Goal: Complete application form: Complete application form

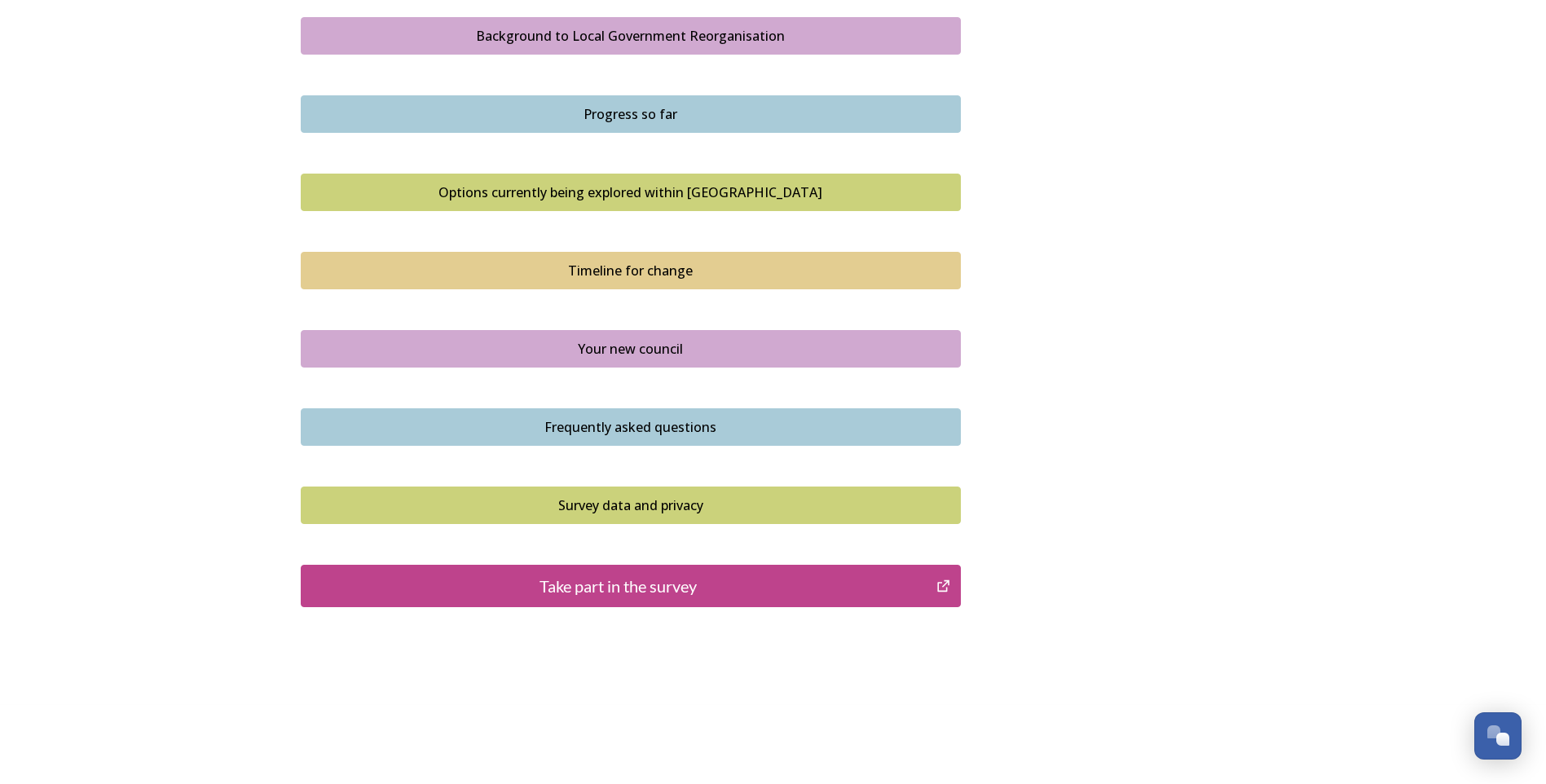
scroll to position [969, 0]
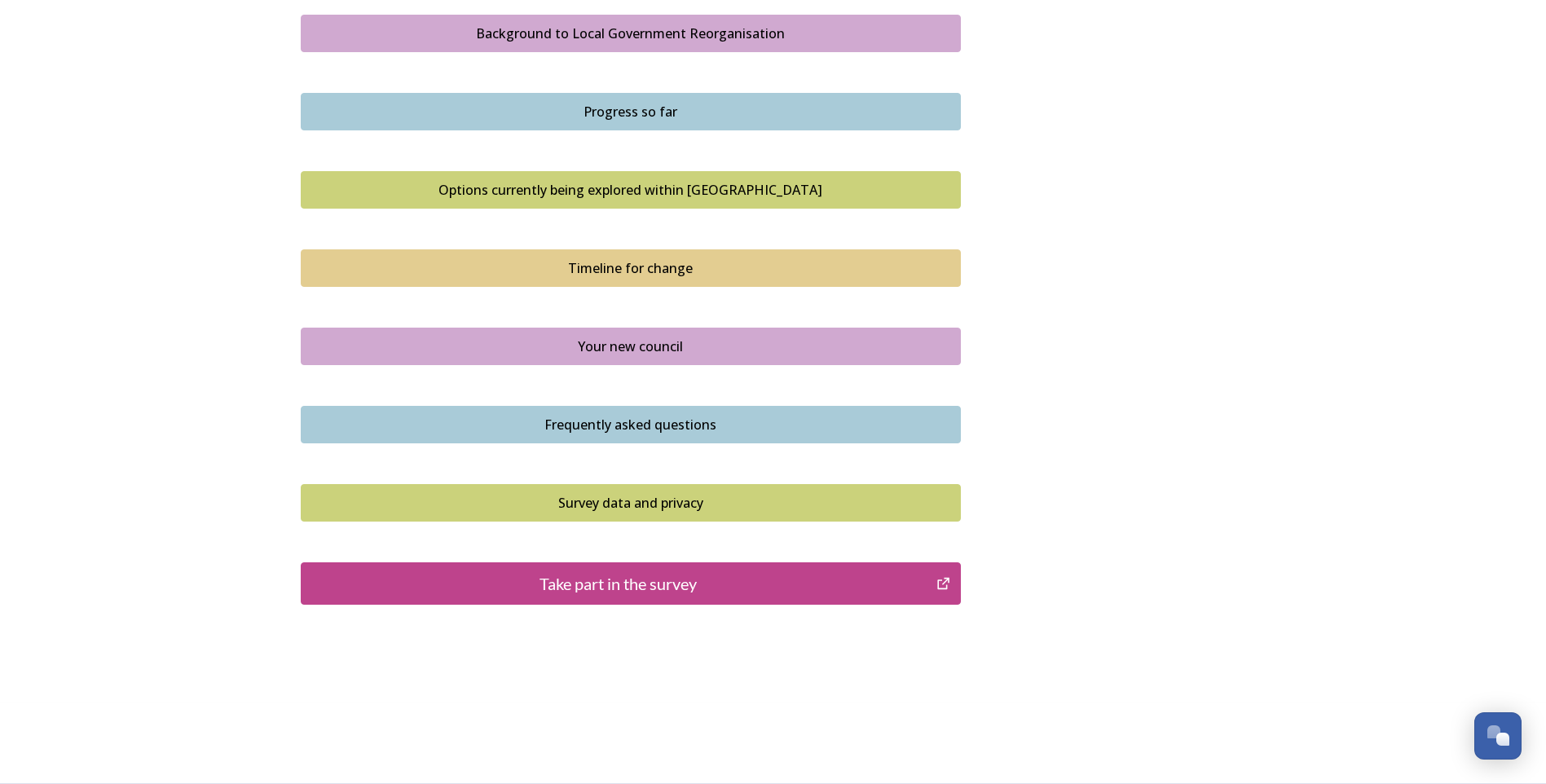
click at [623, 576] on div "Take part in the survey" at bounding box center [619, 583] width 619 height 24
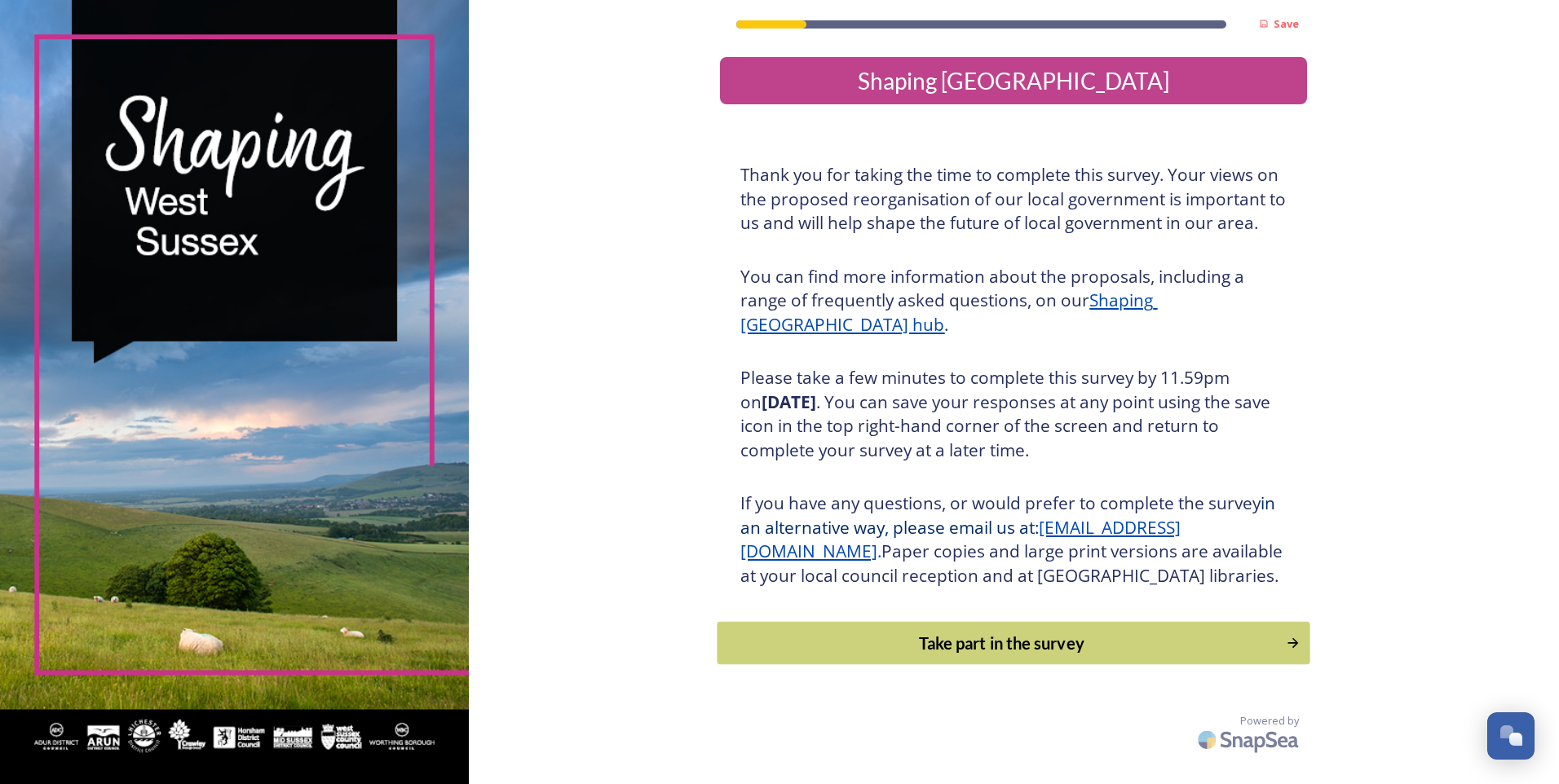
click at [1159, 655] on div "Take part in the survey" at bounding box center [1002, 643] width 552 height 24
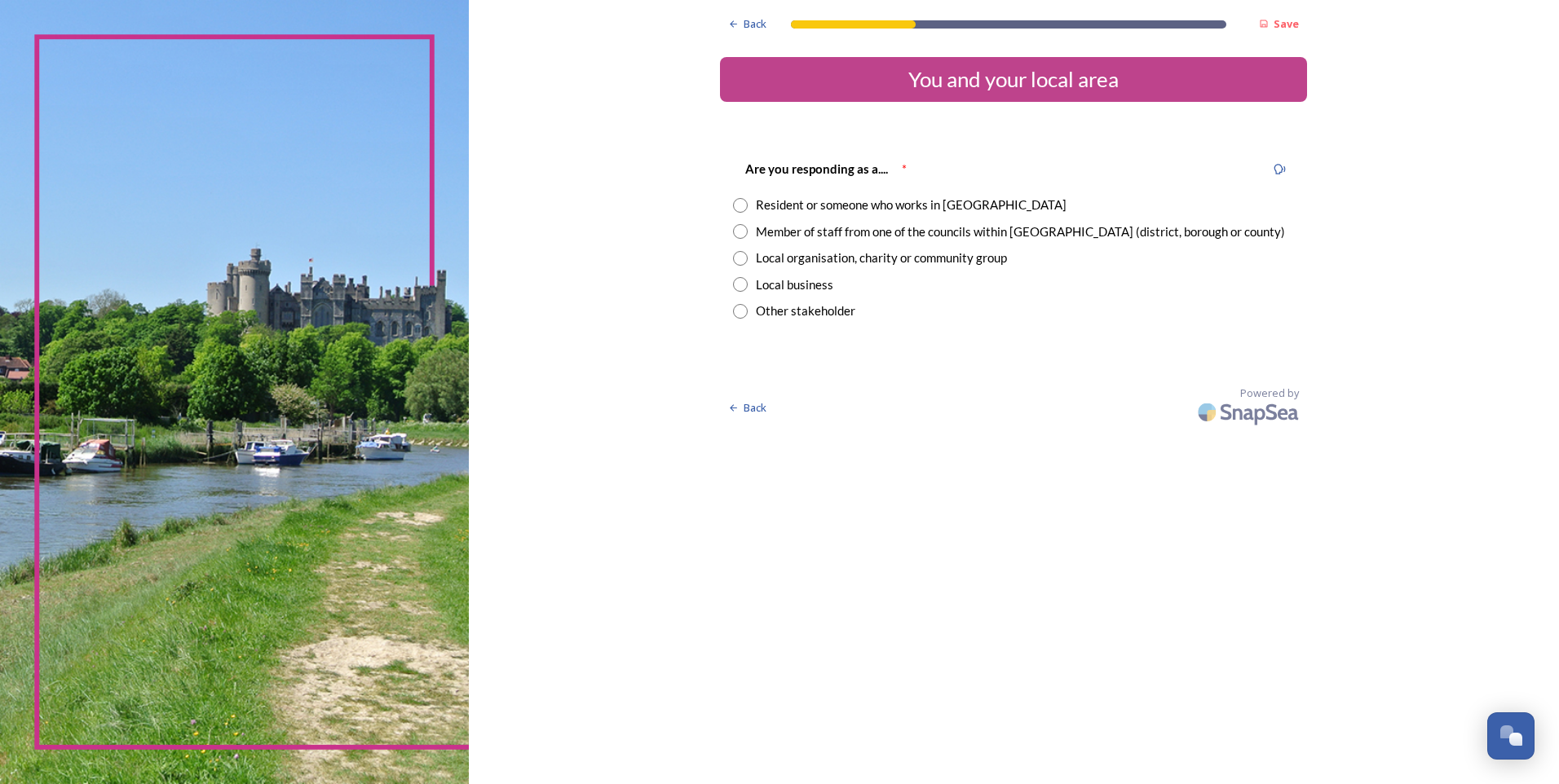
click at [738, 204] on input "radio" at bounding box center [740, 205] width 15 height 15
radio input "true"
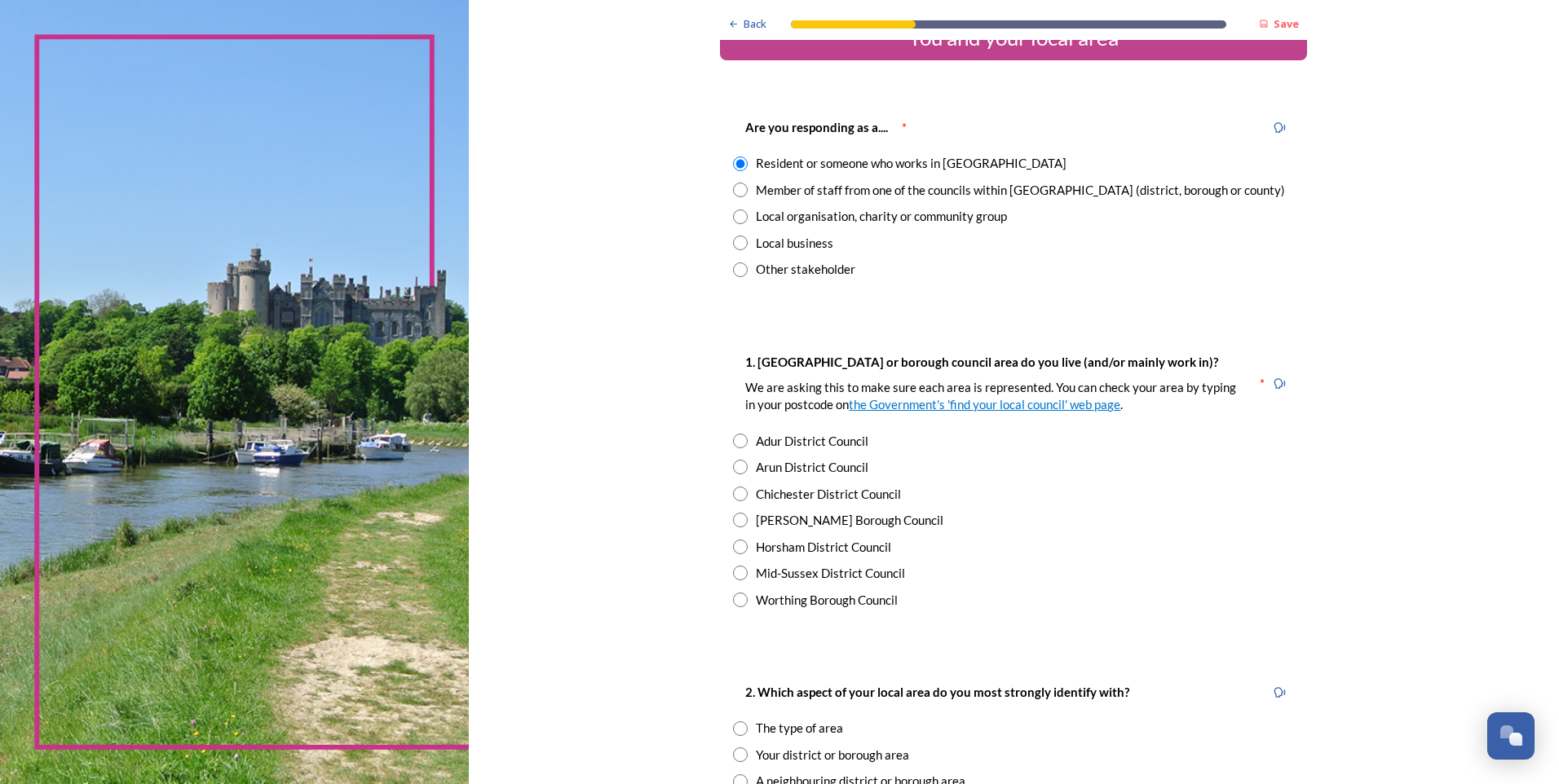
scroll to position [81, 0]
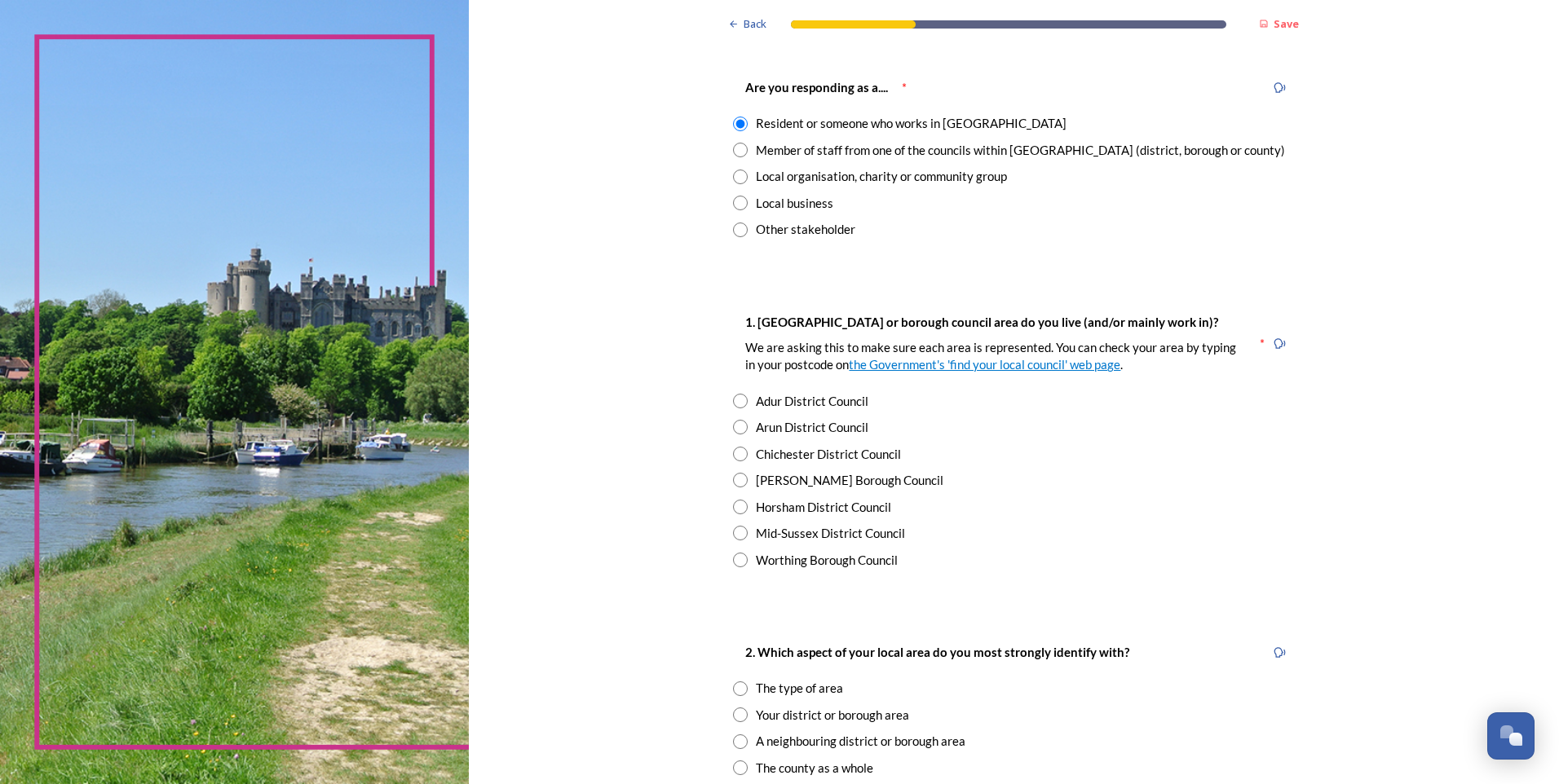
click at [741, 451] on input "radio" at bounding box center [740, 454] width 15 height 15
radio input "true"
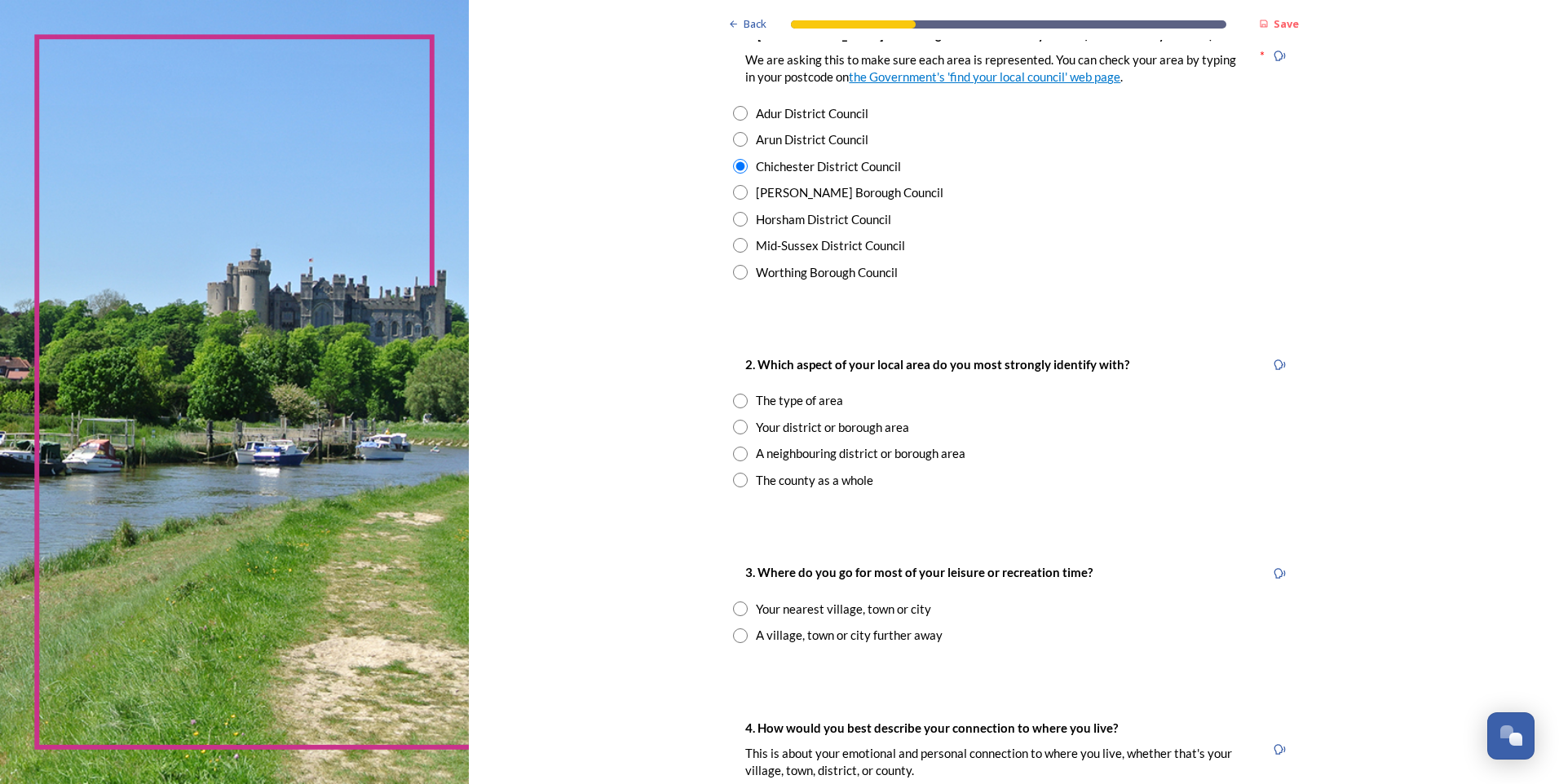
scroll to position [407, 0]
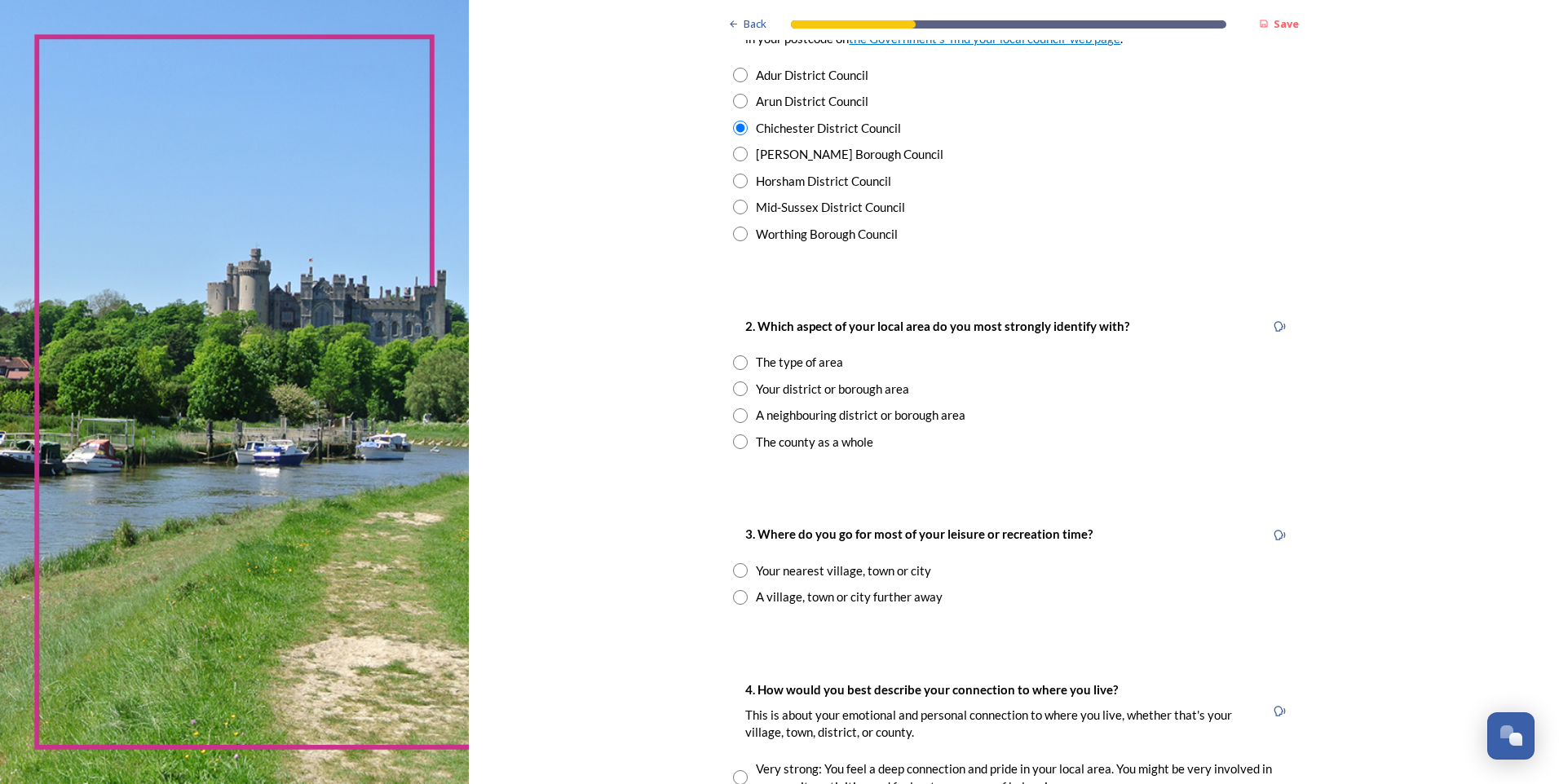
click at [738, 440] on input "radio" at bounding box center [740, 441] width 15 height 15
radio input "true"
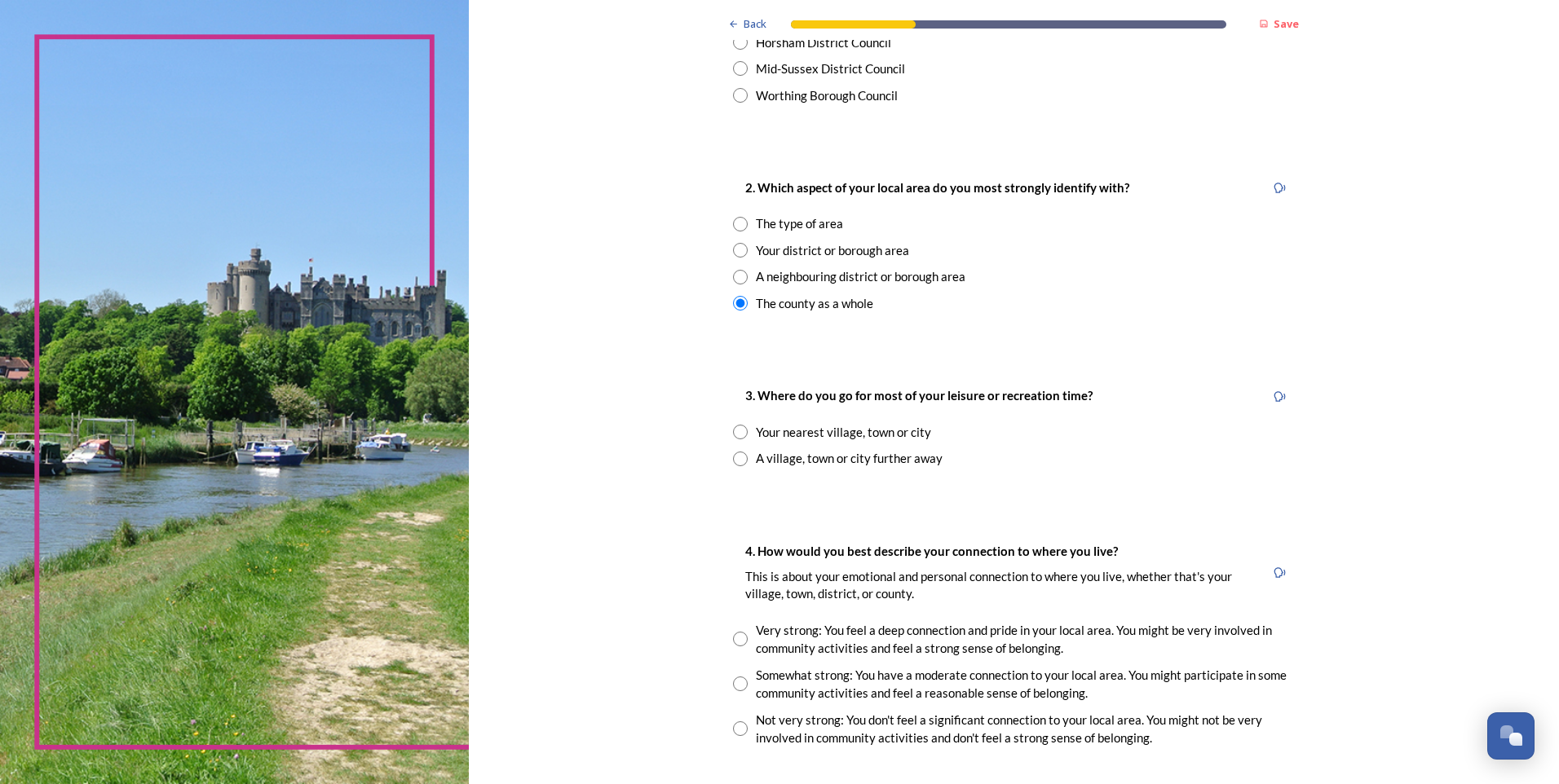
scroll to position [570, 0]
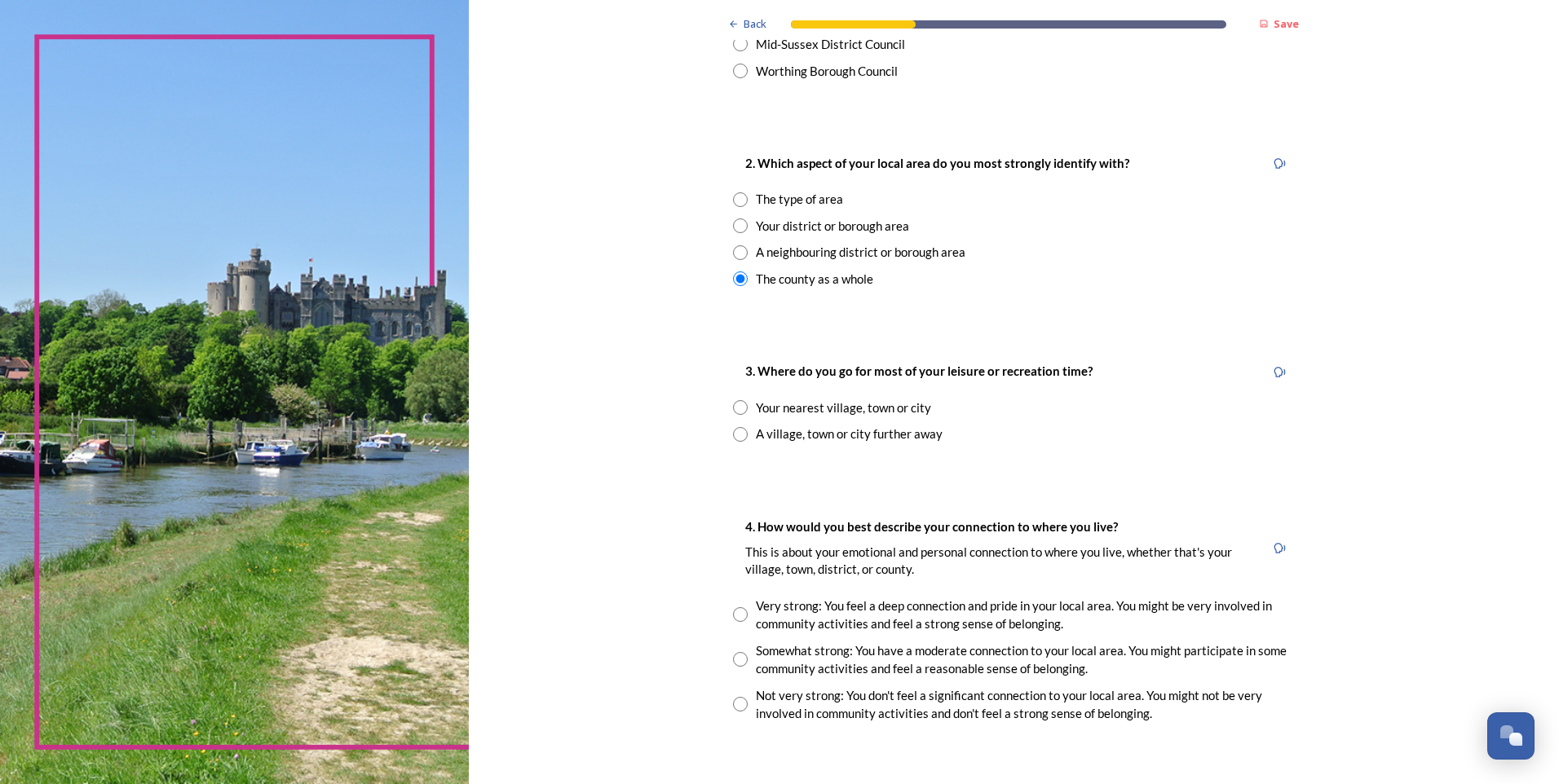
click at [735, 412] on input "radio" at bounding box center [740, 407] width 15 height 15
radio input "true"
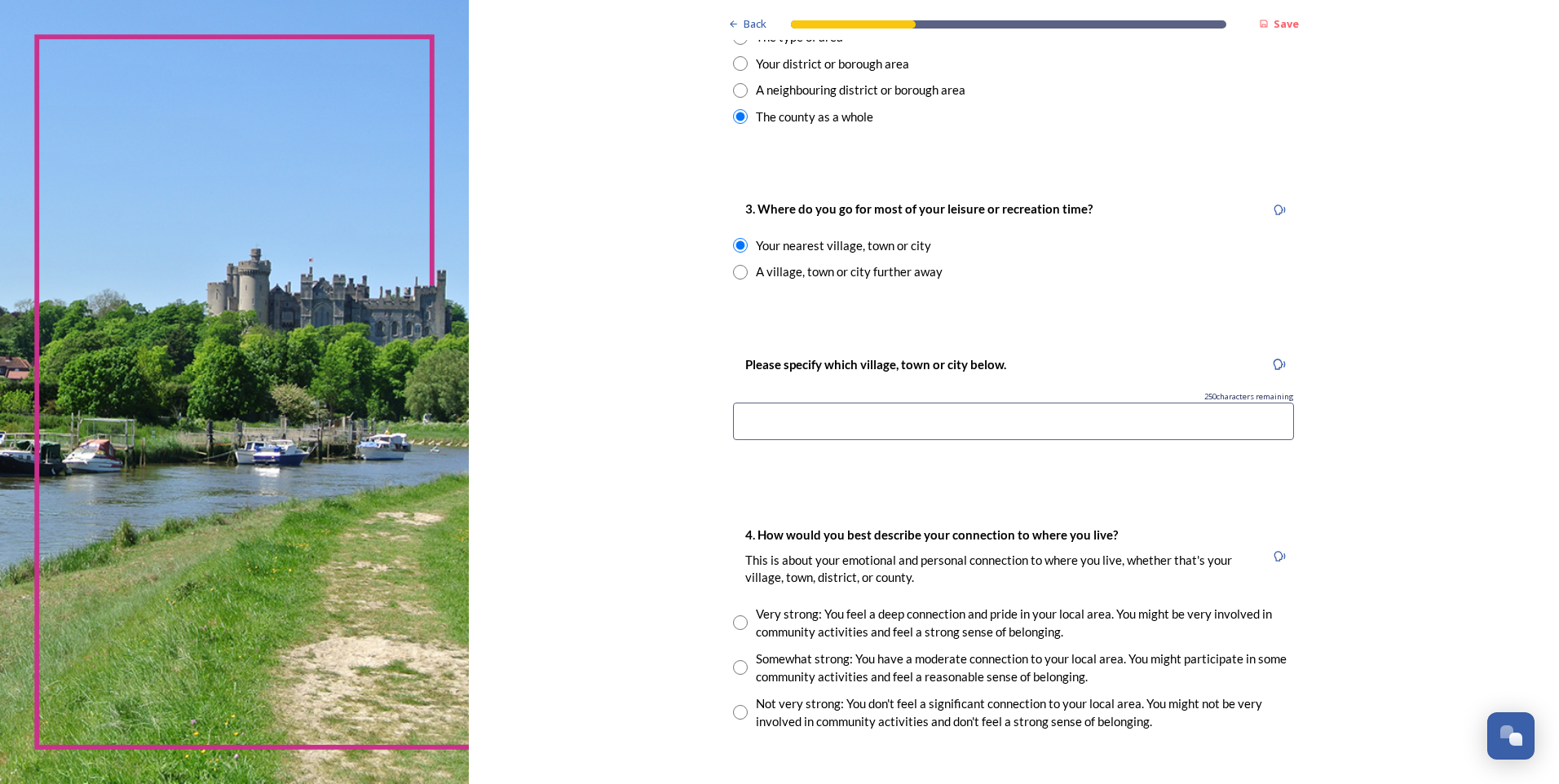
scroll to position [733, 0]
click at [763, 412] on input at bounding box center [1013, 420] width 561 height 37
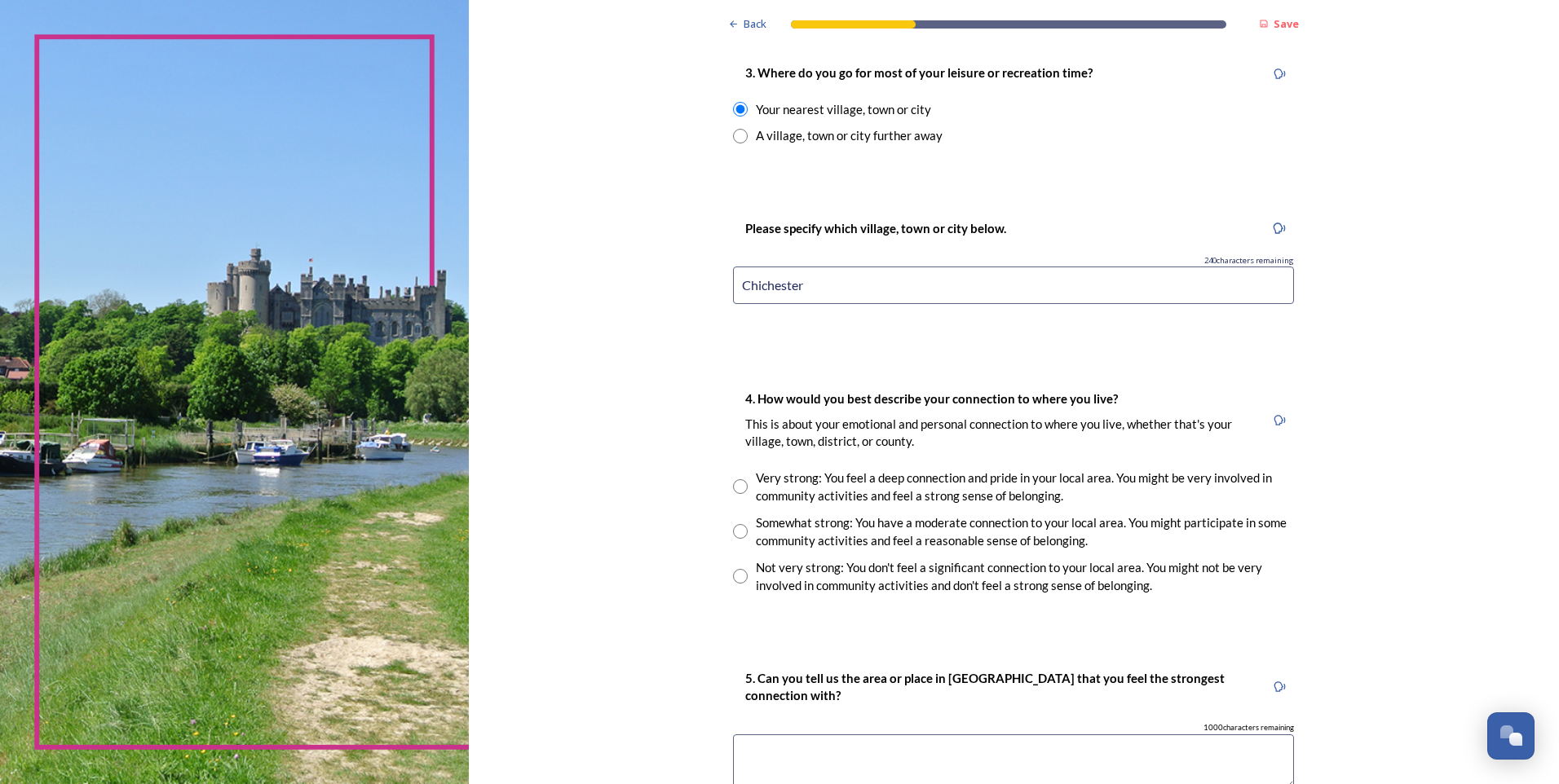
scroll to position [896, 0]
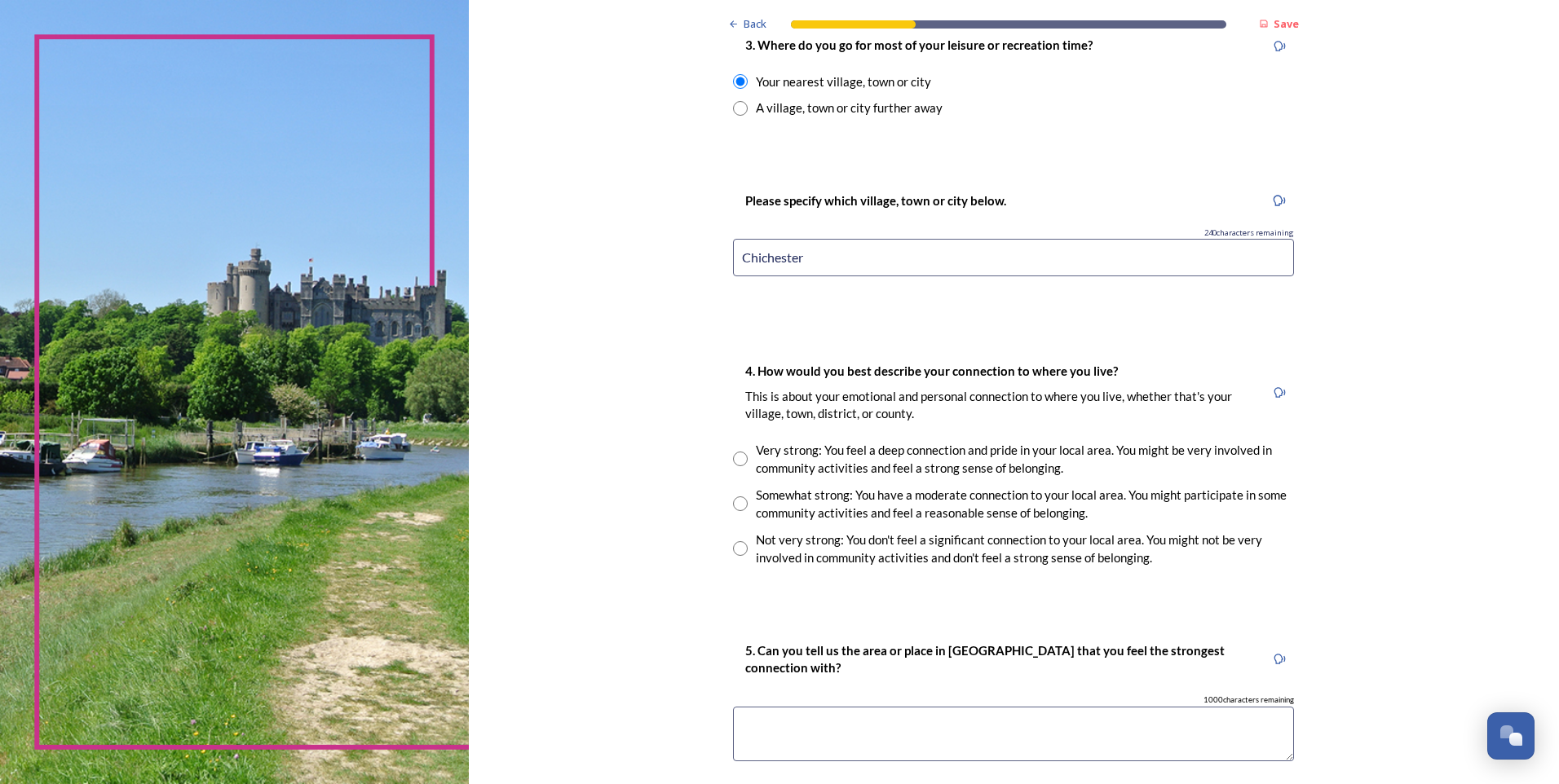
type input "Chichester"
click at [738, 500] on input "radio" at bounding box center [740, 504] width 15 height 15
radio input "true"
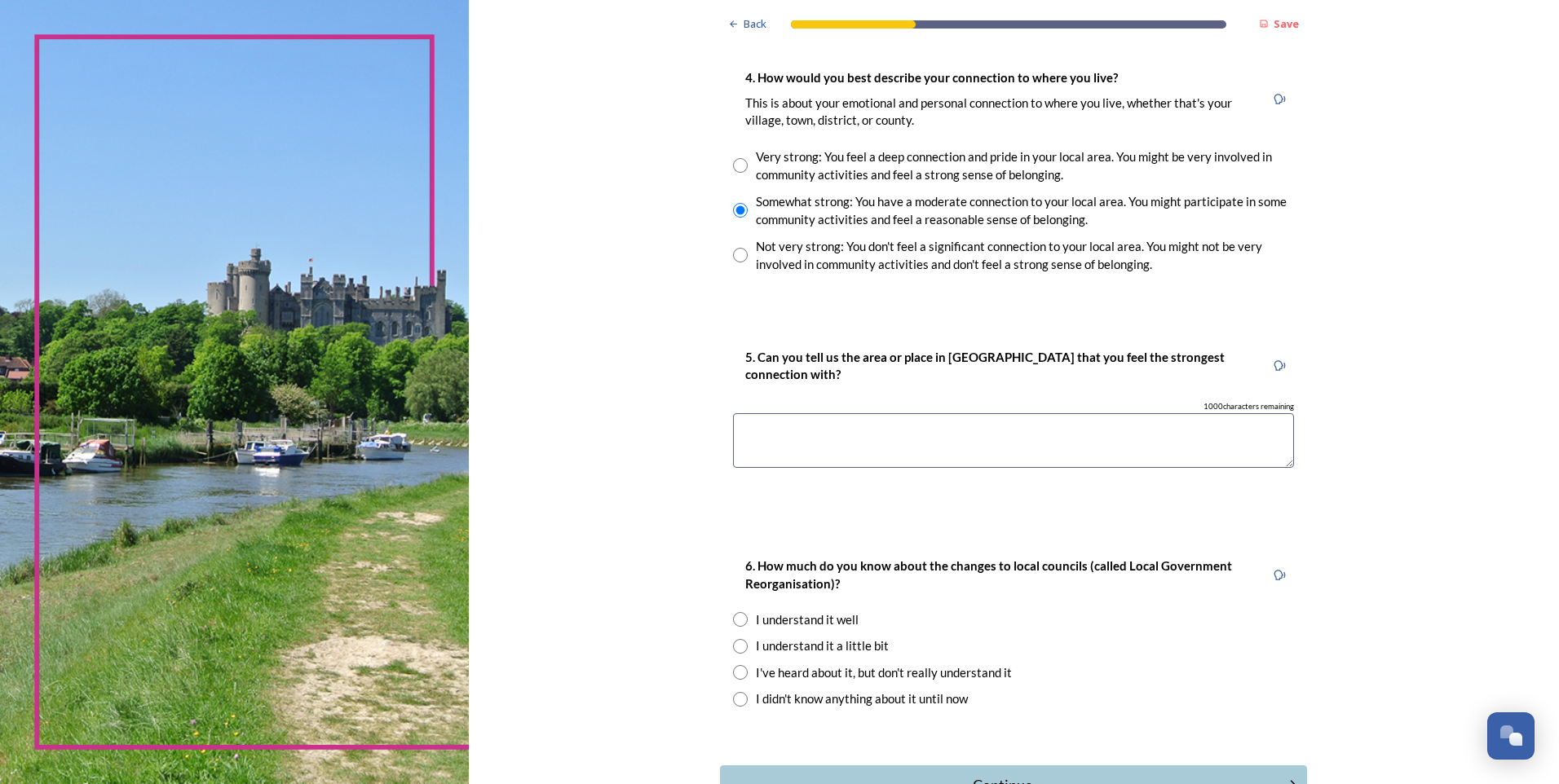
scroll to position [1222, 0]
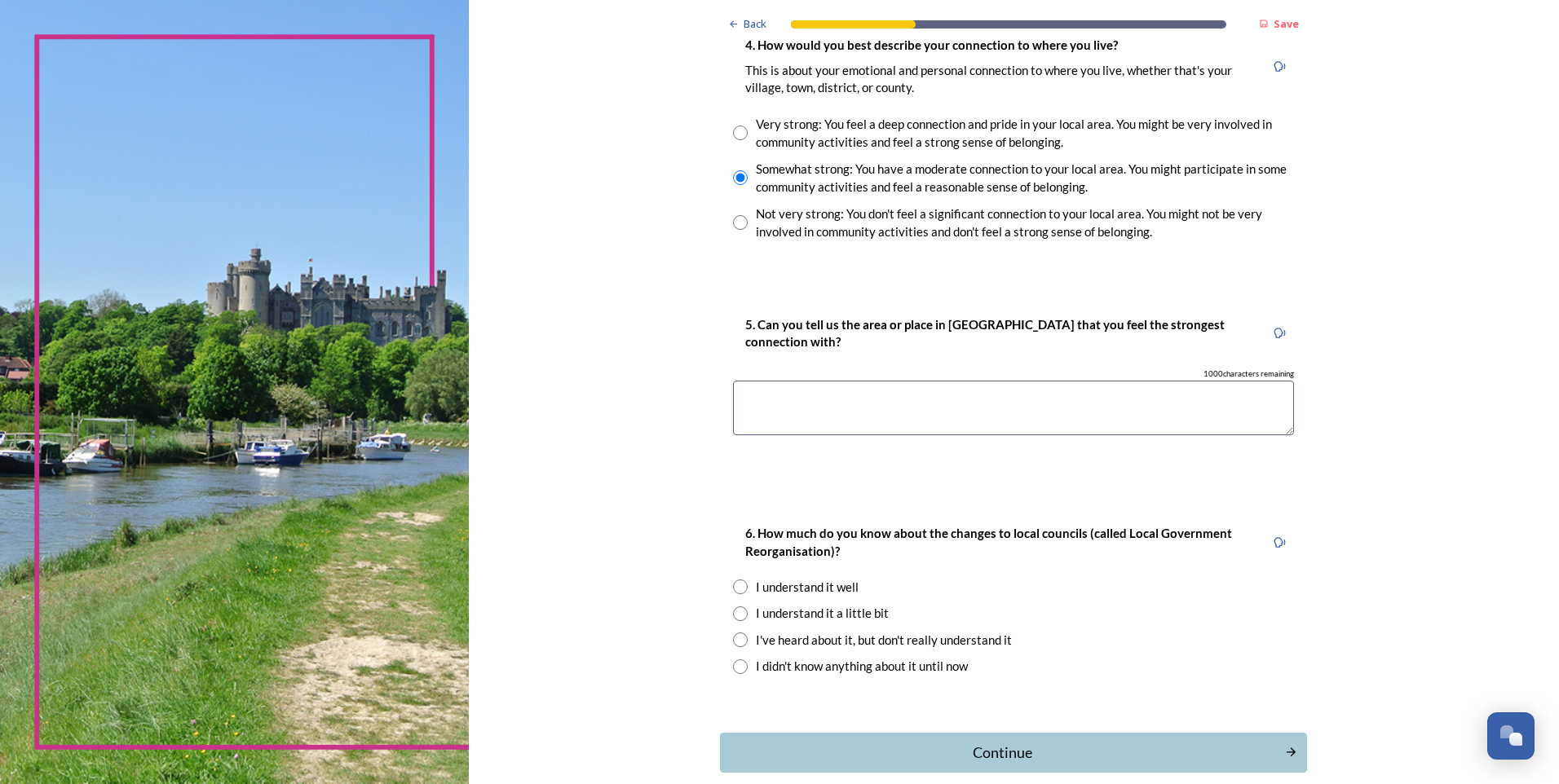
click at [784, 407] on textarea at bounding box center [1013, 408] width 561 height 55
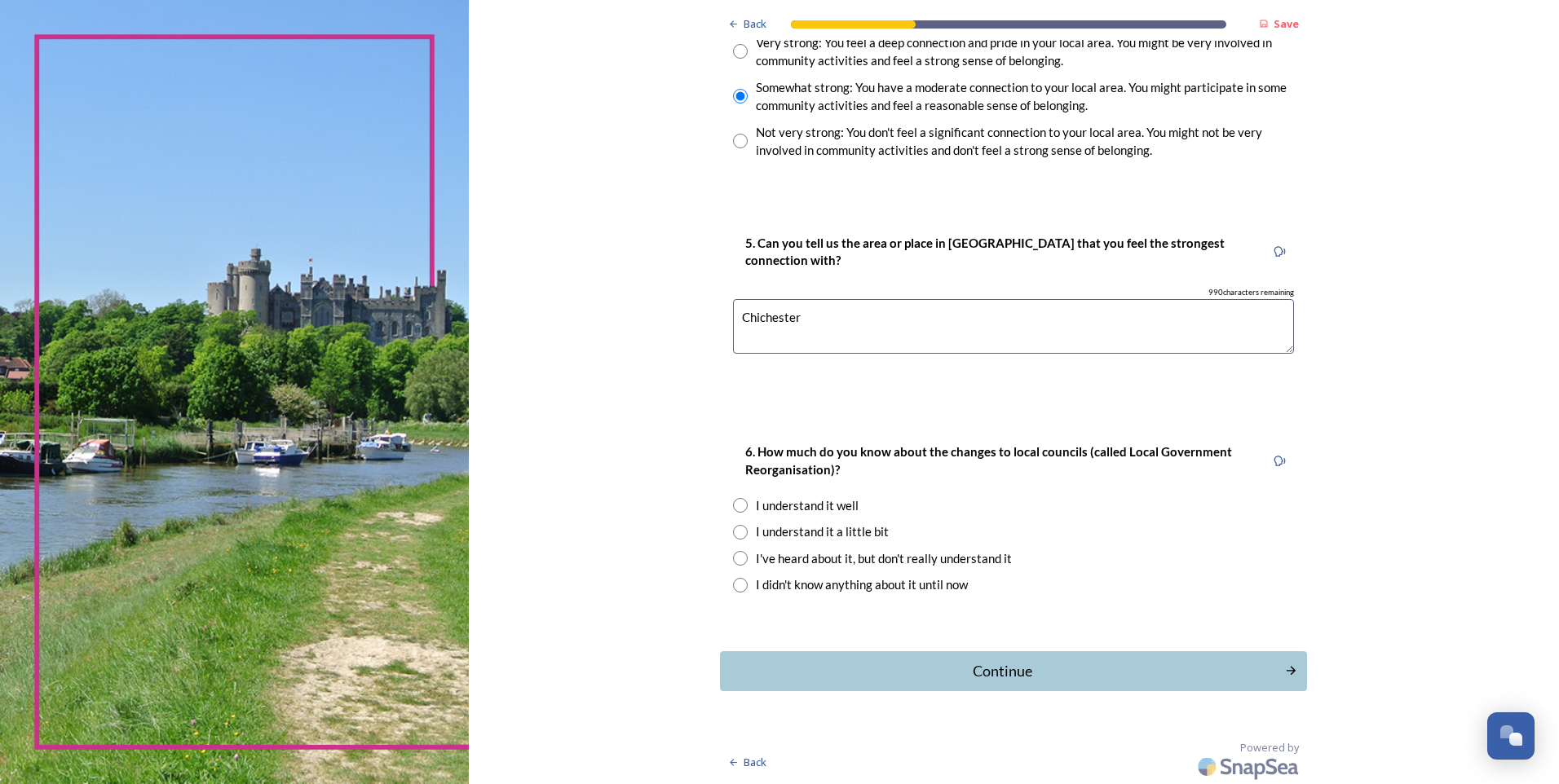
scroll to position [1305, 0]
type textarea "Chichester"
click at [734, 508] on input "radio" at bounding box center [740, 504] width 15 height 15
radio input "true"
click at [1279, 673] on button "Continue" at bounding box center [1014, 669] width 593 height 40
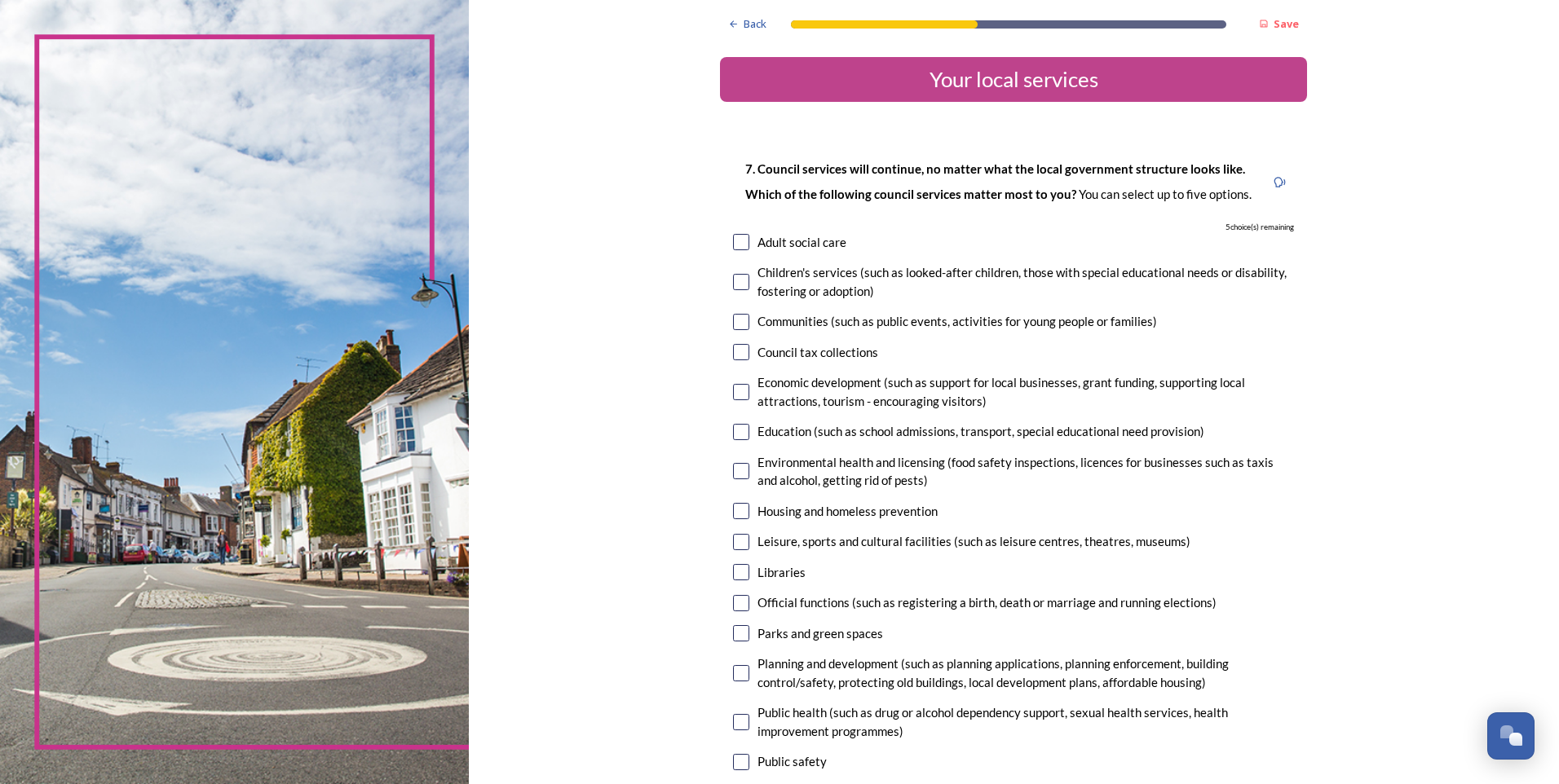
scroll to position [81, 0]
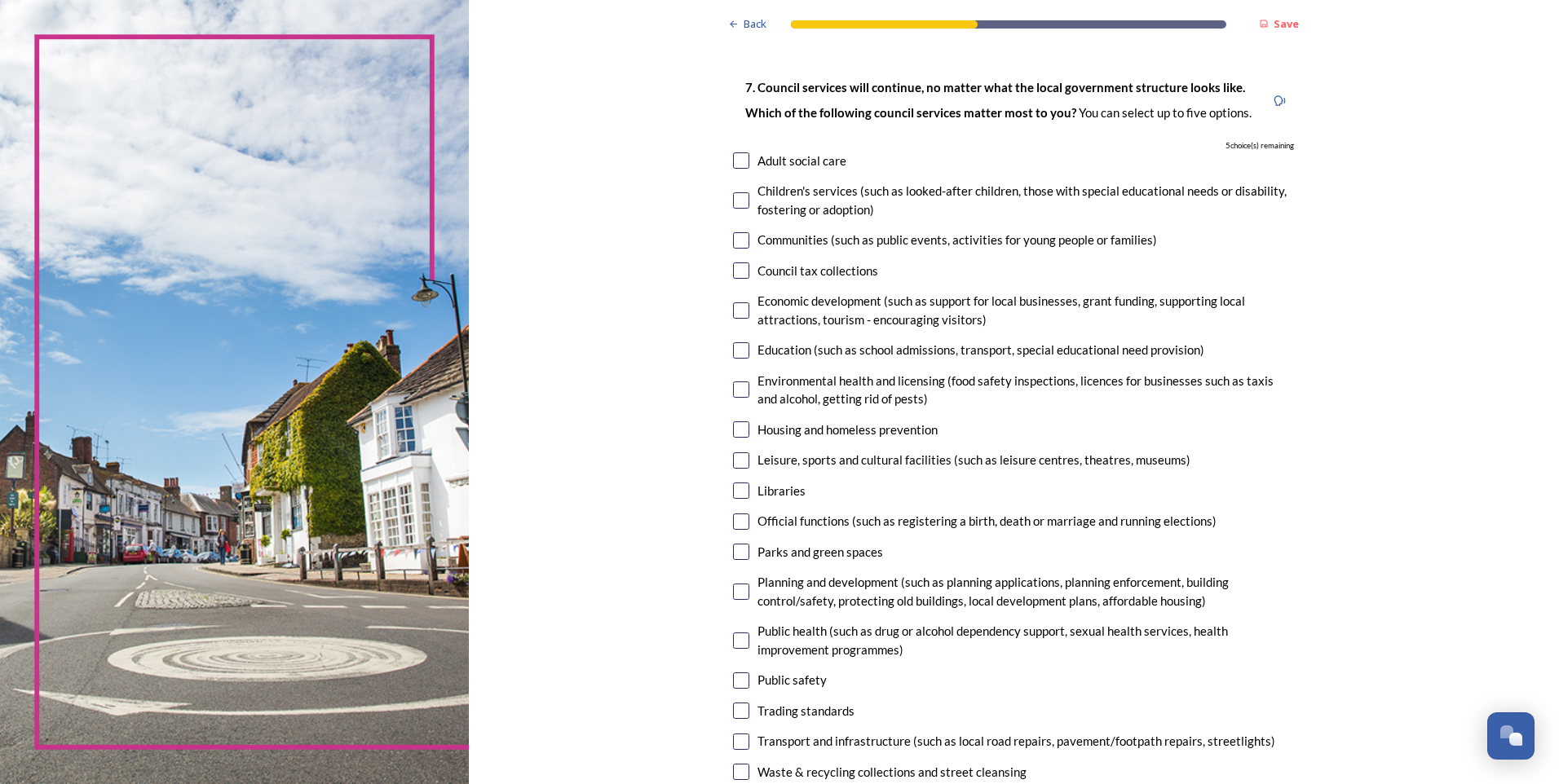
click at [734, 309] on input "checkbox" at bounding box center [741, 311] width 17 height 17
checkbox input "true"
click at [734, 351] on input "checkbox" at bounding box center [741, 351] width 17 height 17
checkbox input "true"
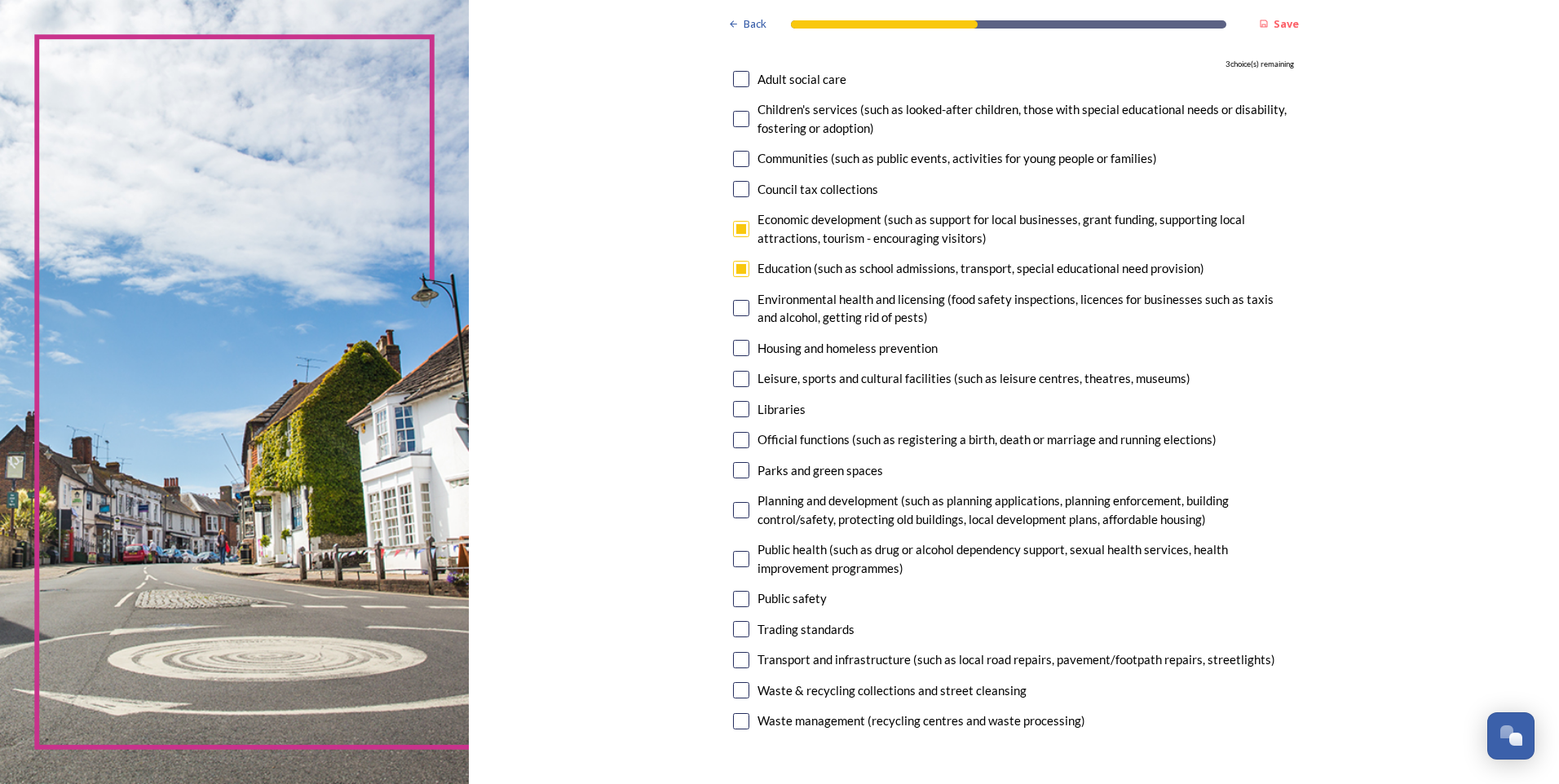
click at [735, 469] on input "checkbox" at bounding box center [741, 471] width 17 height 17
checkbox input "true"
click at [739, 658] on input "checkbox" at bounding box center [741, 660] width 17 height 17
checkbox input "true"
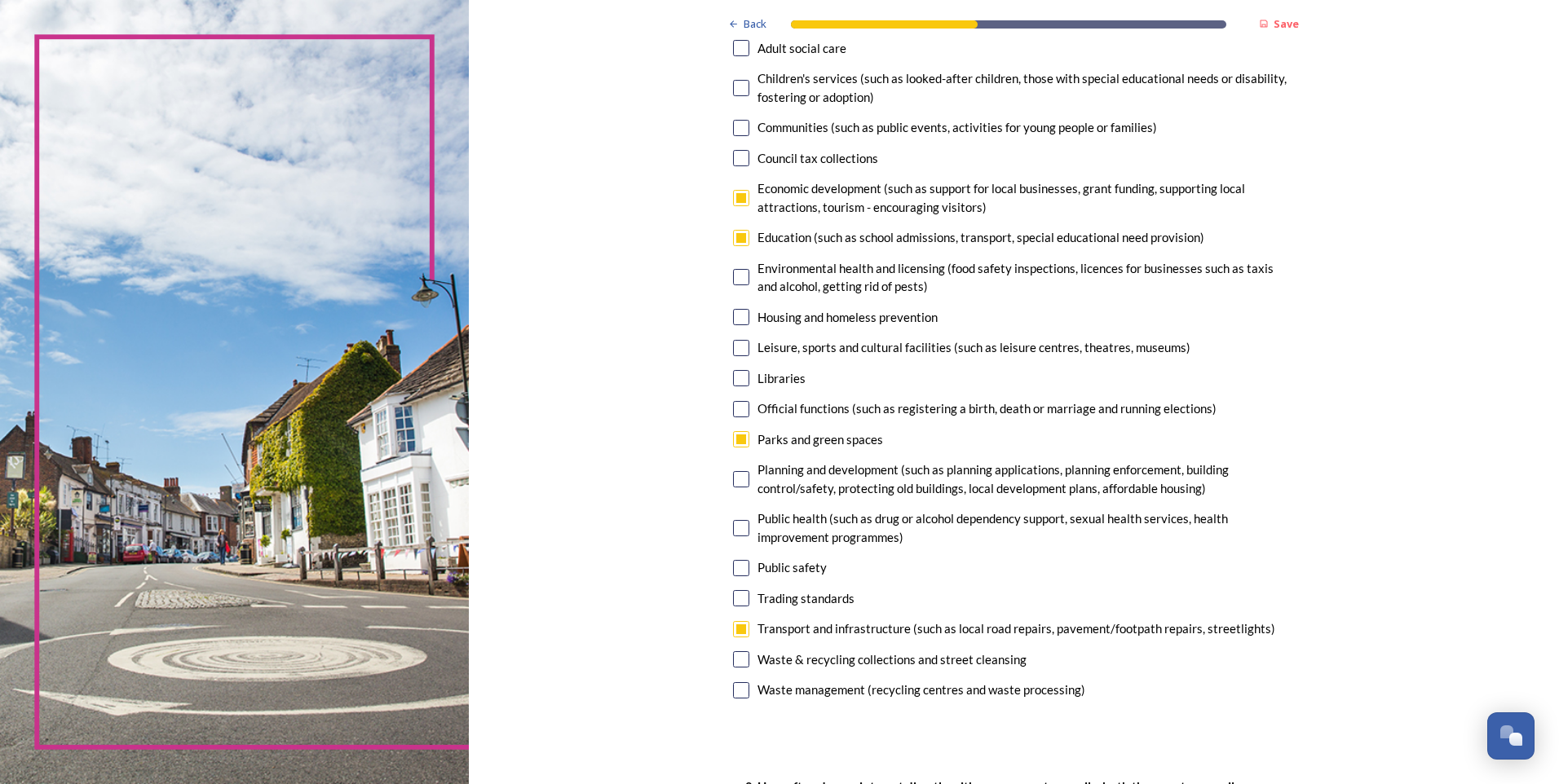
scroll to position [244, 0]
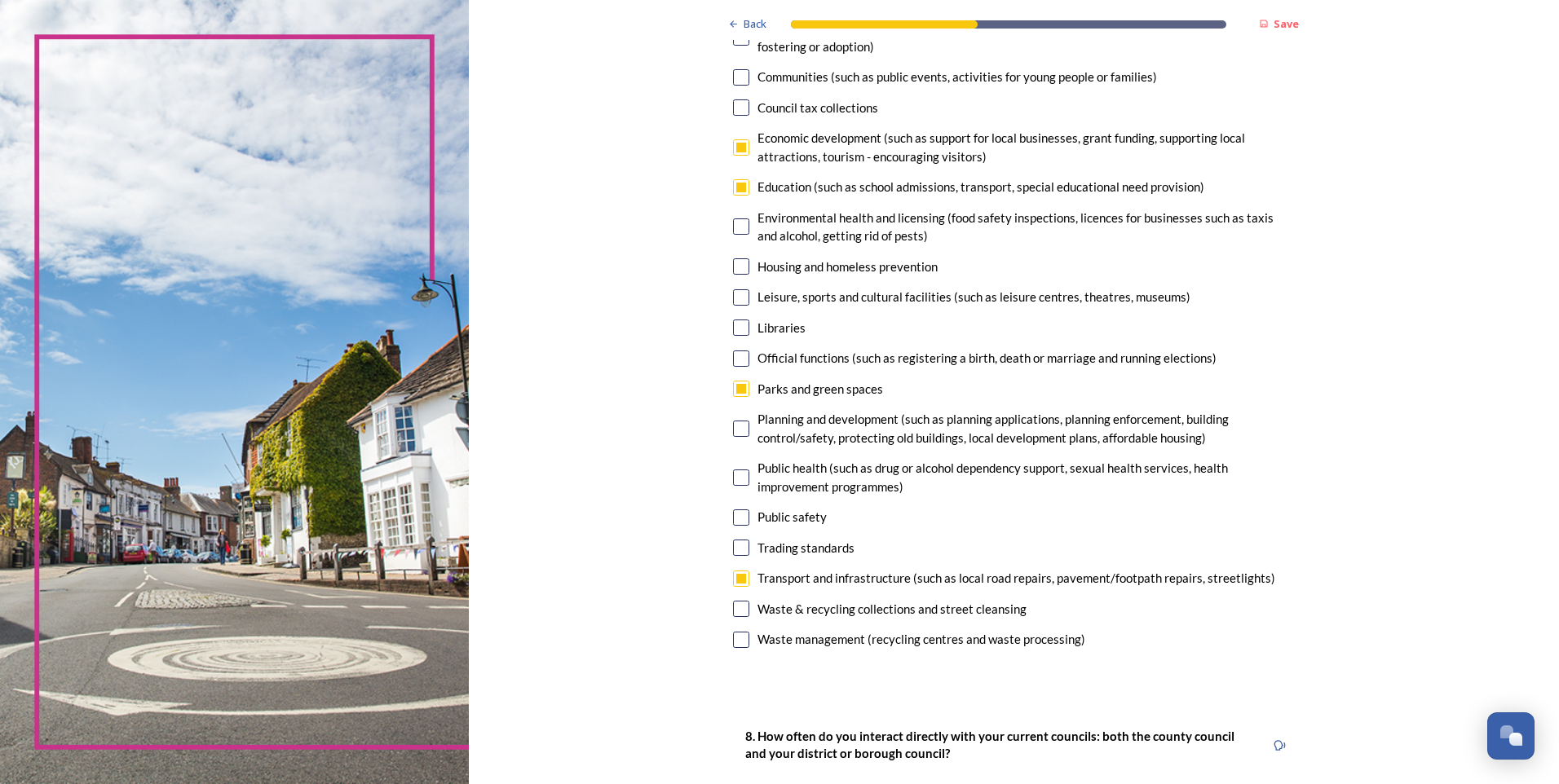
click at [734, 426] on input "checkbox" at bounding box center [741, 429] width 17 height 17
checkbox input "true"
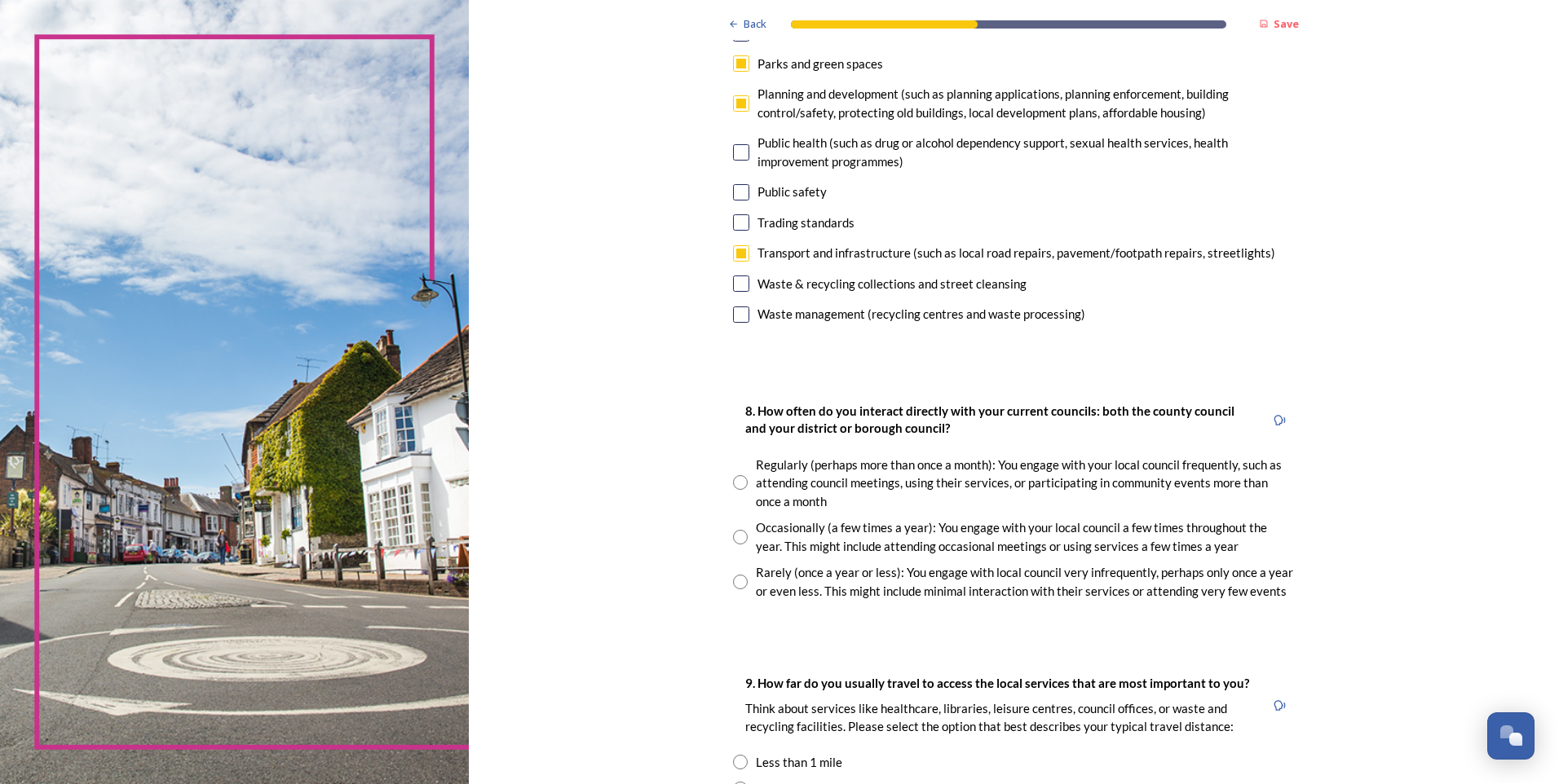
scroll to position [570, 0]
click at [737, 585] on input "radio" at bounding box center [740, 581] width 15 height 15
radio input "true"
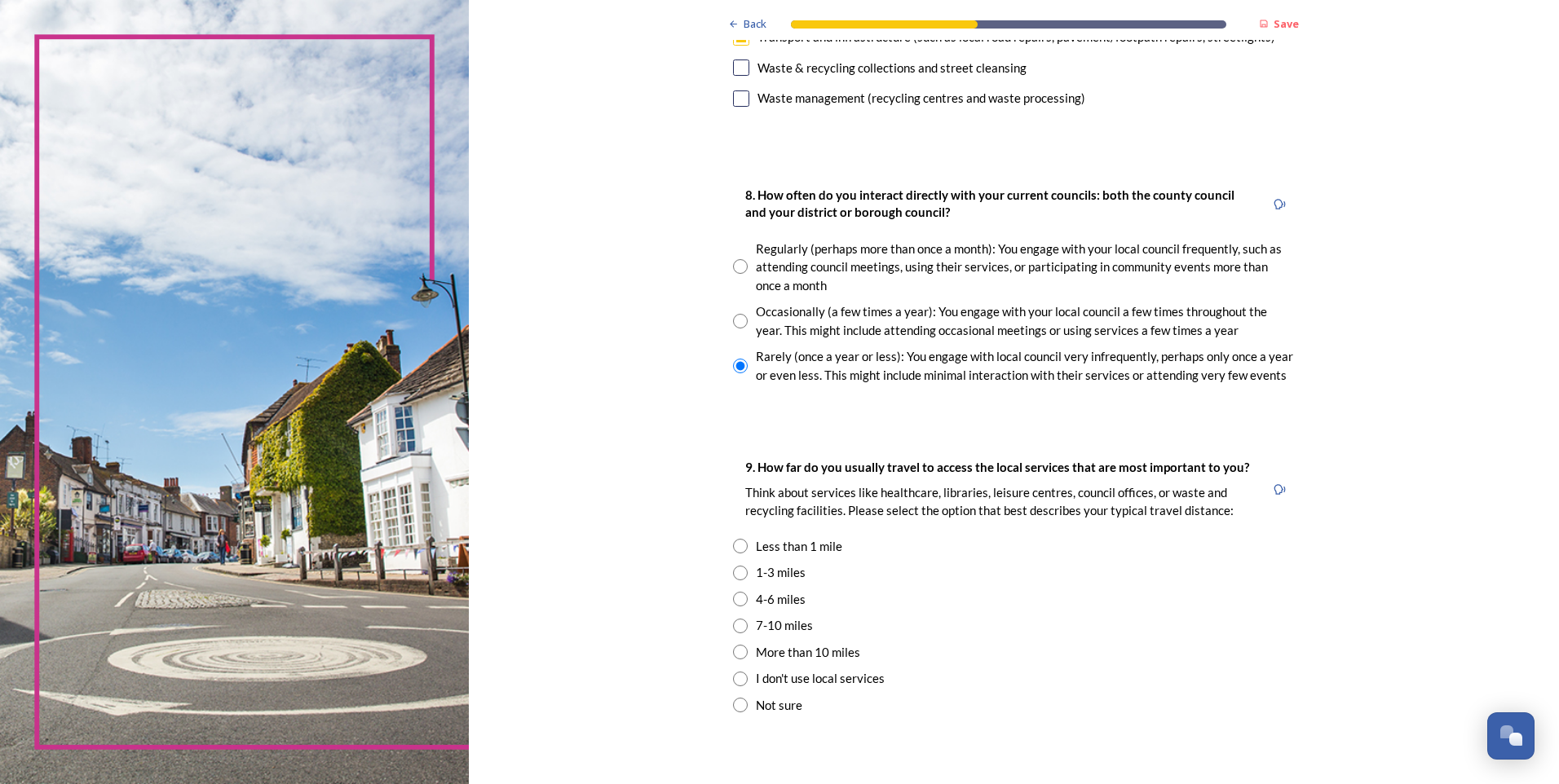
scroll to position [815, 0]
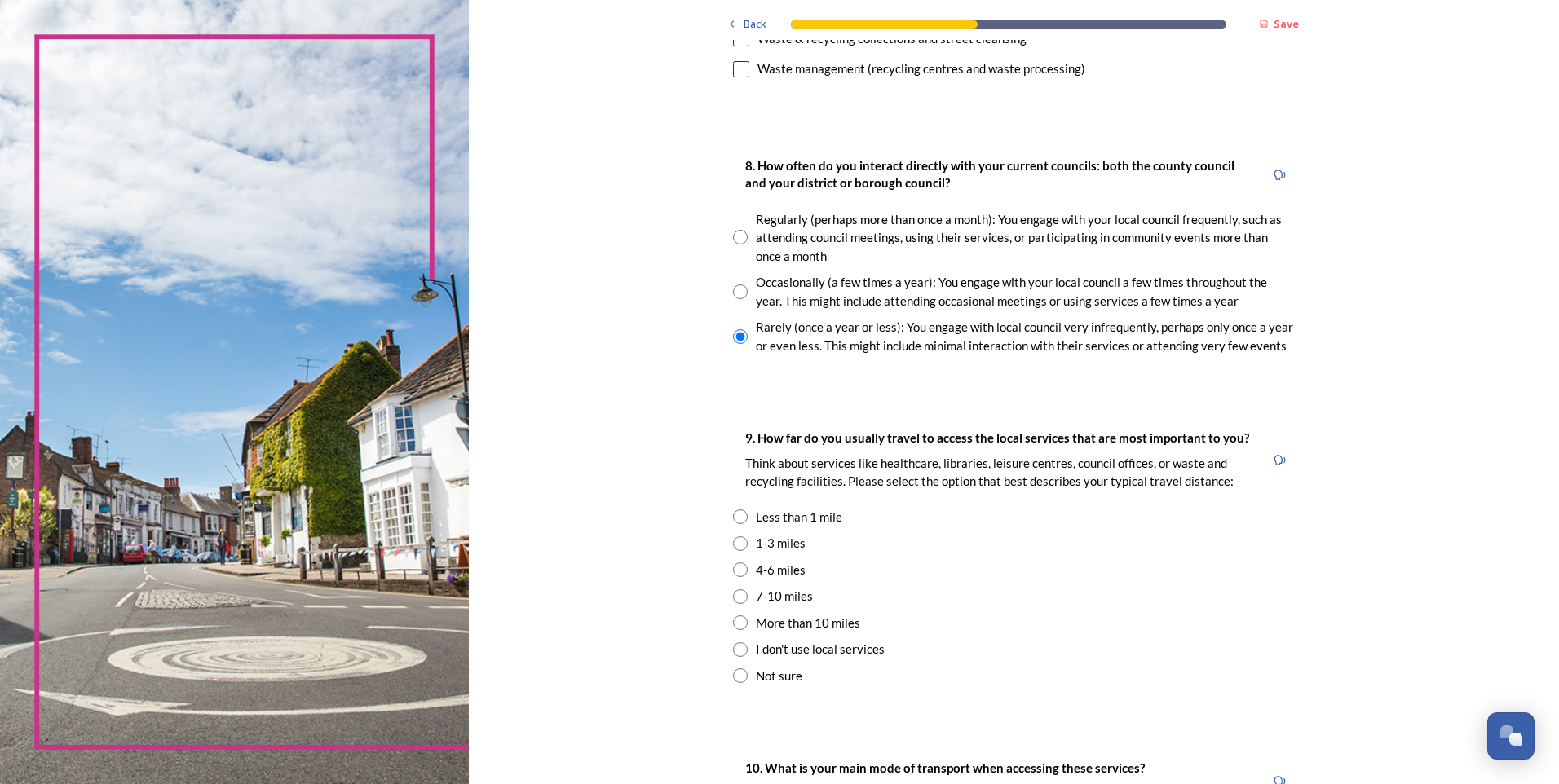
click at [733, 546] on input "radio" at bounding box center [740, 544] width 15 height 15
radio input "true"
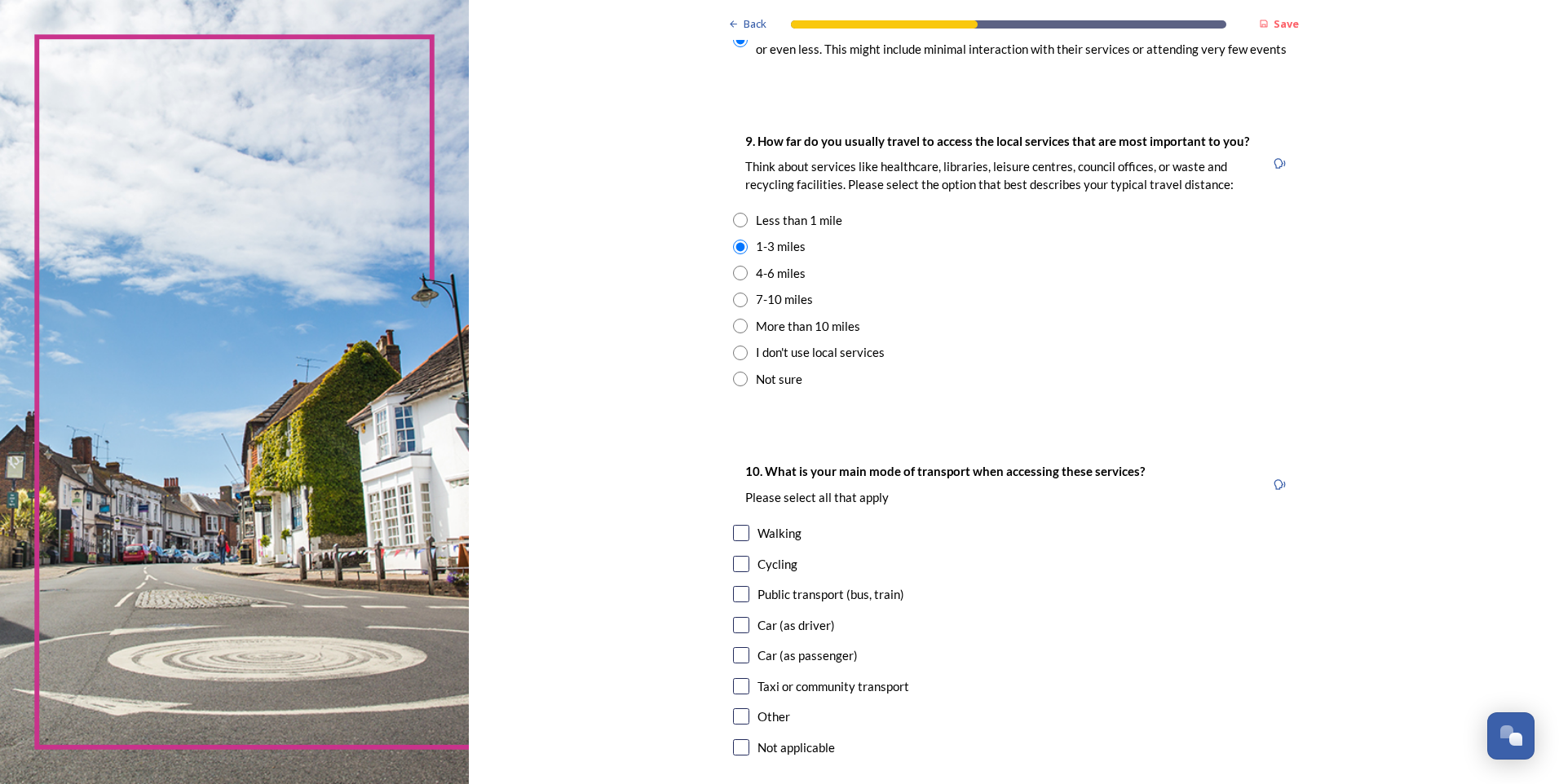
scroll to position [1141, 0]
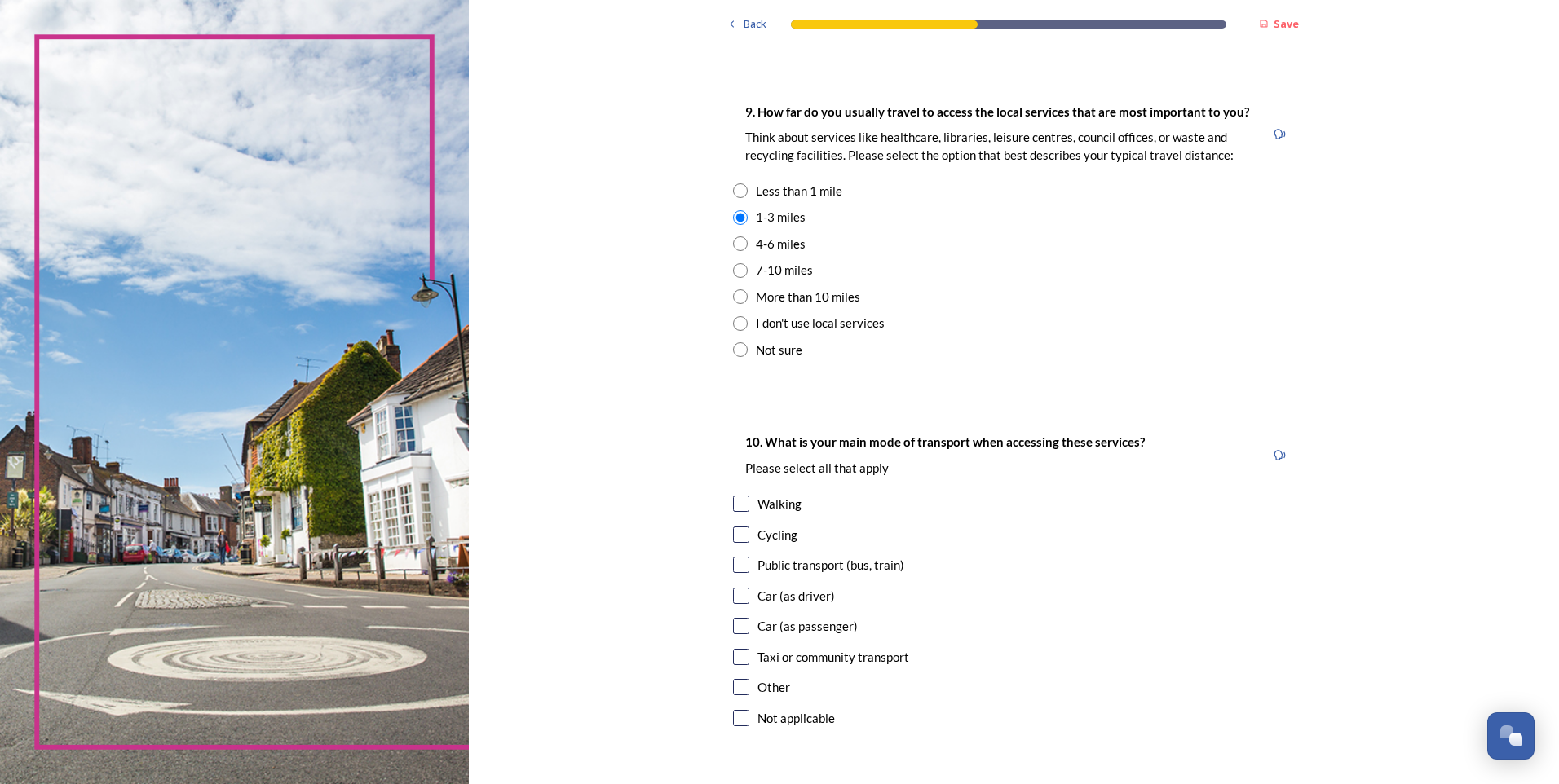
click at [734, 504] on input "checkbox" at bounding box center [741, 504] width 17 height 17
checkbox input "true"
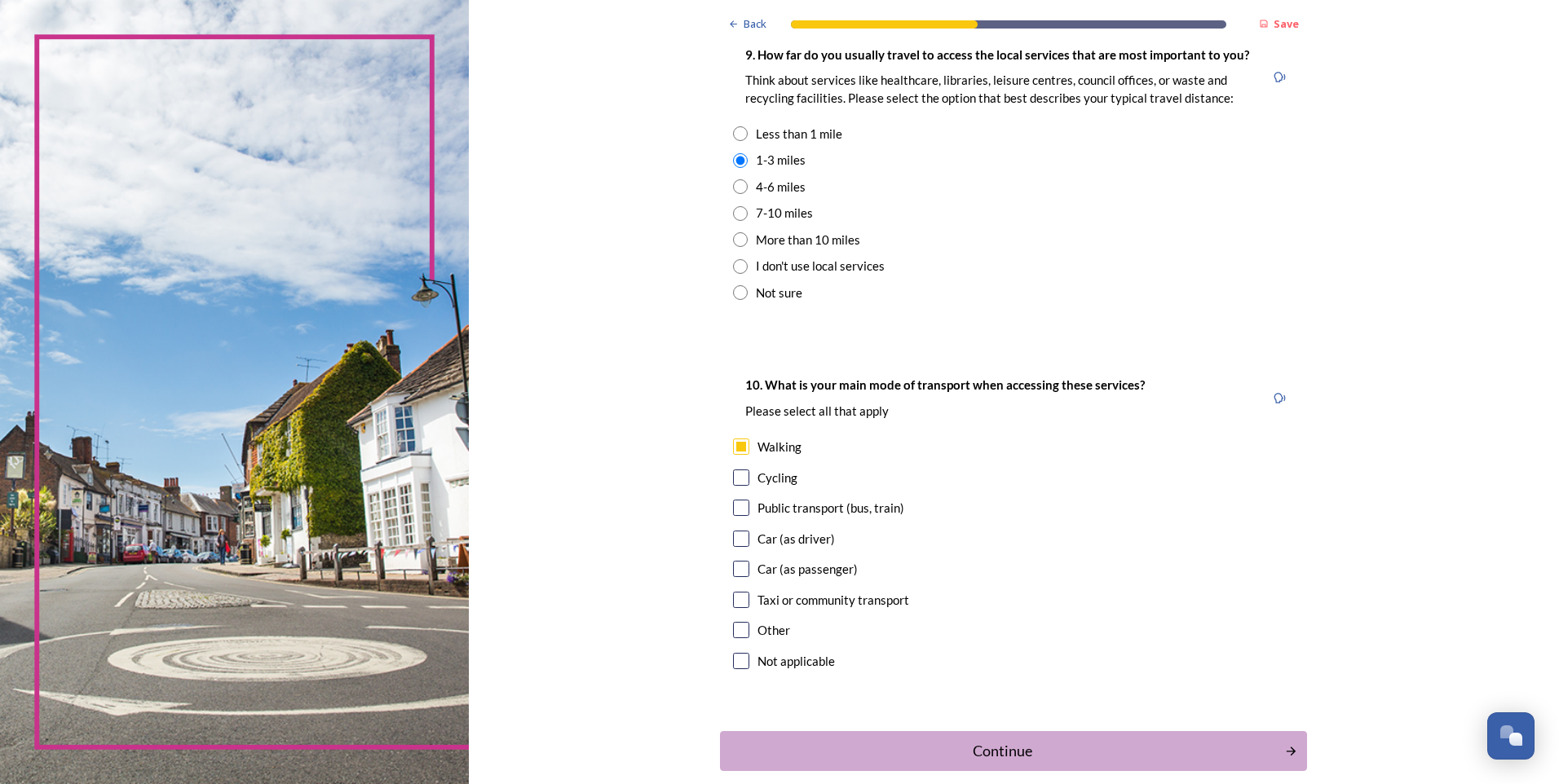
scroll to position [1280, 0]
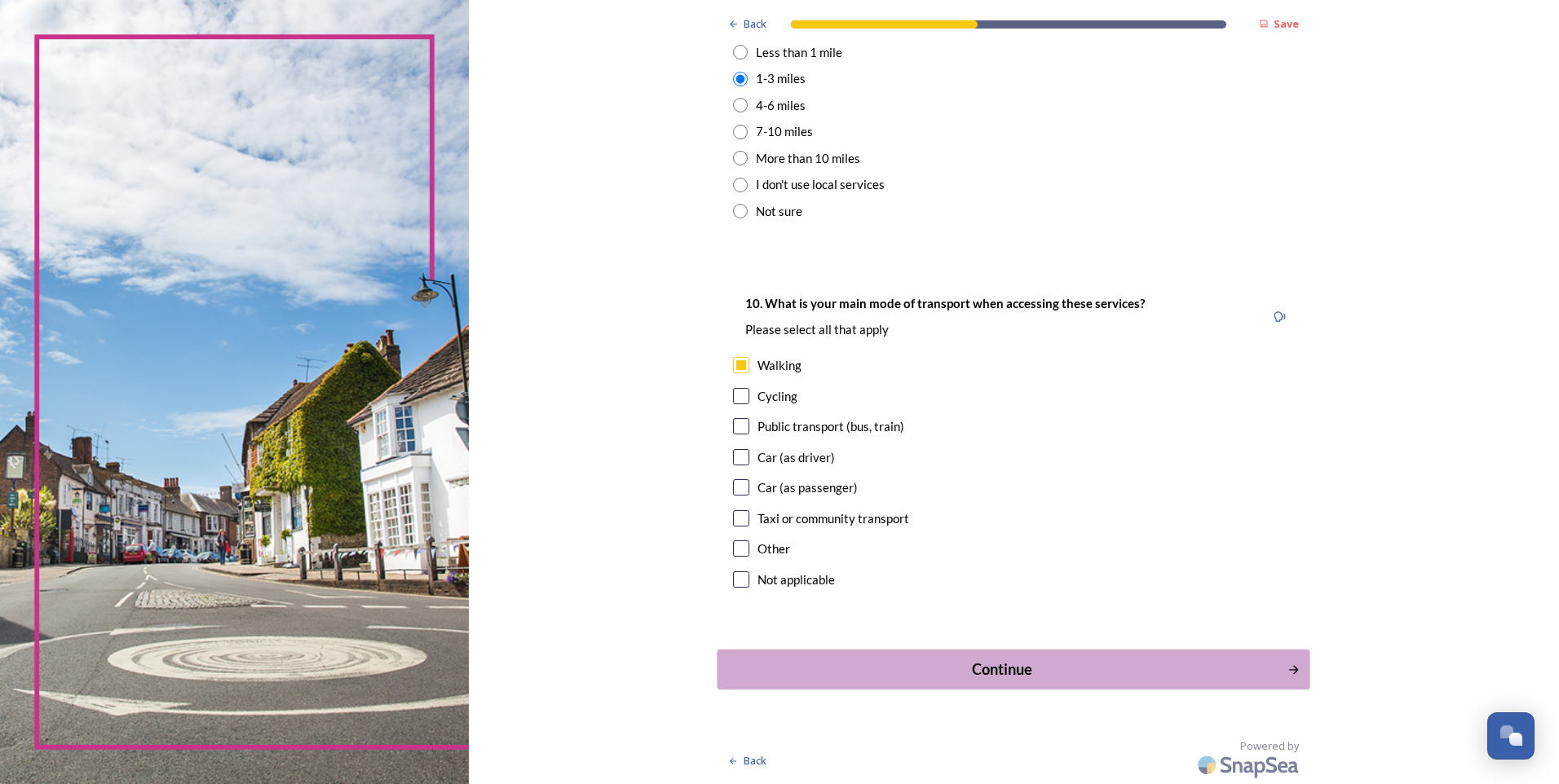
click at [925, 655] on button "Continue" at bounding box center [1014, 669] width 593 height 40
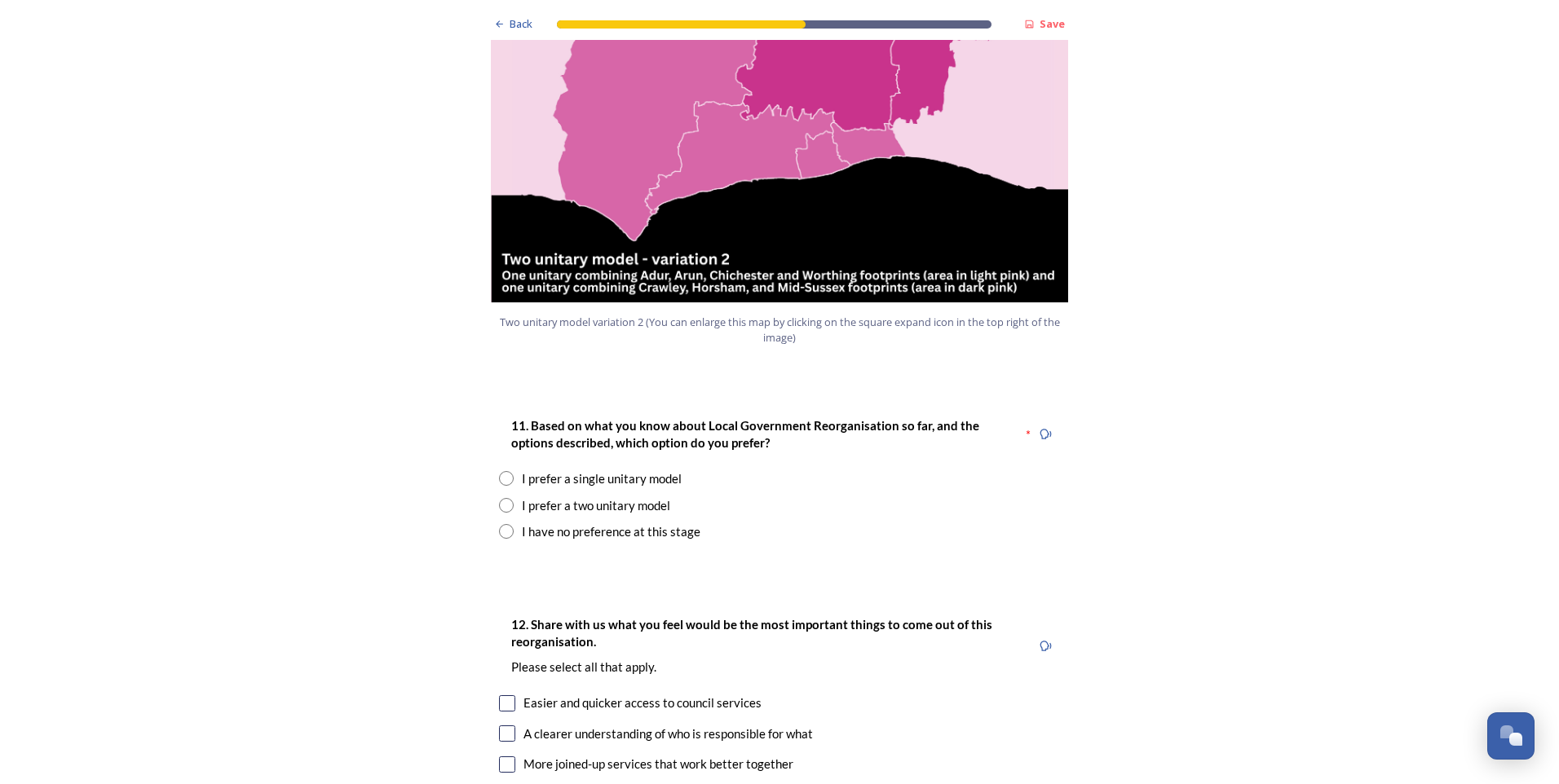
scroll to position [1874, 0]
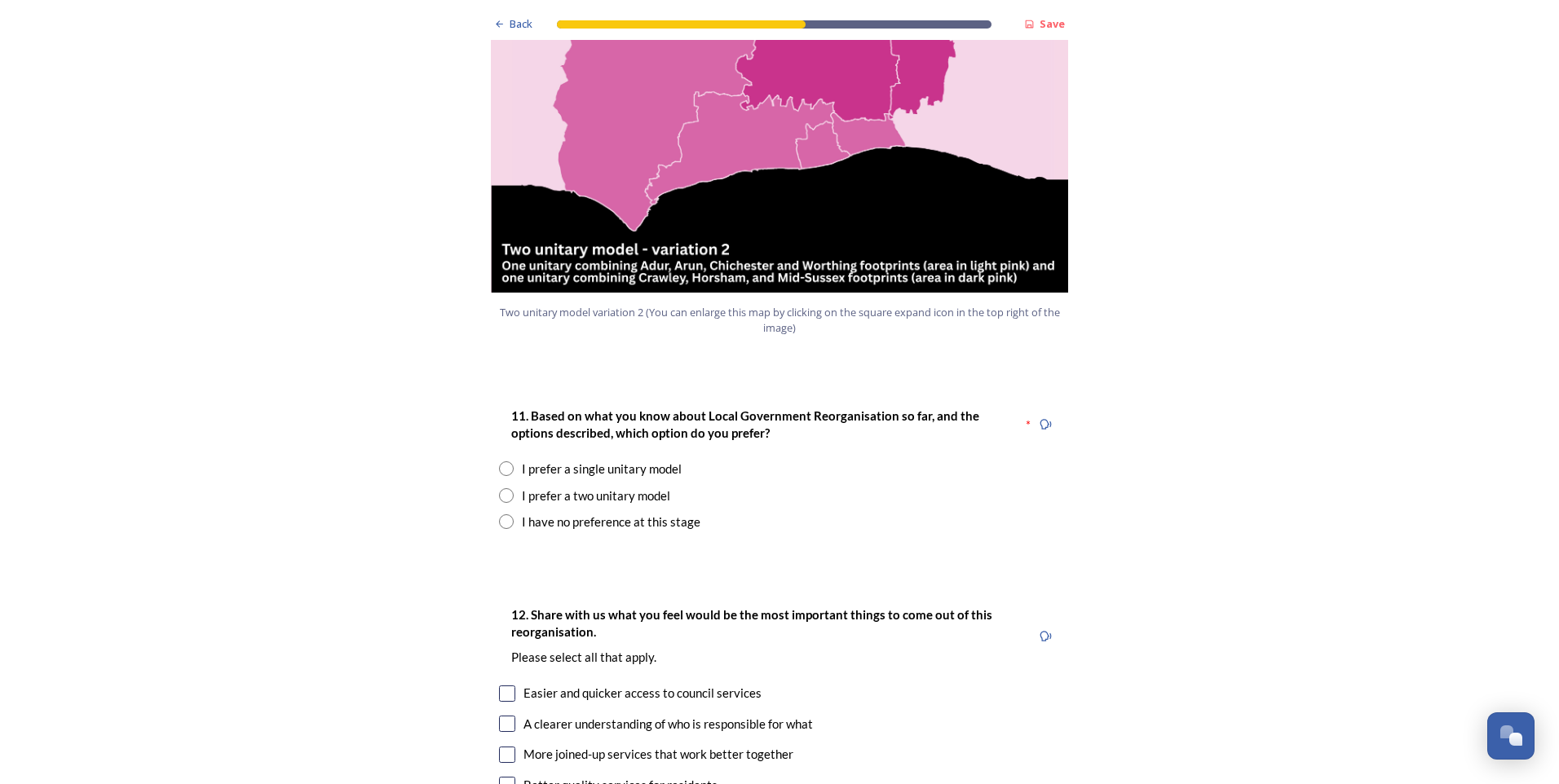
click at [501, 461] on input "radio" at bounding box center [507, 469] width 15 height 15
radio input "true"
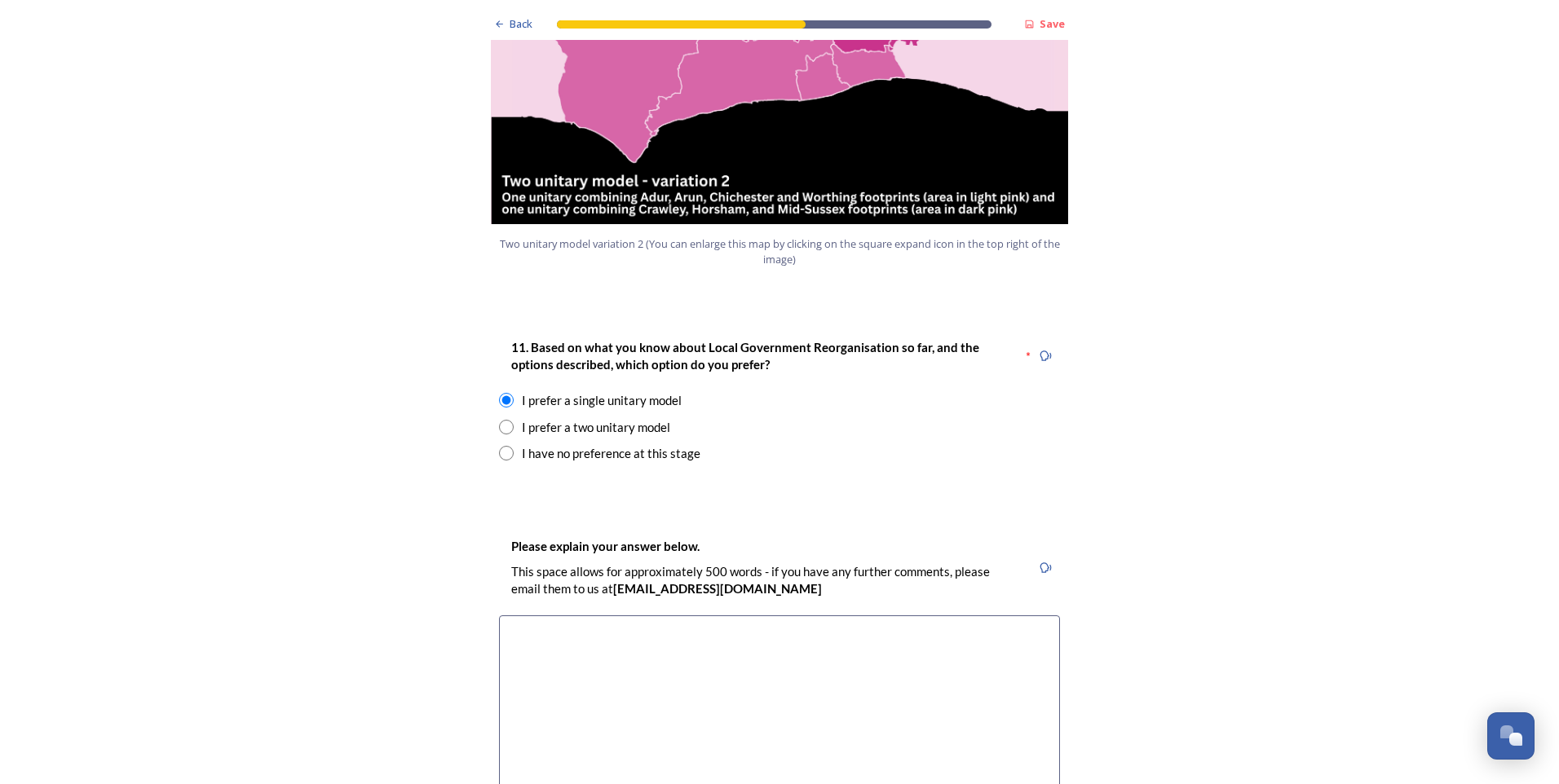
scroll to position [2038, 0]
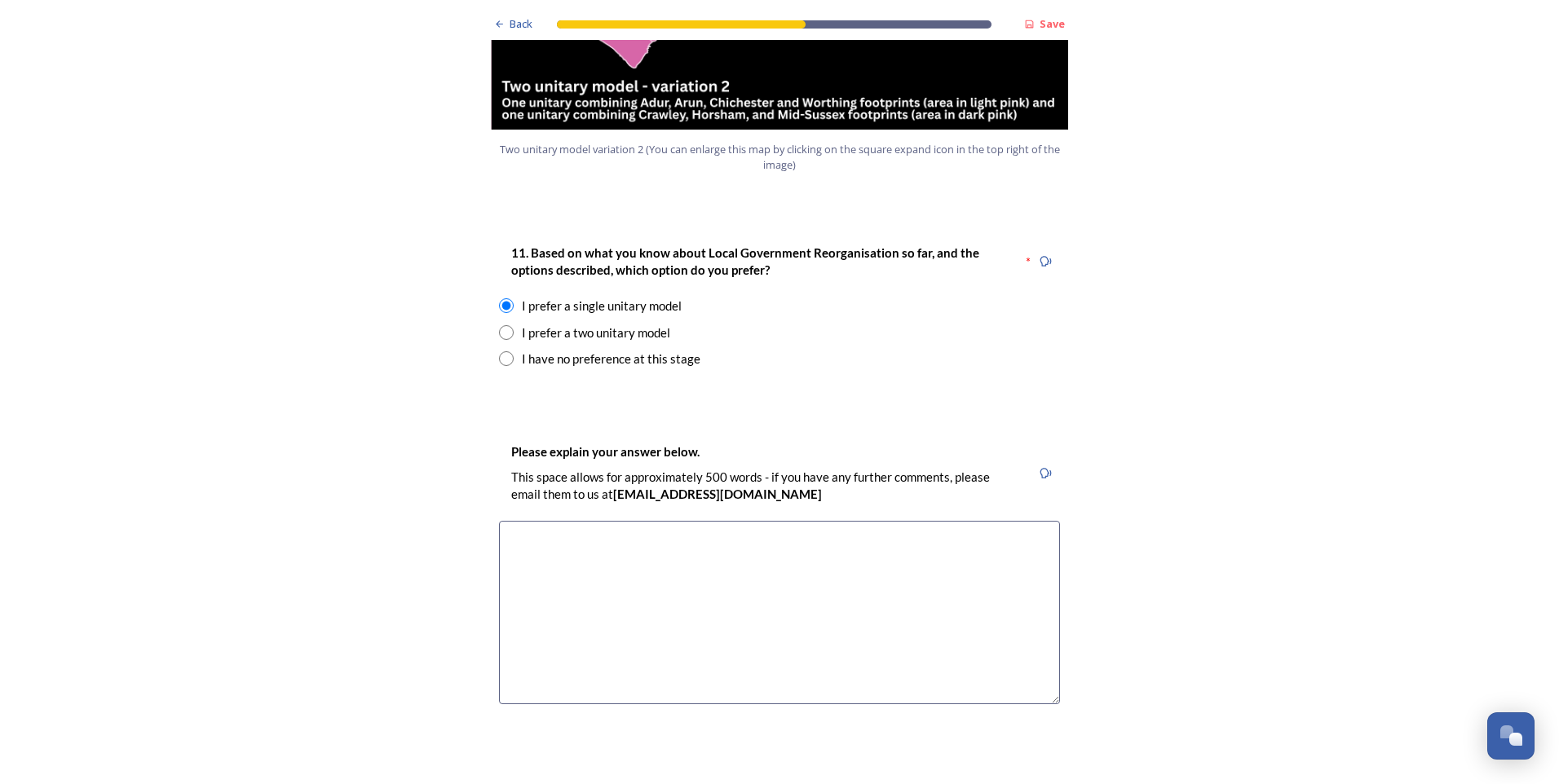
click at [514, 520] on textarea at bounding box center [780, 612] width 561 height 184
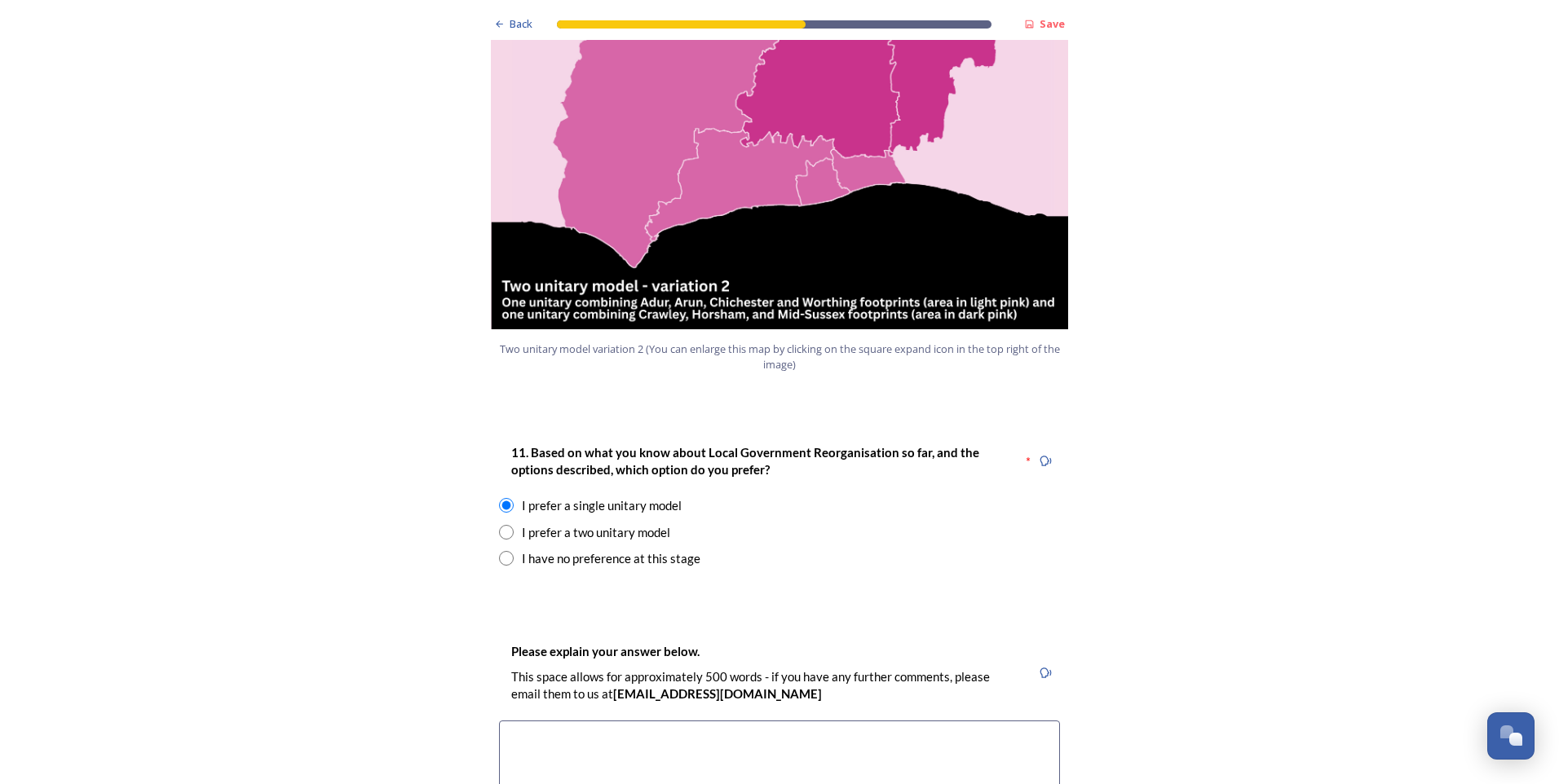
scroll to position [1874, 0]
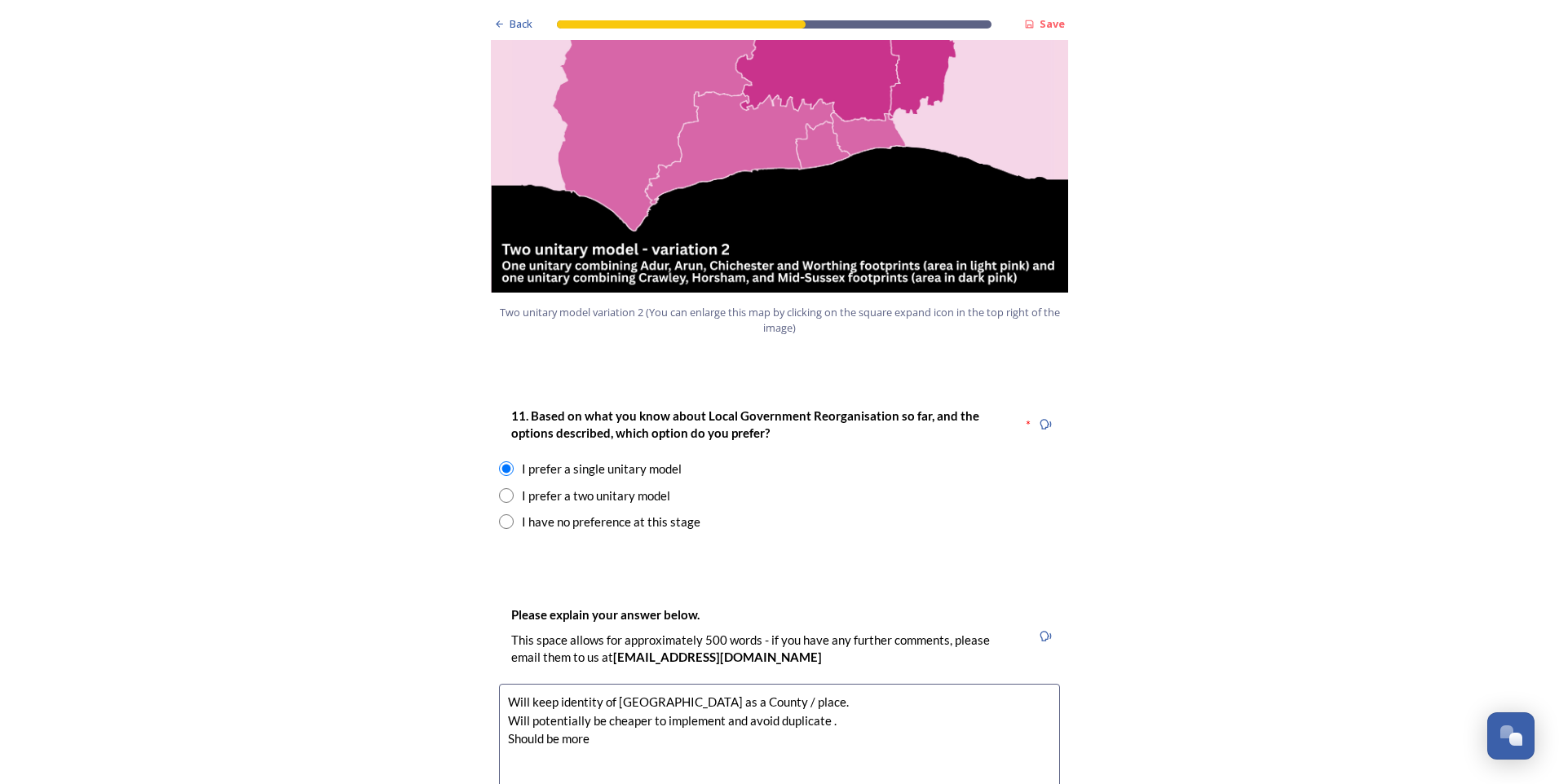
click at [599, 694] on textarea "Will keep identity of West Sussex as a County / place. Will potentially be chea…" at bounding box center [780, 775] width 561 height 184
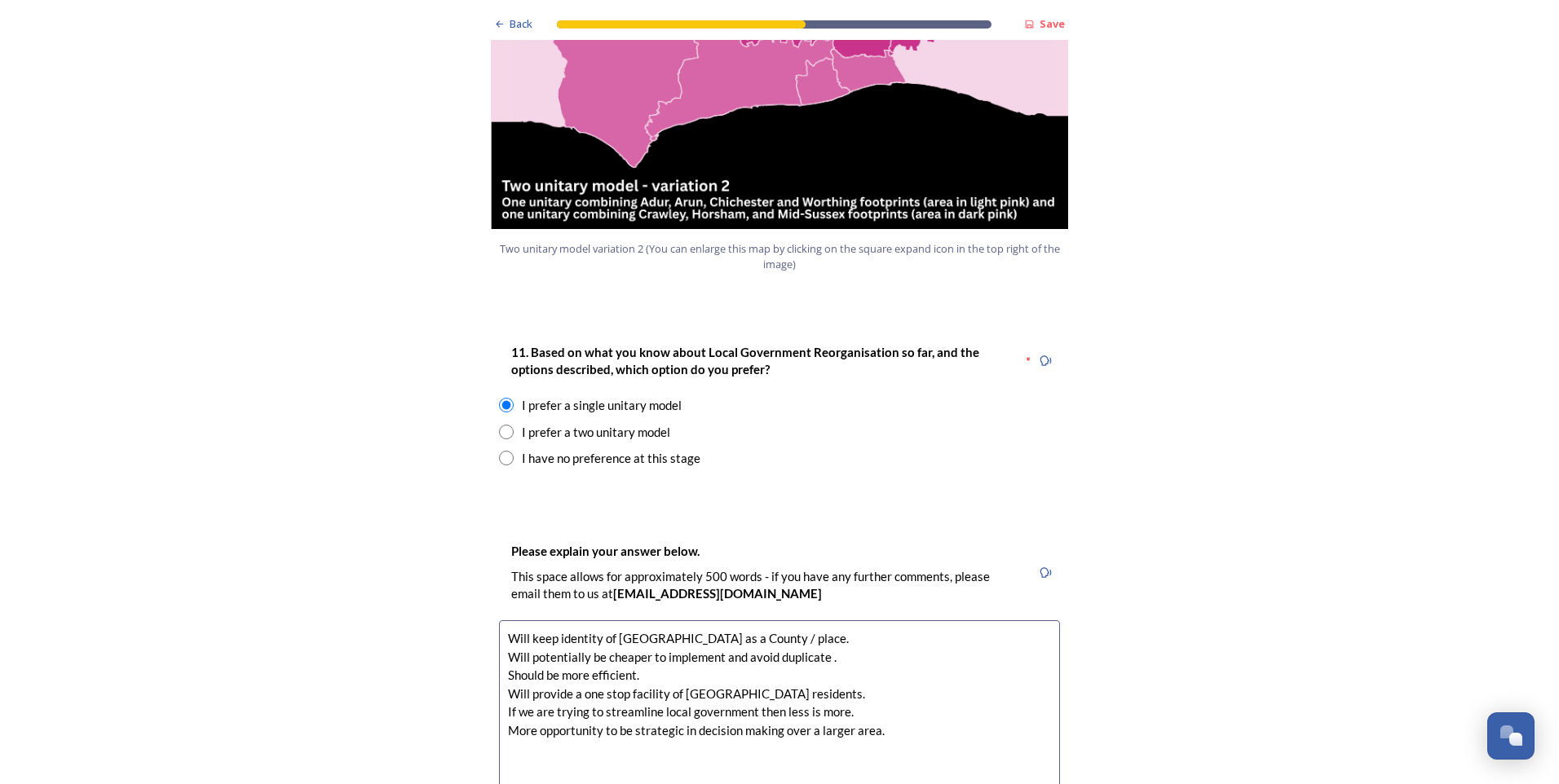
scroll to position [1956, 0]
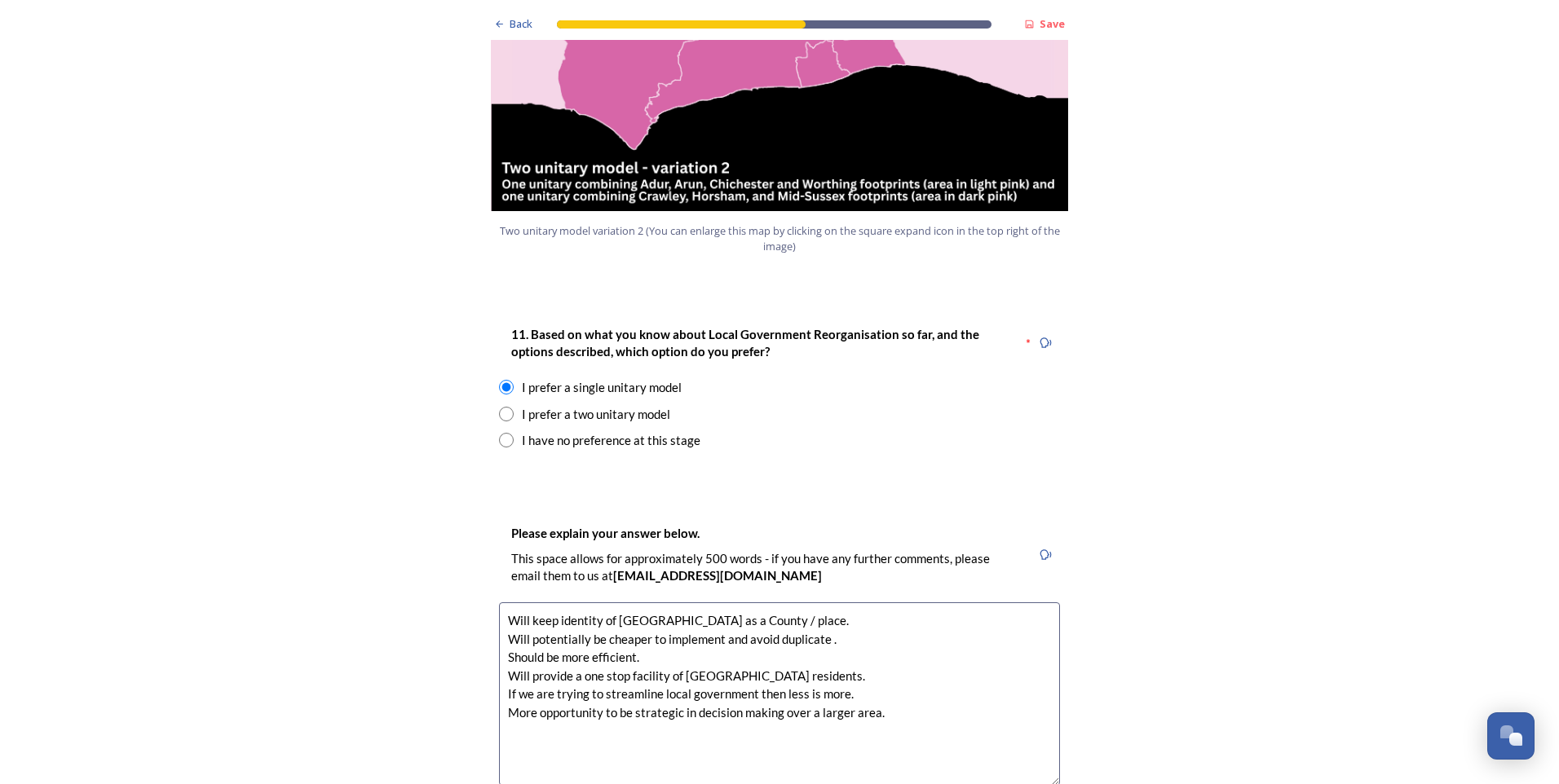
click at [822, 602] on textarea "Will keep identity of West Sussex as a County / place. Will potentially be chea…" at bounding box center [780, 693] width 561 height 184
click at [629, 609] on textarea "Will keep identity of West Sussex as a County / place. Will potentially be chea…" at bounding box center [780, 693] width 561 height 184
click at [676, 629] on textarea "Will keep identity of West Sussex as a County / place. Will potentially be chea…" at bounding box center [780, 693] width 561 height 184
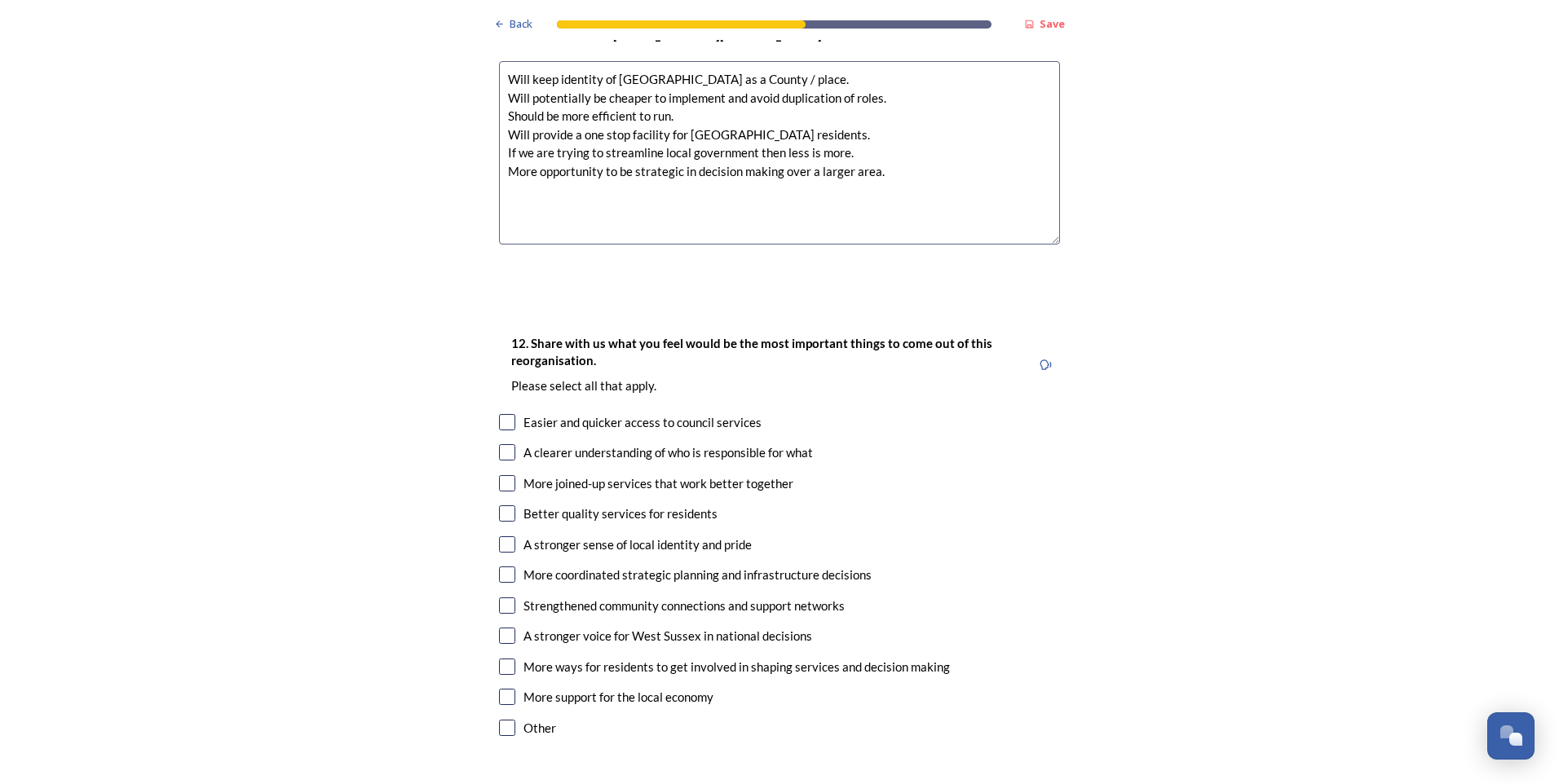
scroll to position [2527, 0]
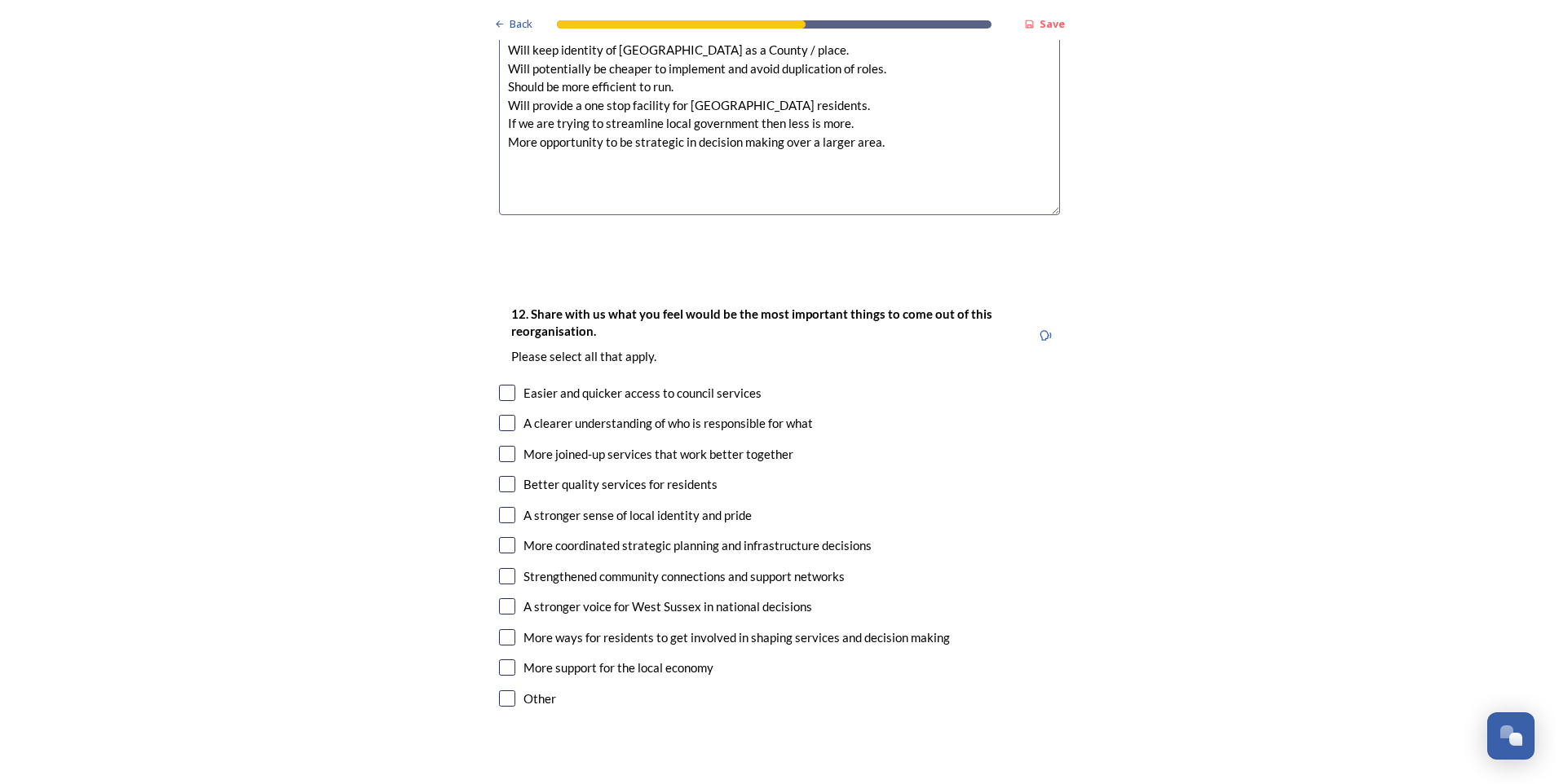
type textarea "Will keep identity of West Sussex as a County / place. Will potentially be chea…"
click at [503, 415] on input "checkbox" at bounding box center [507, 423] width 17 height 17
checkbox input "true"
click at [502, 446] on input "checkbox" at bounding box center [507, 454] width 17 height 17
checkbox input "true"
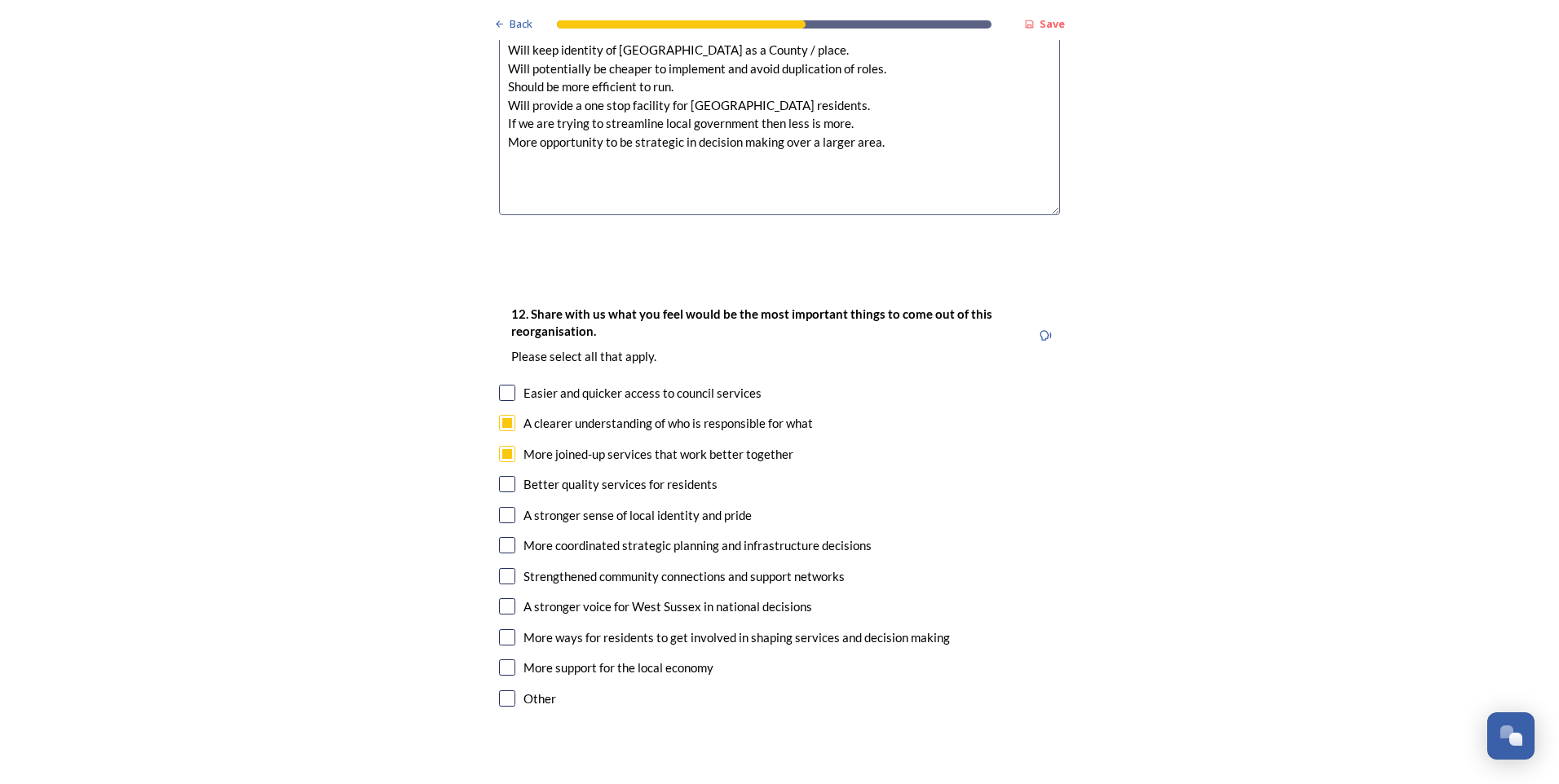
click at [506, 385] on input "checkbox" at bounding box center [507, 393] width 17 height 17
checkbox input "true"
click at [523, 536] on div "More coordinated strategic planning and infrastructure decisions" at bounding box center [697, 545] width 349 height 19
checkbox input "true"
click at [502, 507] on input "checkbox" at bounding box center [507, 515] width 17 height 17
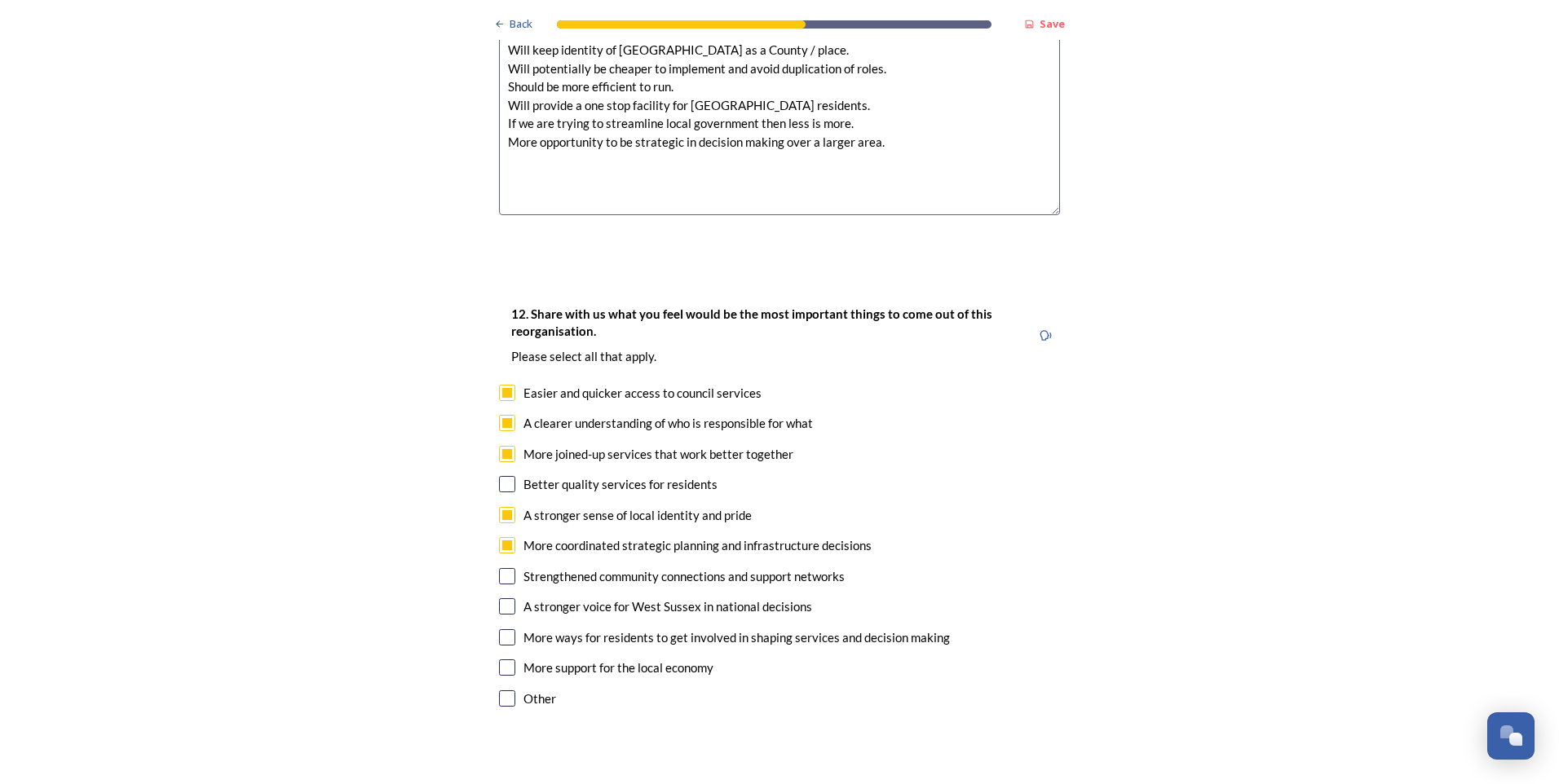
click at [503, 507] on input "checkbox" at bounding box center [507, 515] width 17 height 17
checkbox input "false"
click at [499, 476] on input "checkbox" at bounding box center [507, 484] width 17 height 17
checkbox input "true"
click at [499, 568] on input "checkbox" at bounding box center [507, 576] width 17 height 17
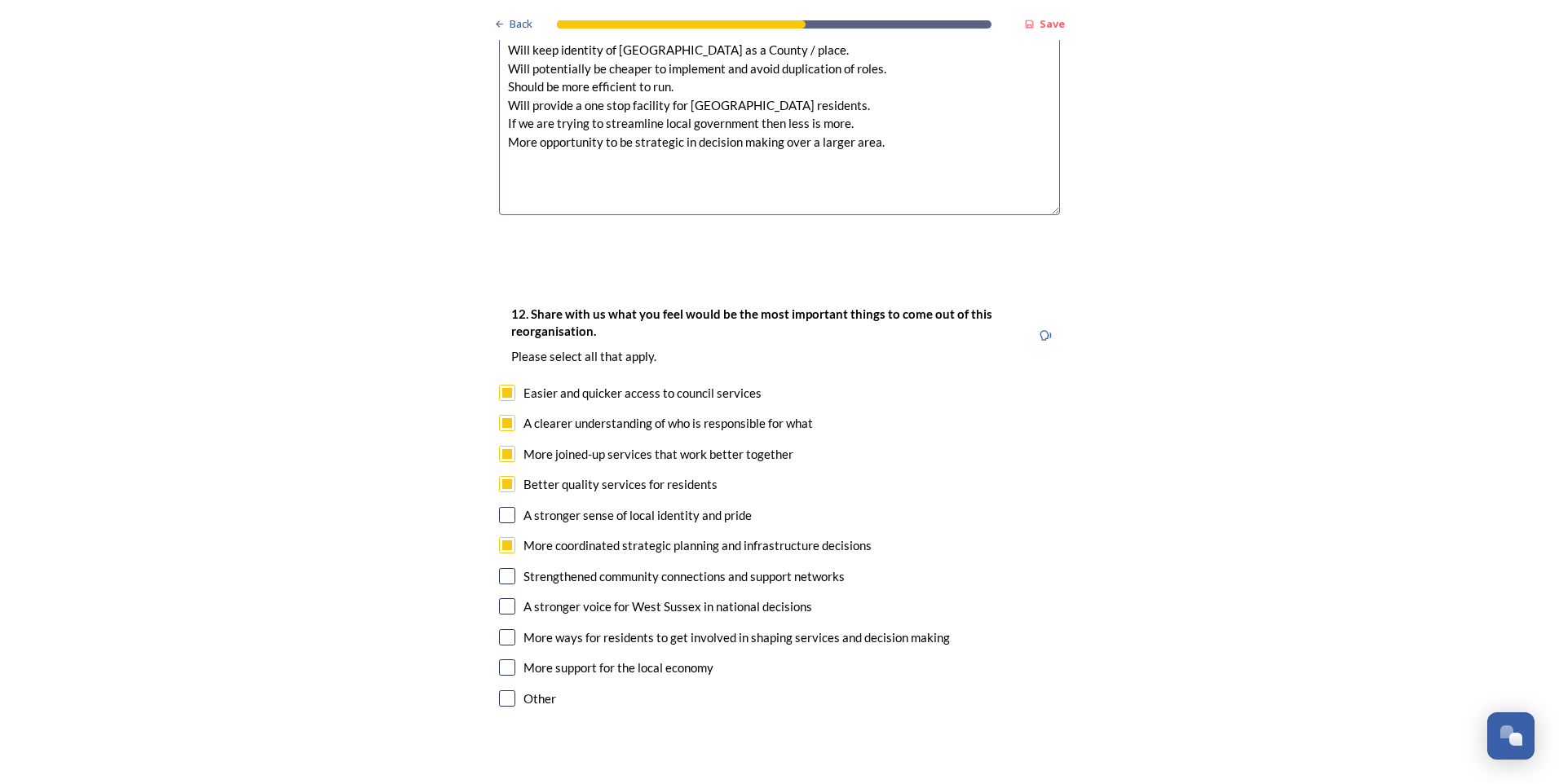
checkbox input "true"
click at [504, 598] on input "checkbox" at bounding box center [507, 606] width 17 height 17
checkbox input "true"
click at [503, 629] on input "checkbox" at bounding box center [507, 638] width 17 height 17
checkbox input "true"
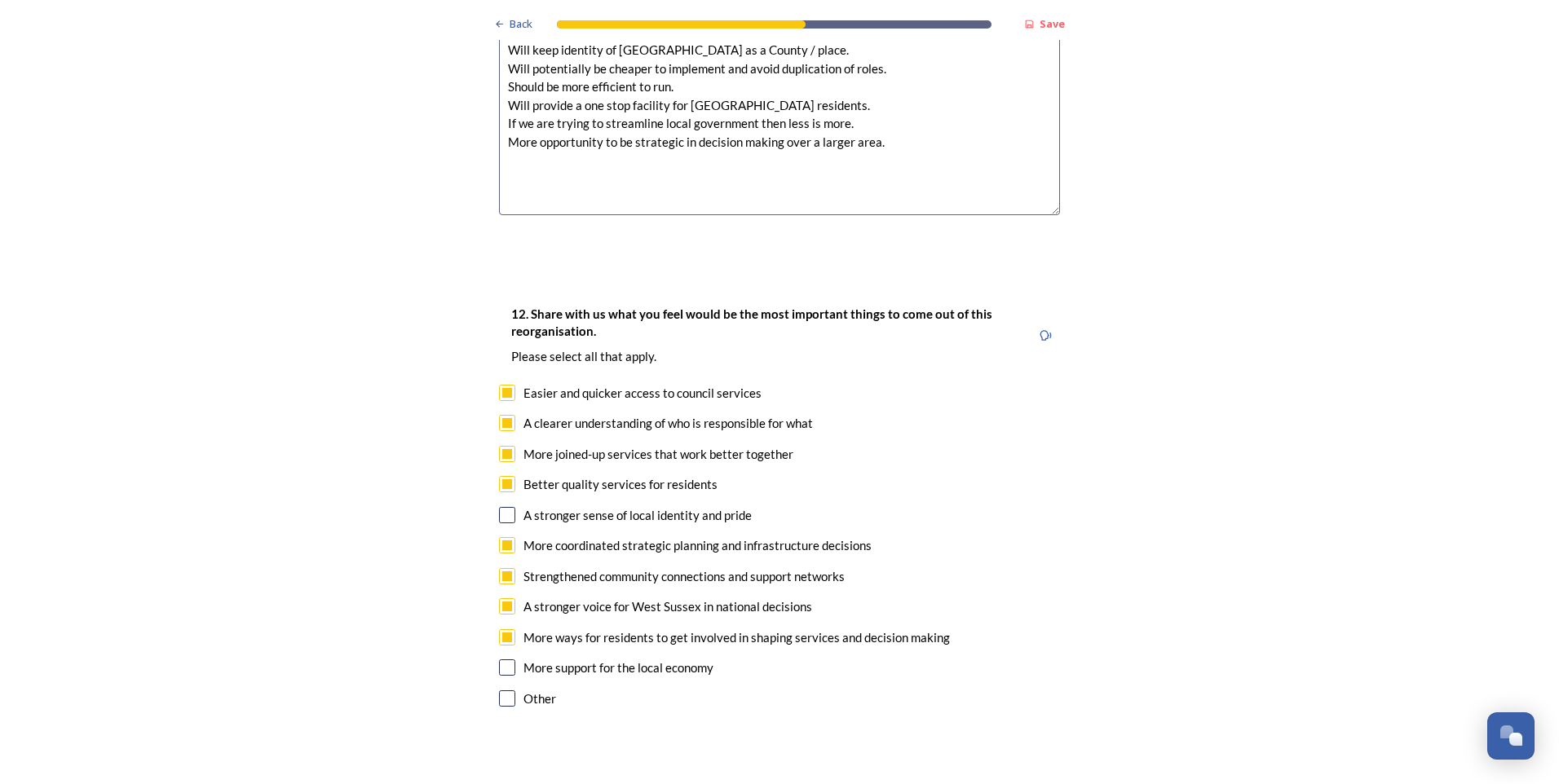
click at [504, 659] on input "checkbox" at bounding box center [507, 668] width 17 height 17
checkbox input "true"
click at [506, 507] on input "checkbox" at bounding box center [507, 515] width 17 height 17
checkbox input "true"
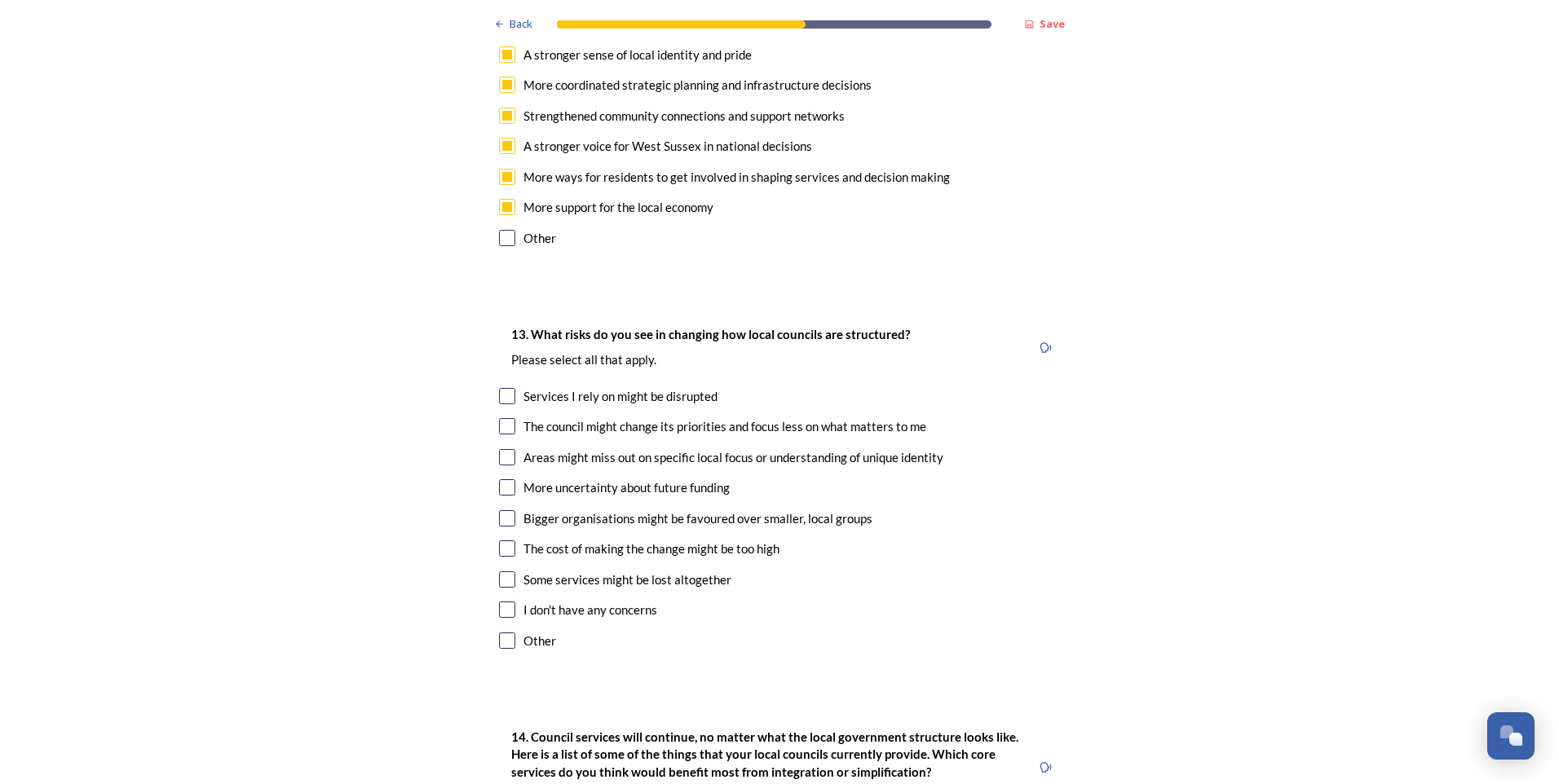
scroll to position [3015, 0]
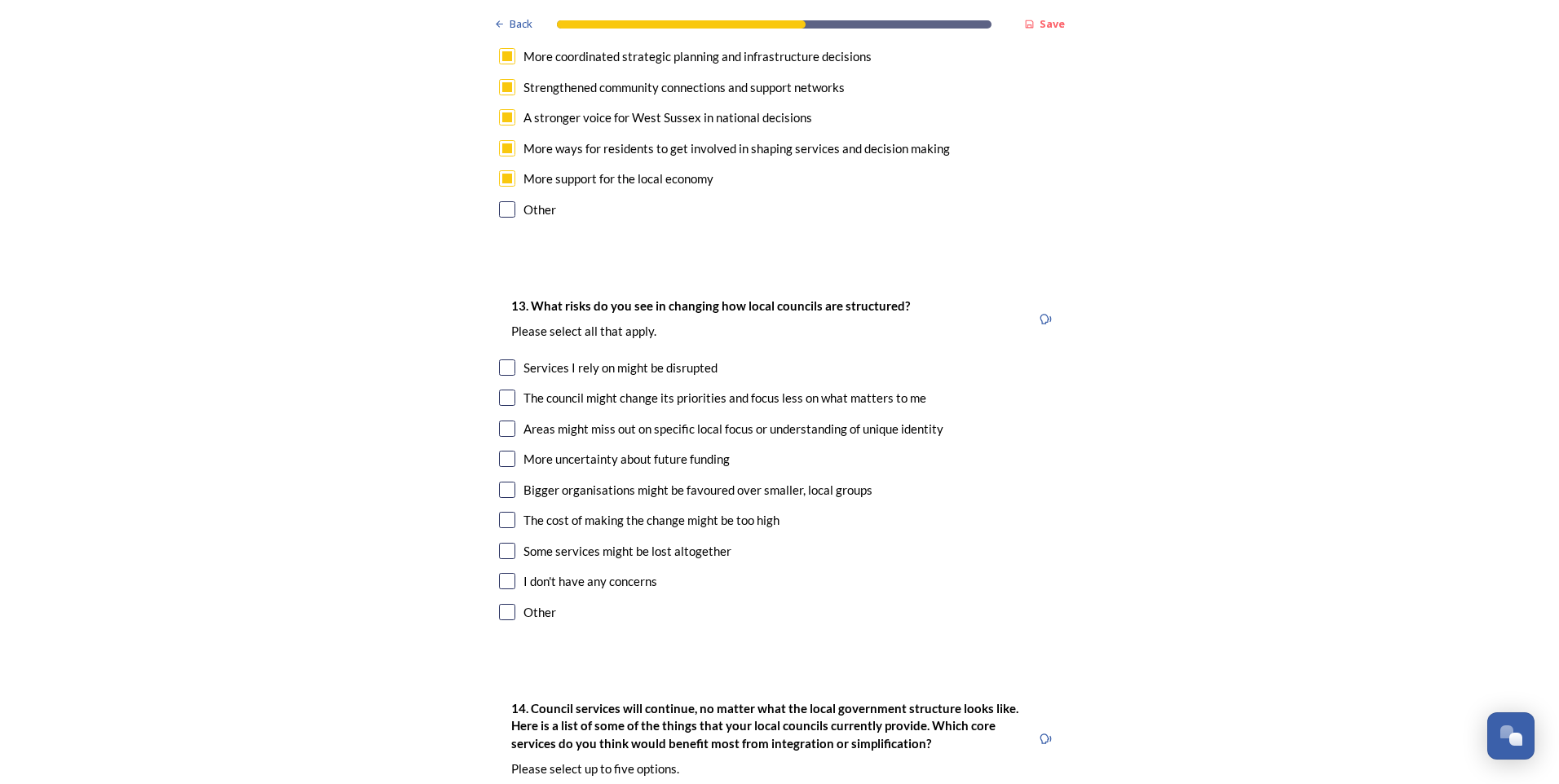
click at [500, 512] on input "checkbox" at bounding box center [507, 520] width 17 height 17
checkbox input "true"
click at [502, 359] on input "checkbox" at bounding box center [507, 367] width 17 height 17
checkbox input "true"
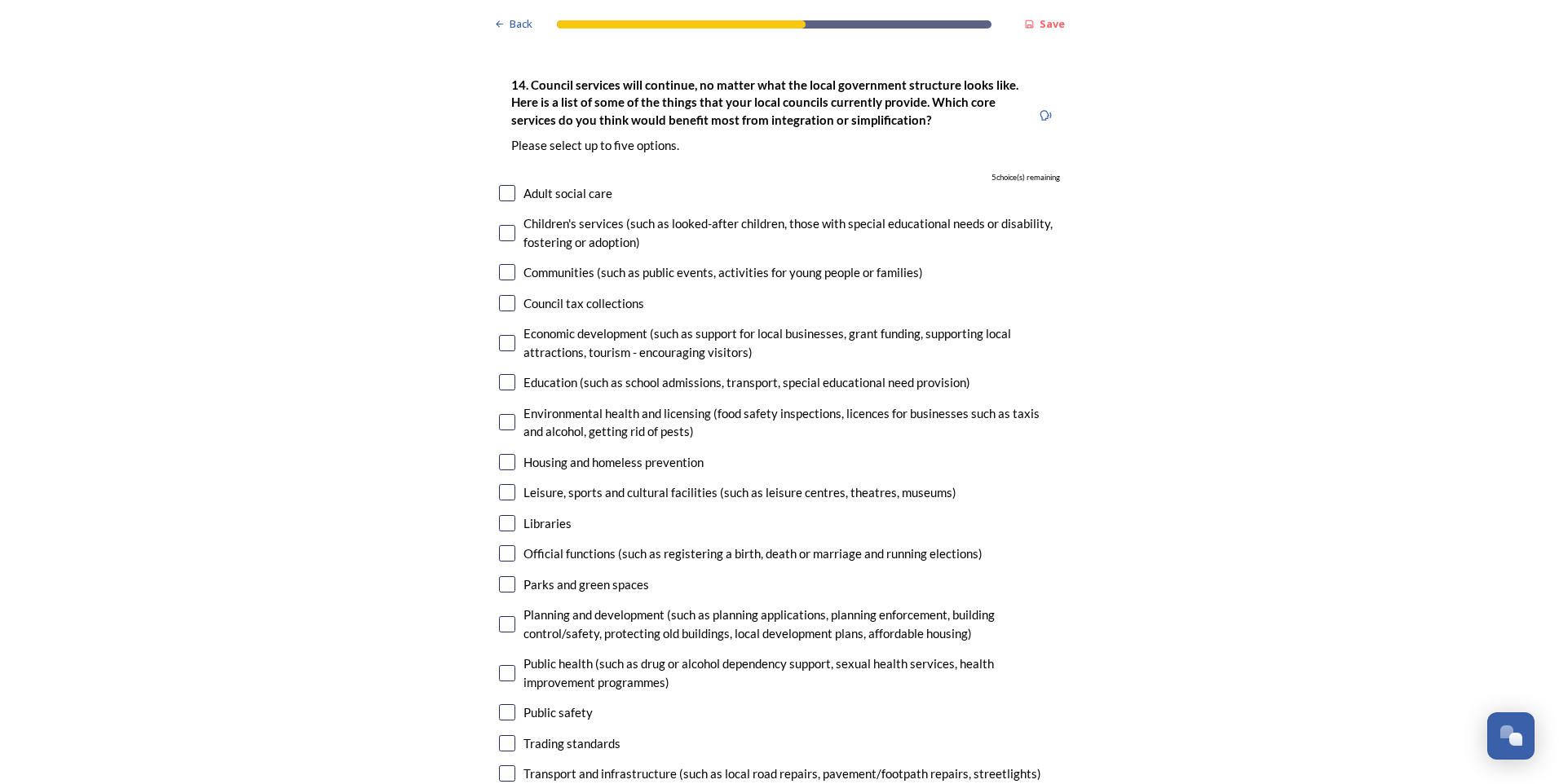
scroll to position [3667, 0]
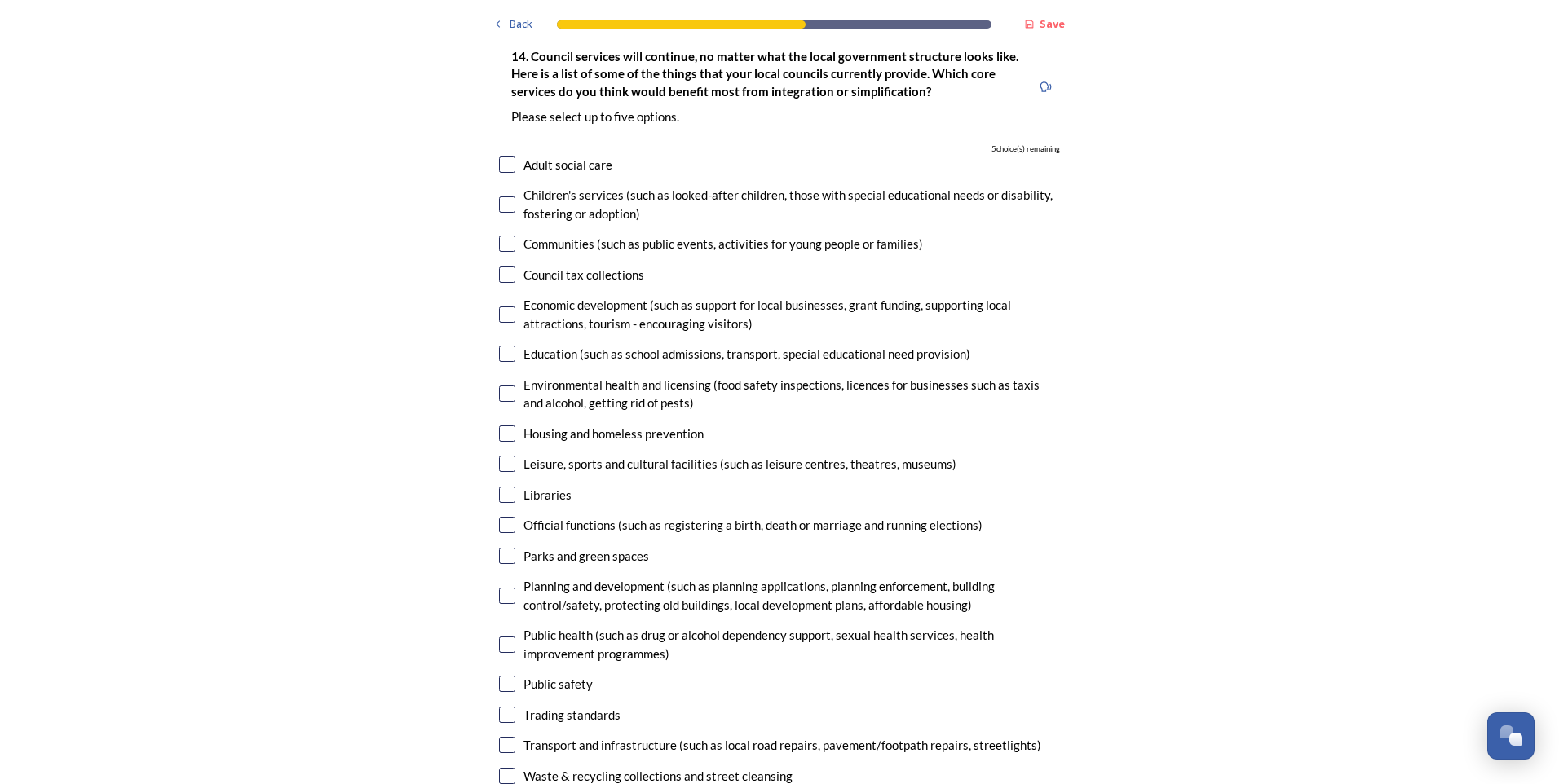
click at [500, 588] on input "checkbox" at bounding box center [507, 596] width 17 height 17
checkbox input "true"
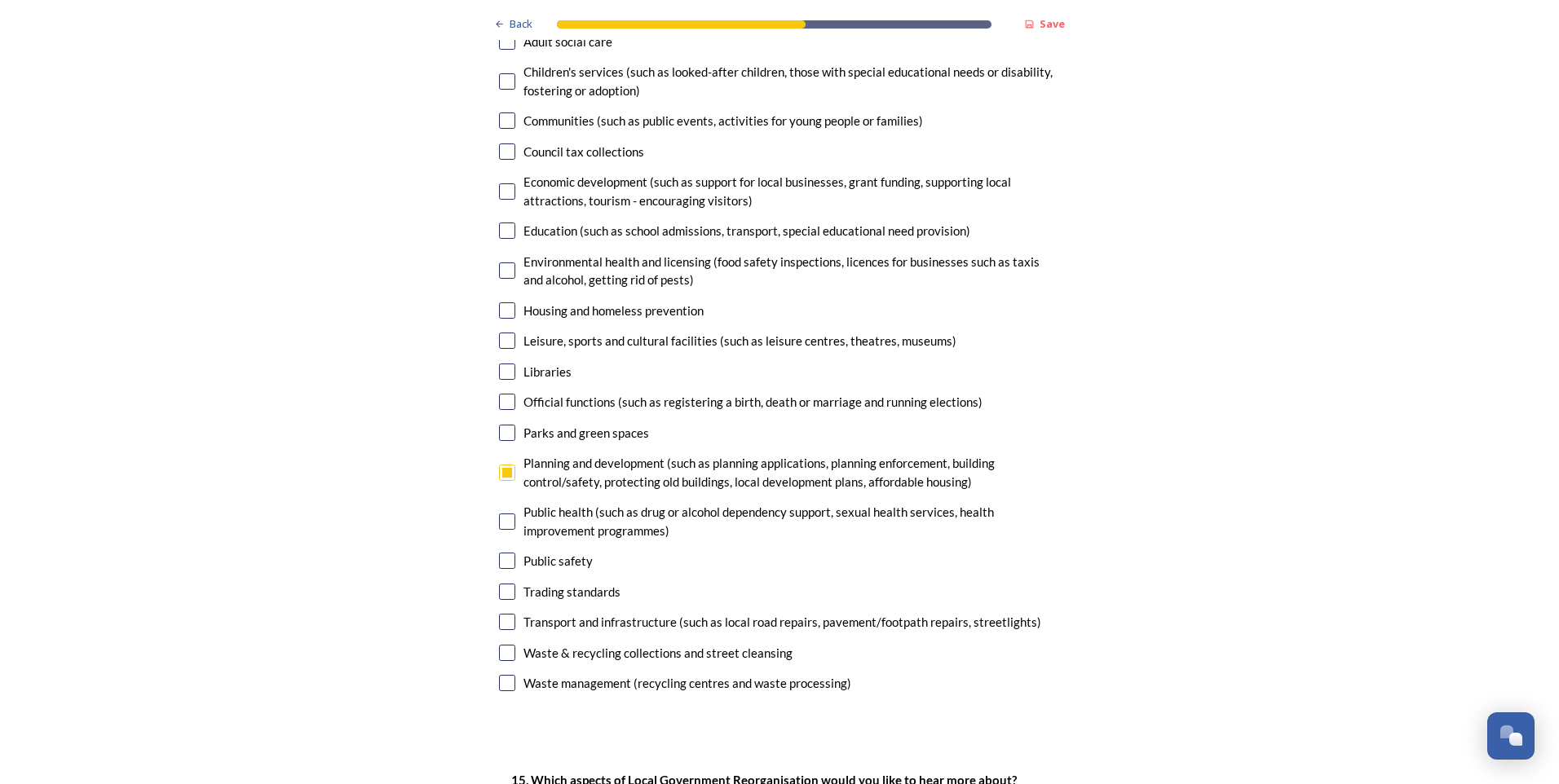
scroll to position [3830, 0]
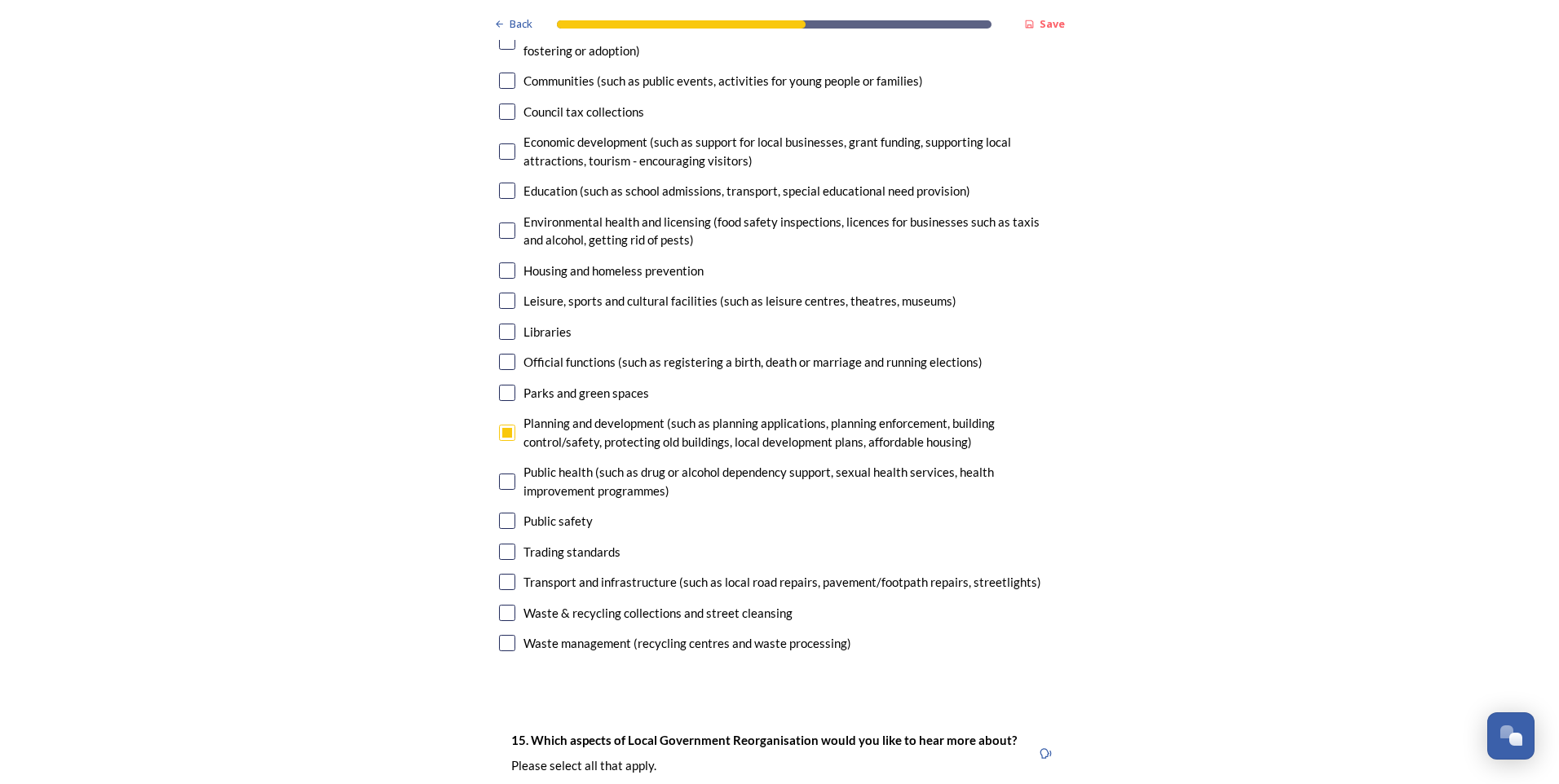
click at [500, 574] on input "checkbox" at bounding box center [507, 582] width 17 height 17
checkbox input "true"
click at [501, 635] on input "checkbox" at bounding box center [507, 643] width 17 height 17
checkbox input "true"
click at [504, 604] on input "checkbox" at bounding box center [507, 613] width 17 height 17
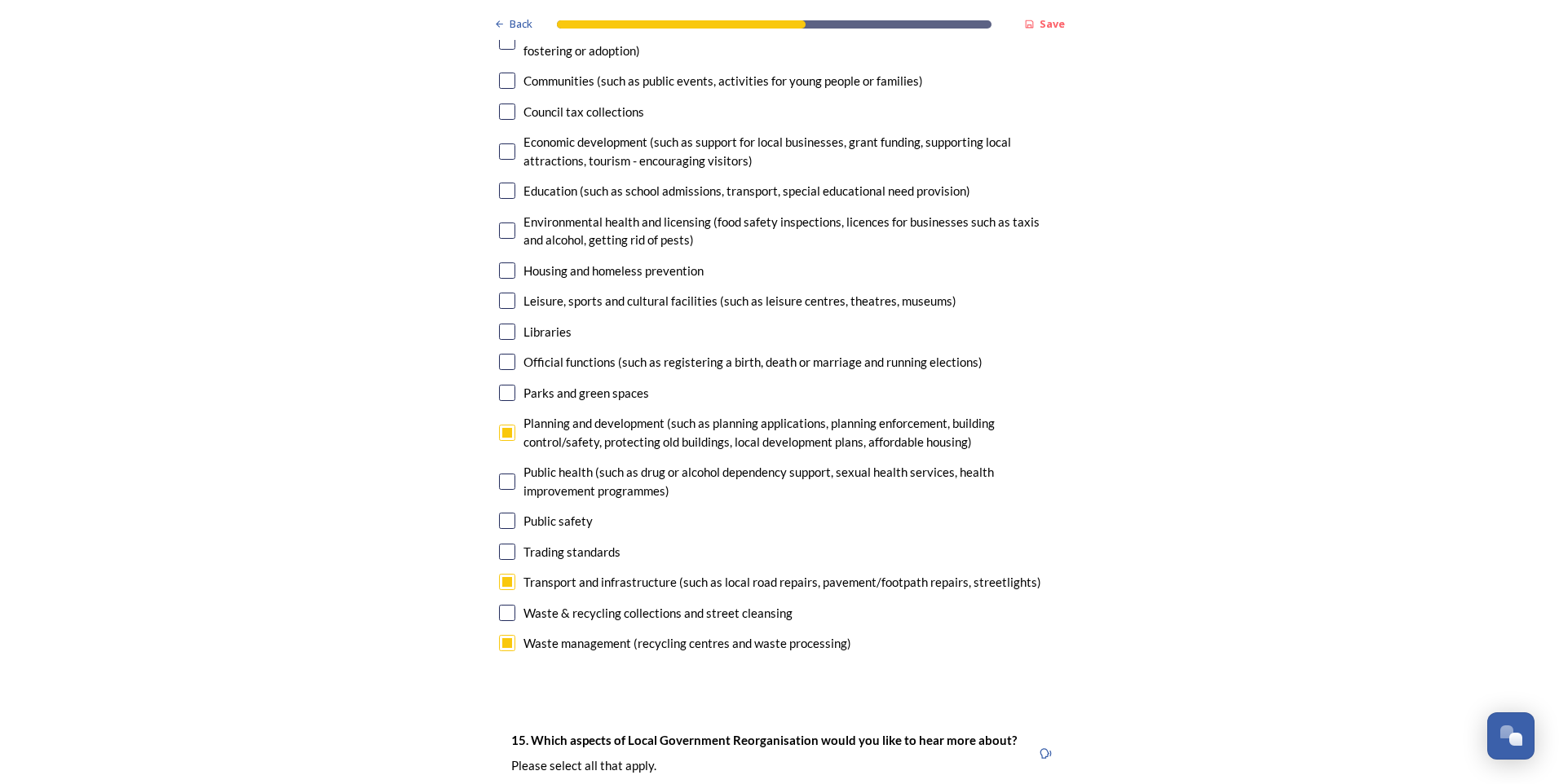
checkbox input "true"
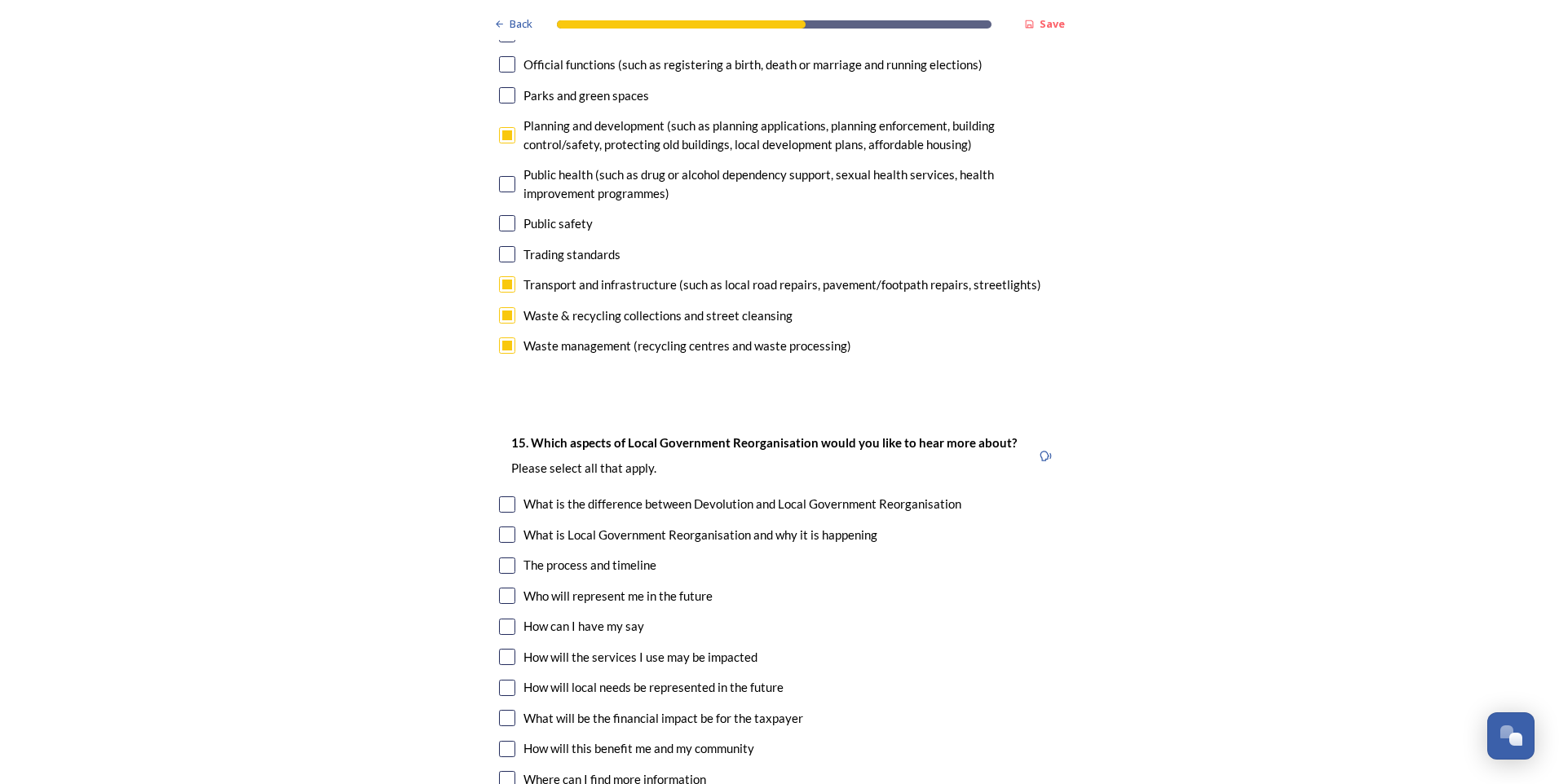
scroll to position [4156, 0]
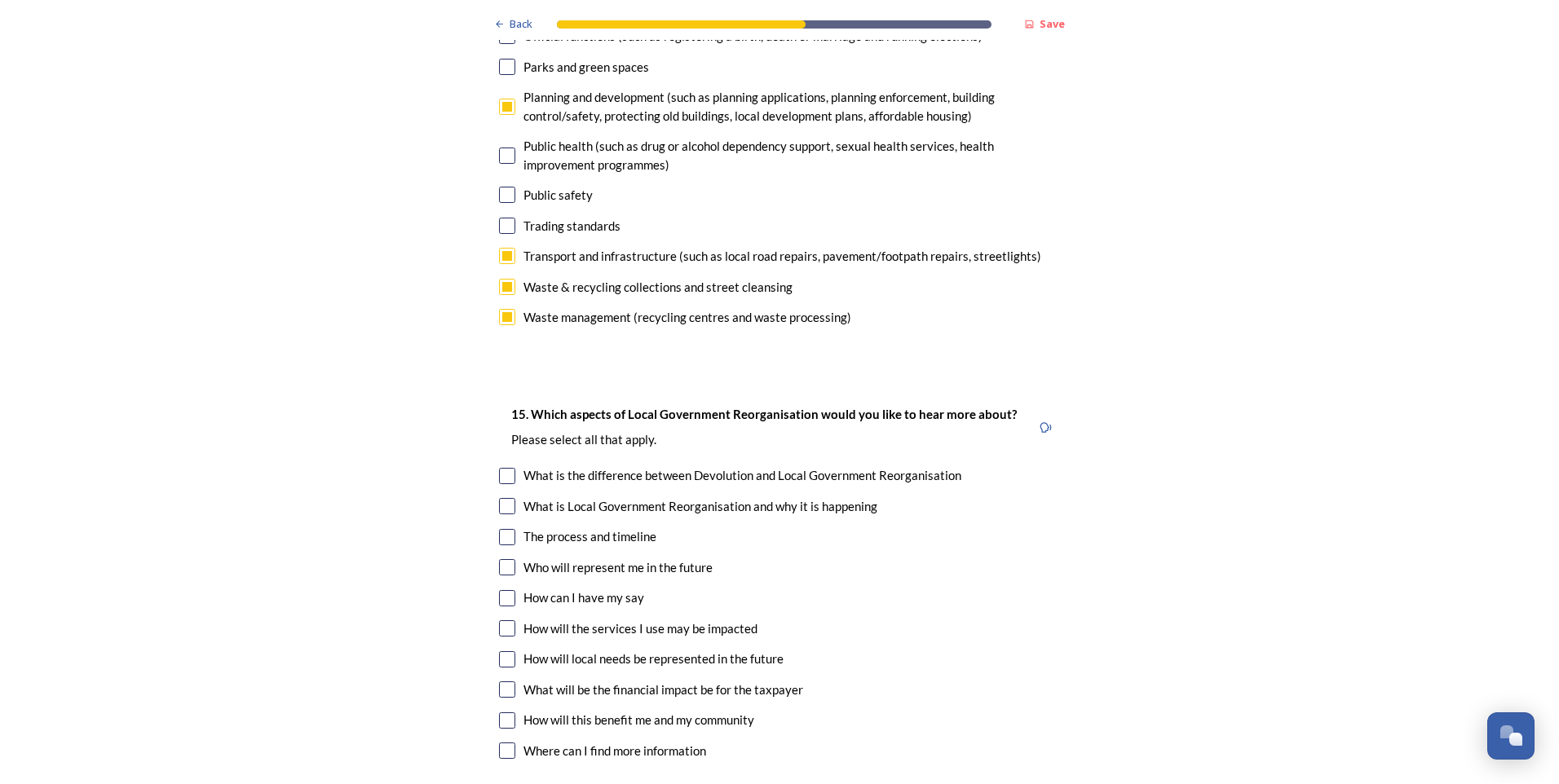
click at [501, 559] on input "checkbox" at bounding box center [507, 567] width 17 height 17
checkbox input "true"
click at [499, 620] on input "checkbox" at bounding box center [507, 629] width 17 height 17
click at [502, 620] on input "checkbox" at bounding box center [507, 629] width 17 height 17
checkbox input "false"
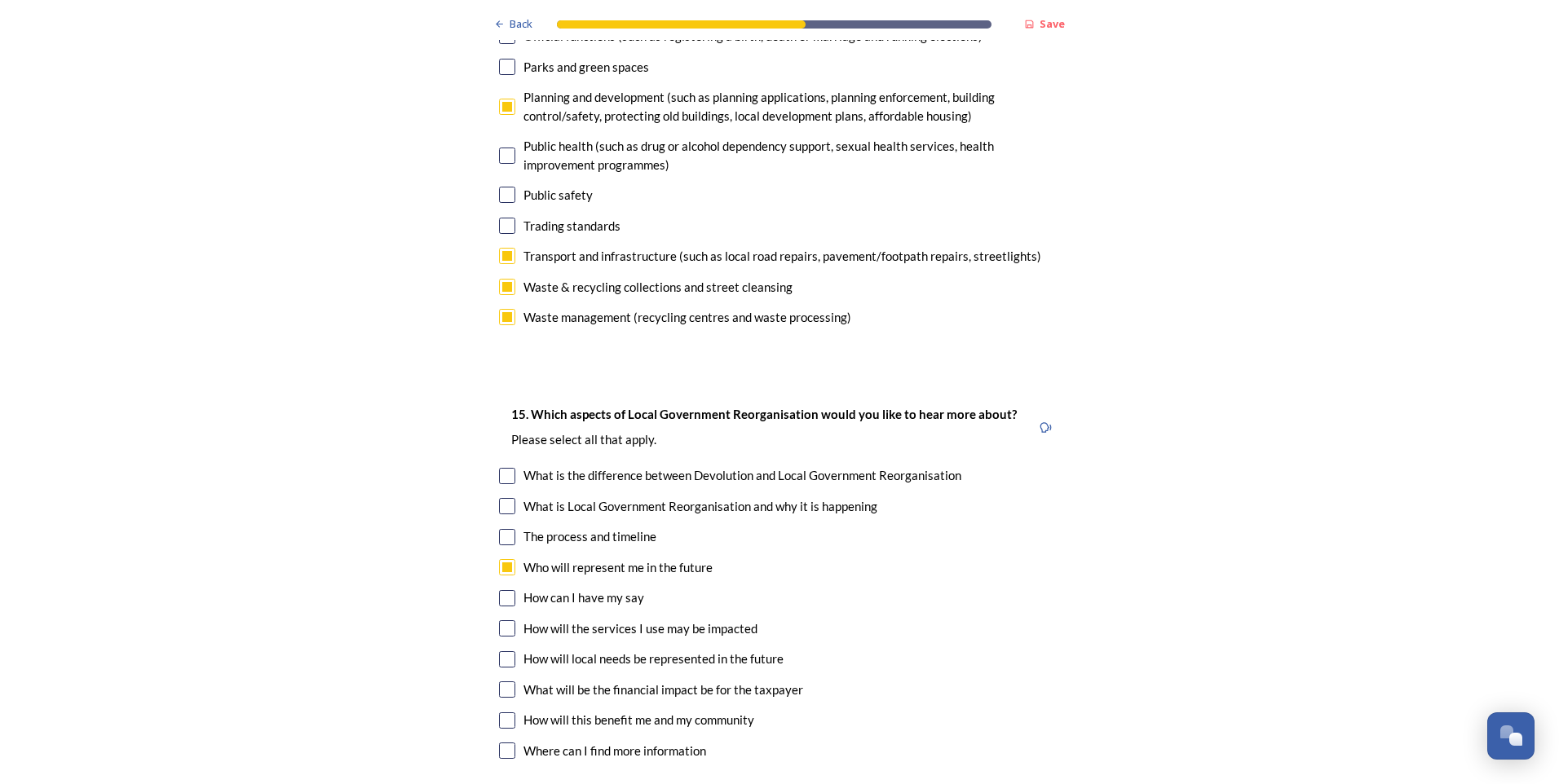
click at [501, 651] on input "checkbox" at bounding box center [507, 659] width 17 height 17
checkbox input "true"
click at [505, 681] on input "checkbox" at bounding box center [507, 689] width 17 height 17
checkbox input "true"
click at [503, 713] on input "checkbox" at bounding box center [507, 721] width 17 height 17
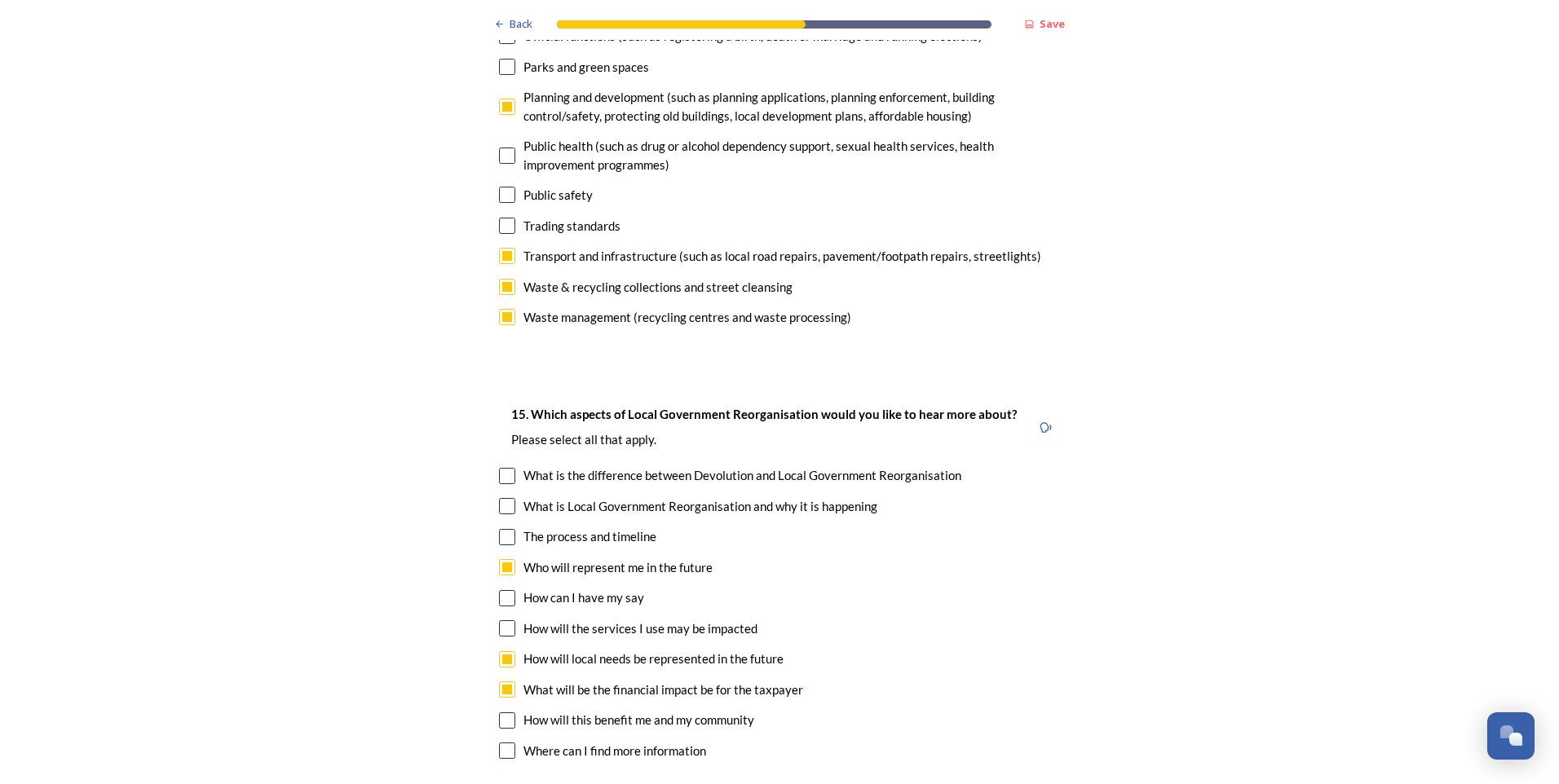
checkbox input "true"
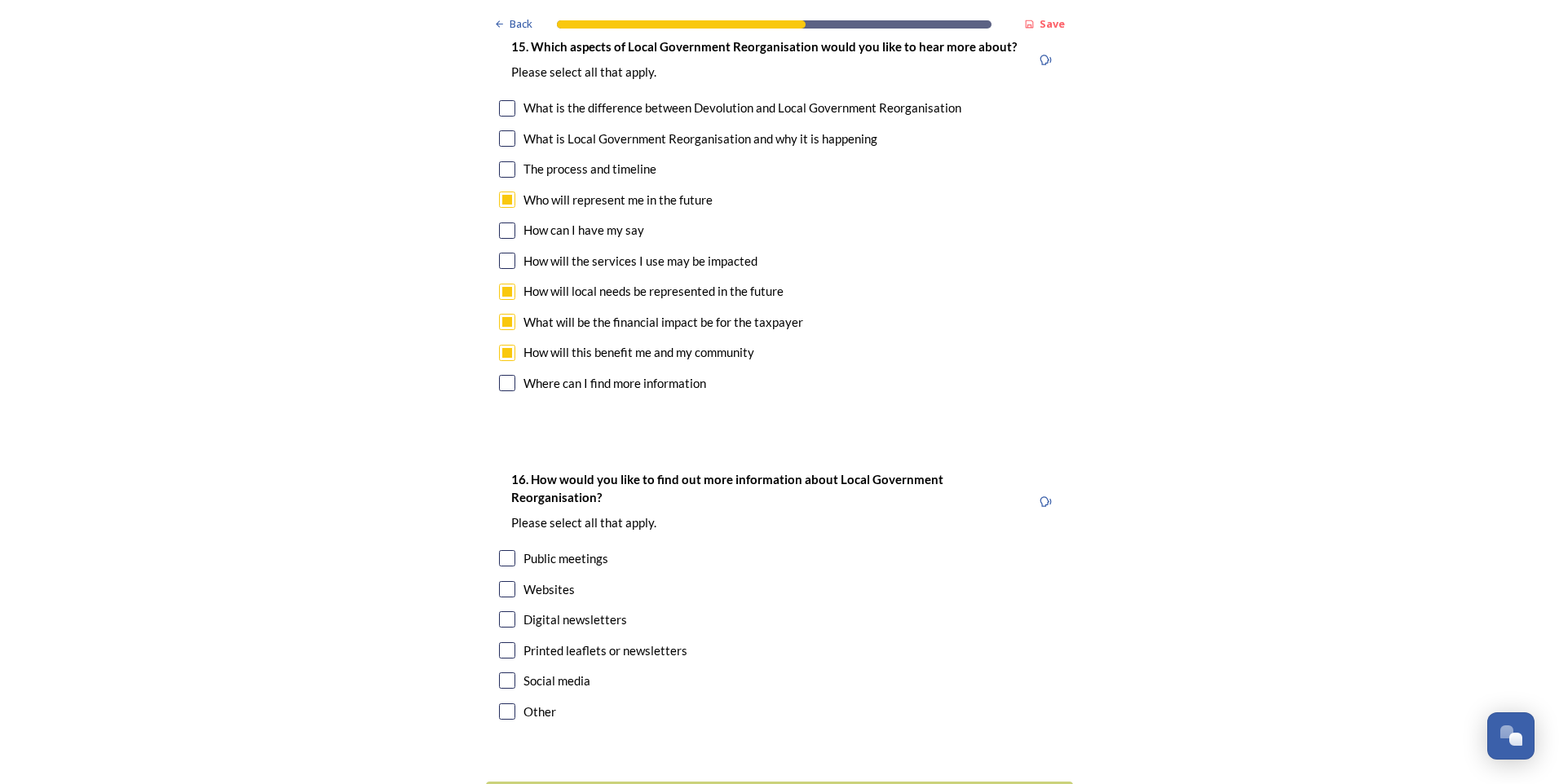
scroll to position [4563, 0]
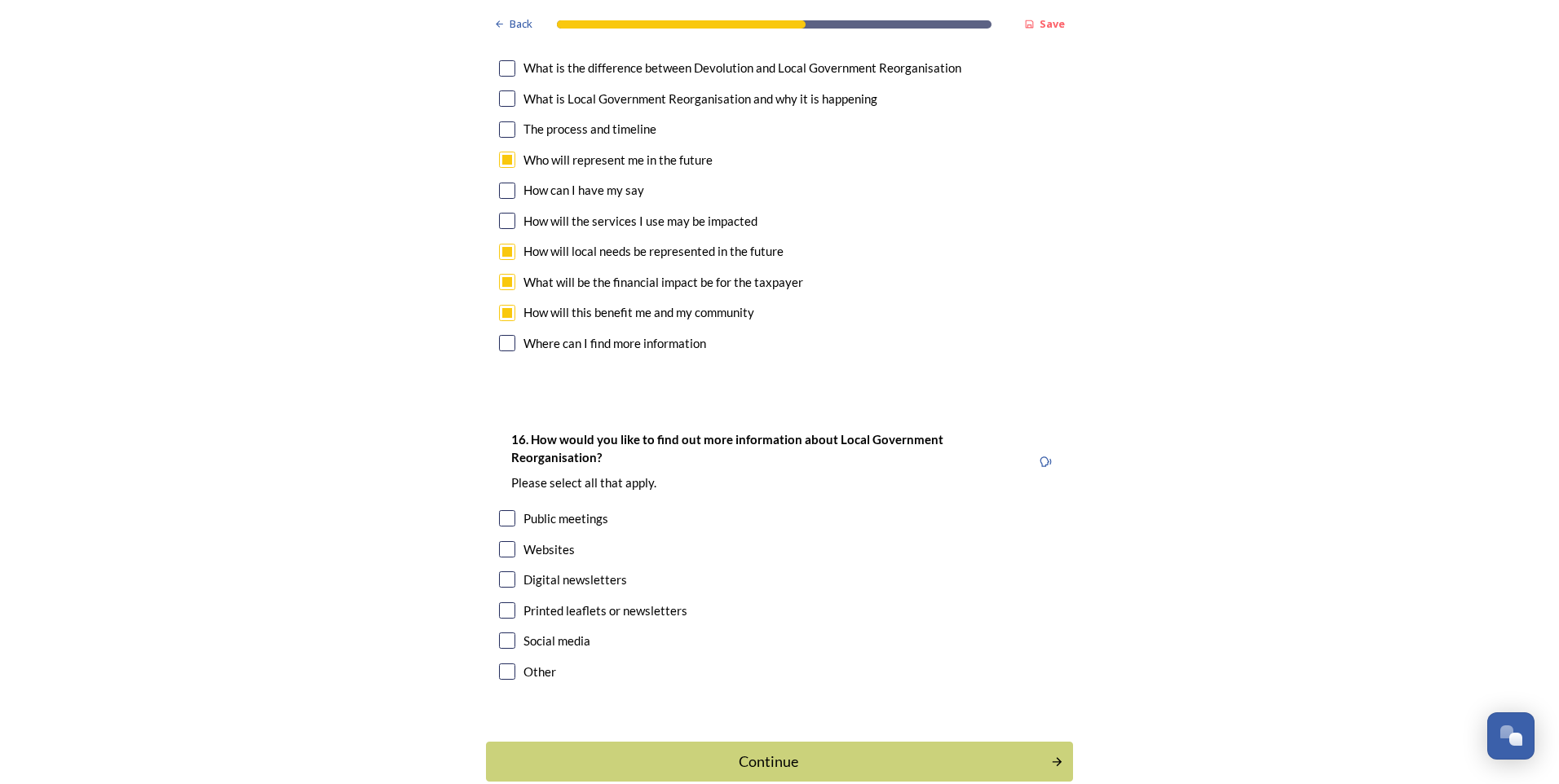
click at [504, 541] on input "checkbox" at bounding box center [507, 550] width 17 height 17
checkbox input "true"
click at [500, 571] on input "checkbox" at bounding box center [507, 579] width 17 height 17
checkbox input "true"
click at [788, 751] on div "Continue" at bounding box center [769, 762] width 552 height 22
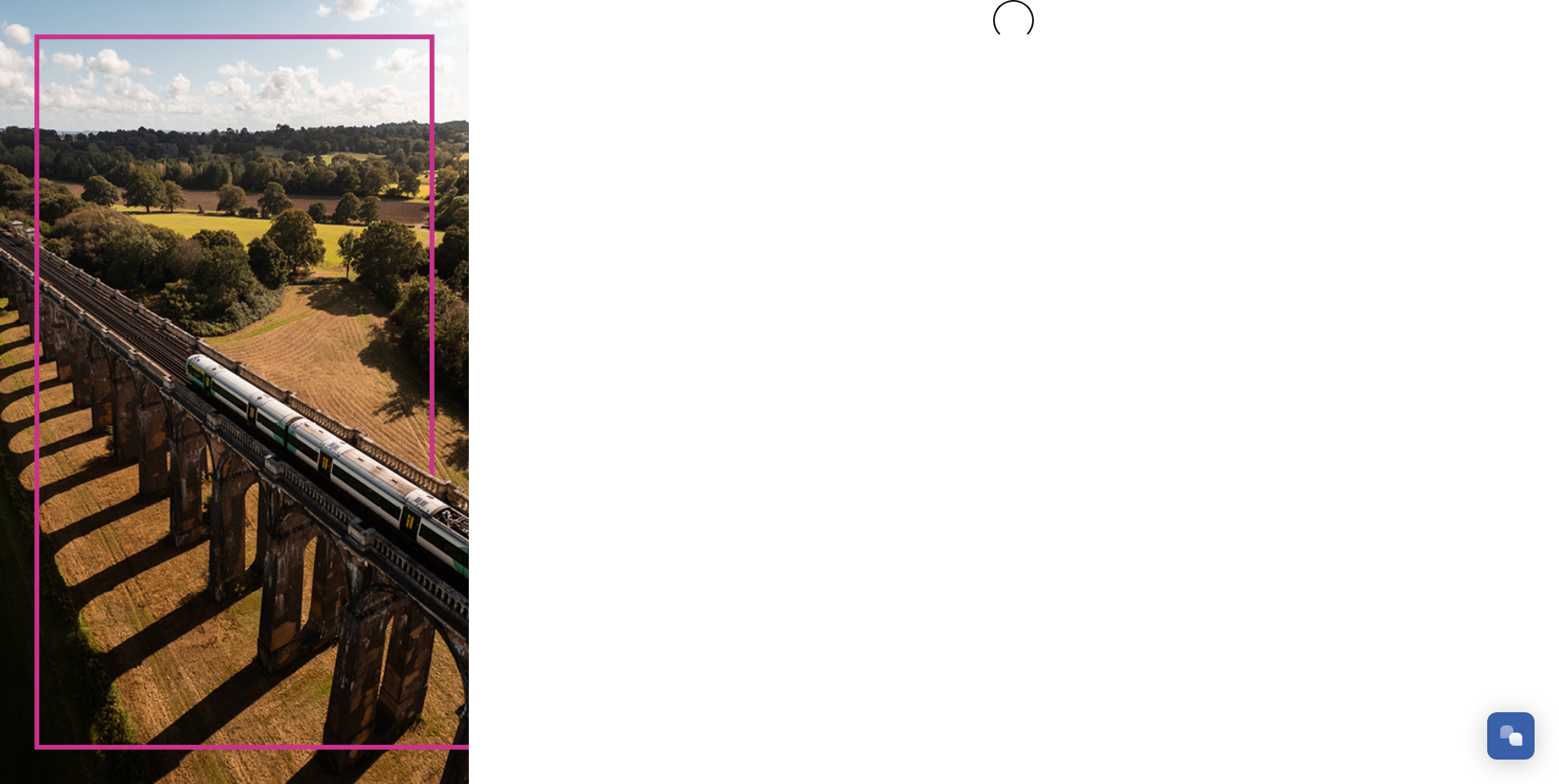
scroll to position [0, 0]
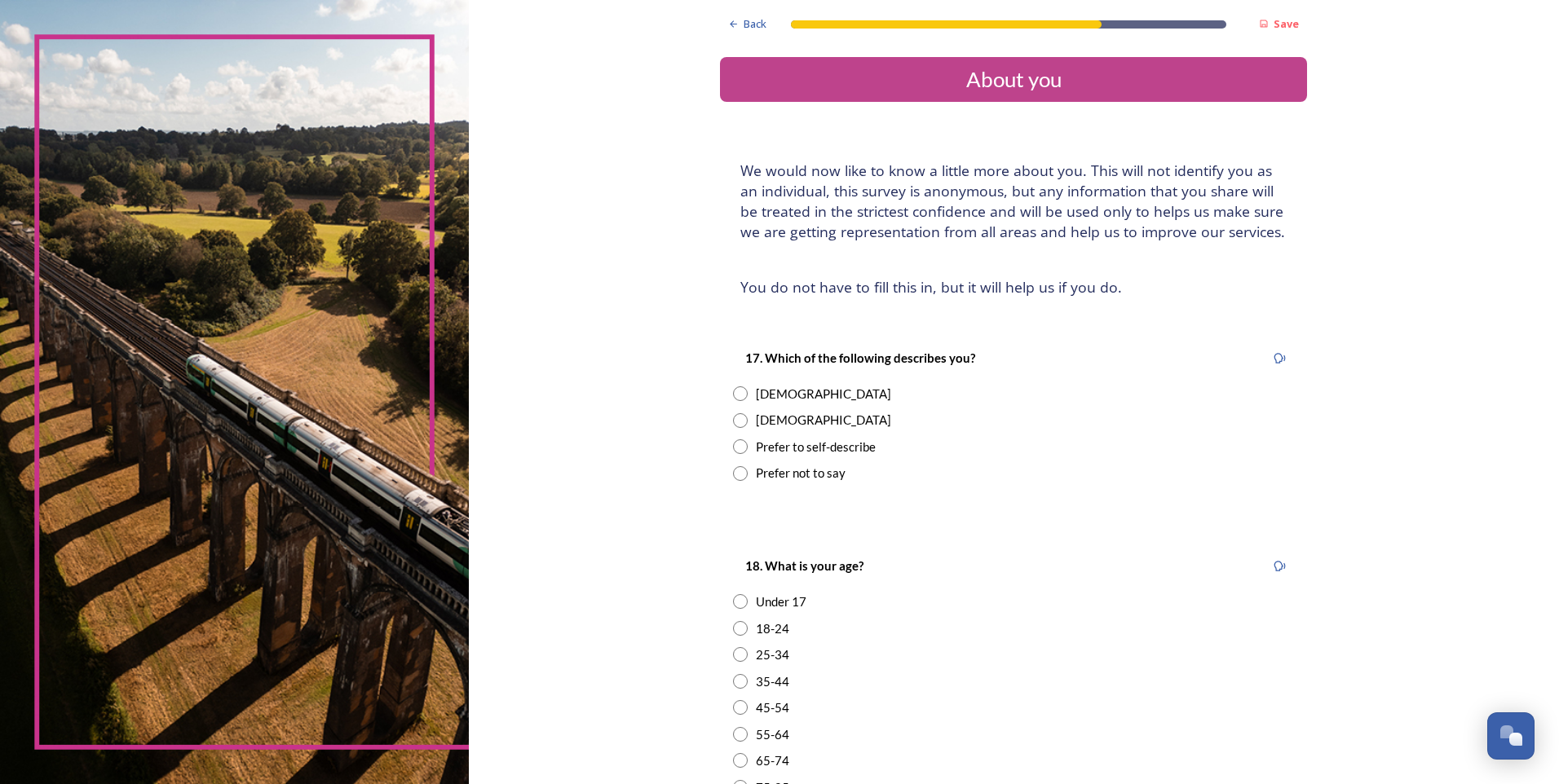
click at [735, 419] on input "radio" at bounding box center [740, 421] width 15 height 15
radio input "true"
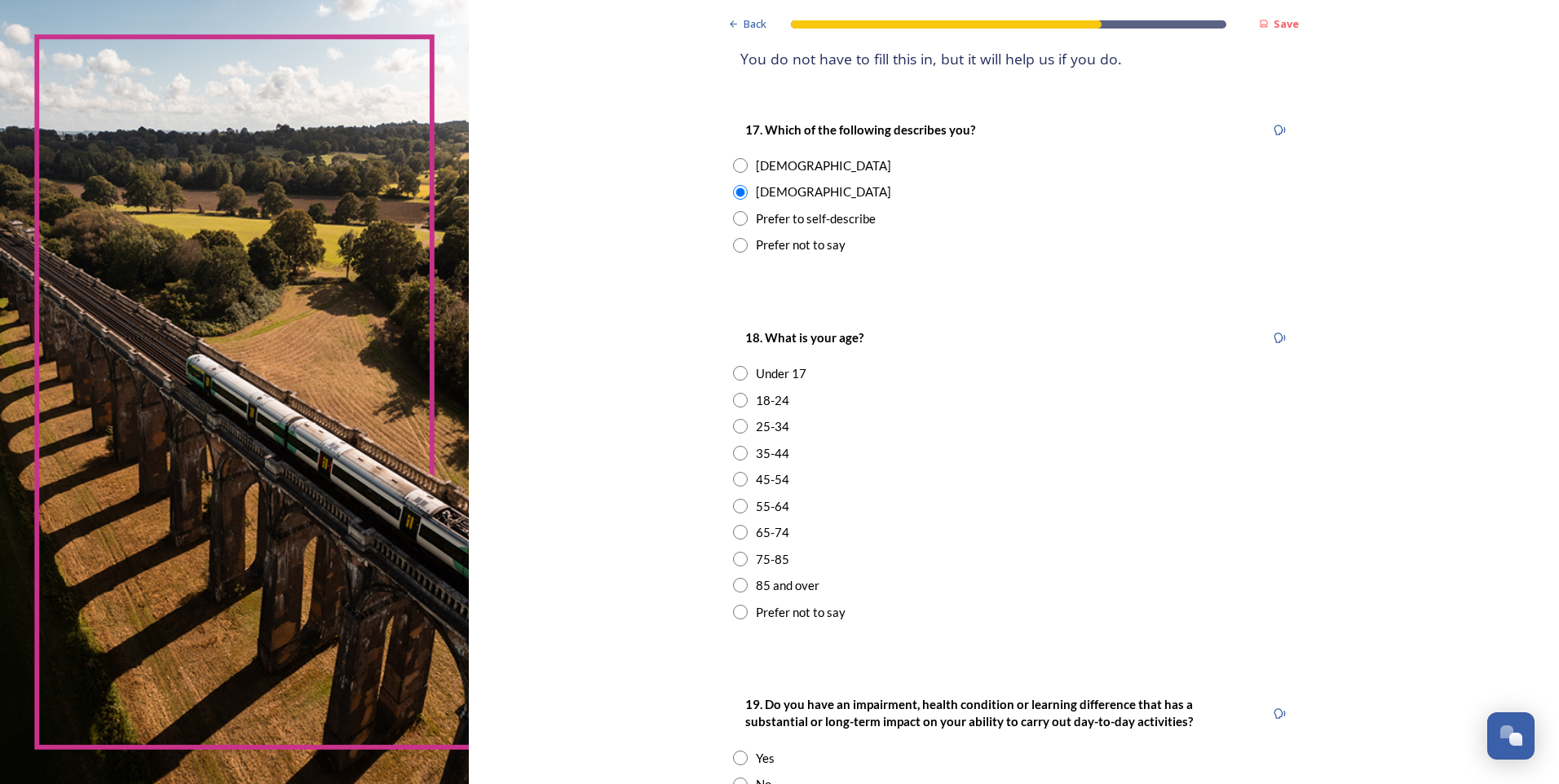
scroll to position [244, 0]
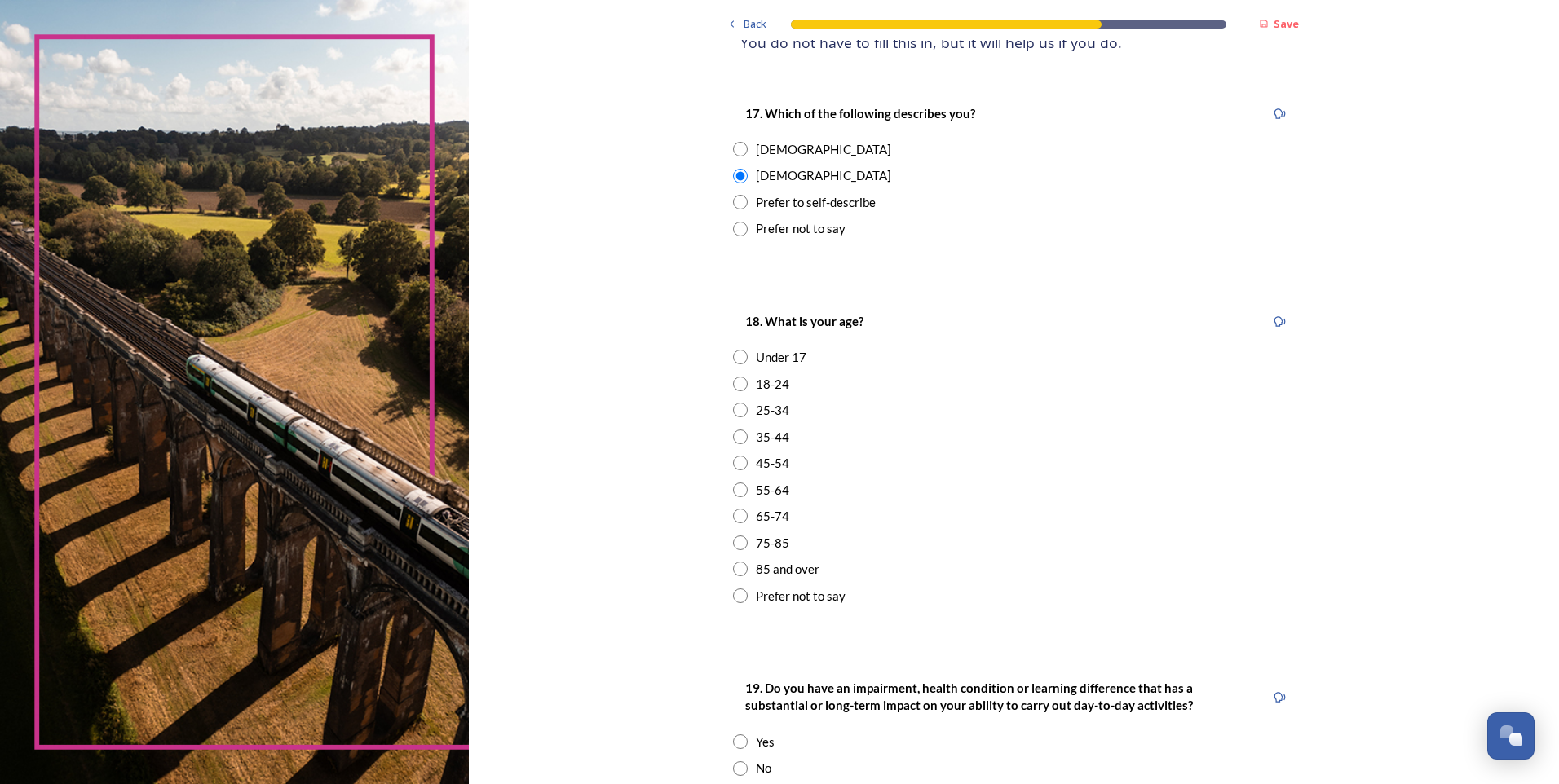
click at [735, 489] on input "radio" at bounding box center [740, 490] width 15 height 15
radio input "true"
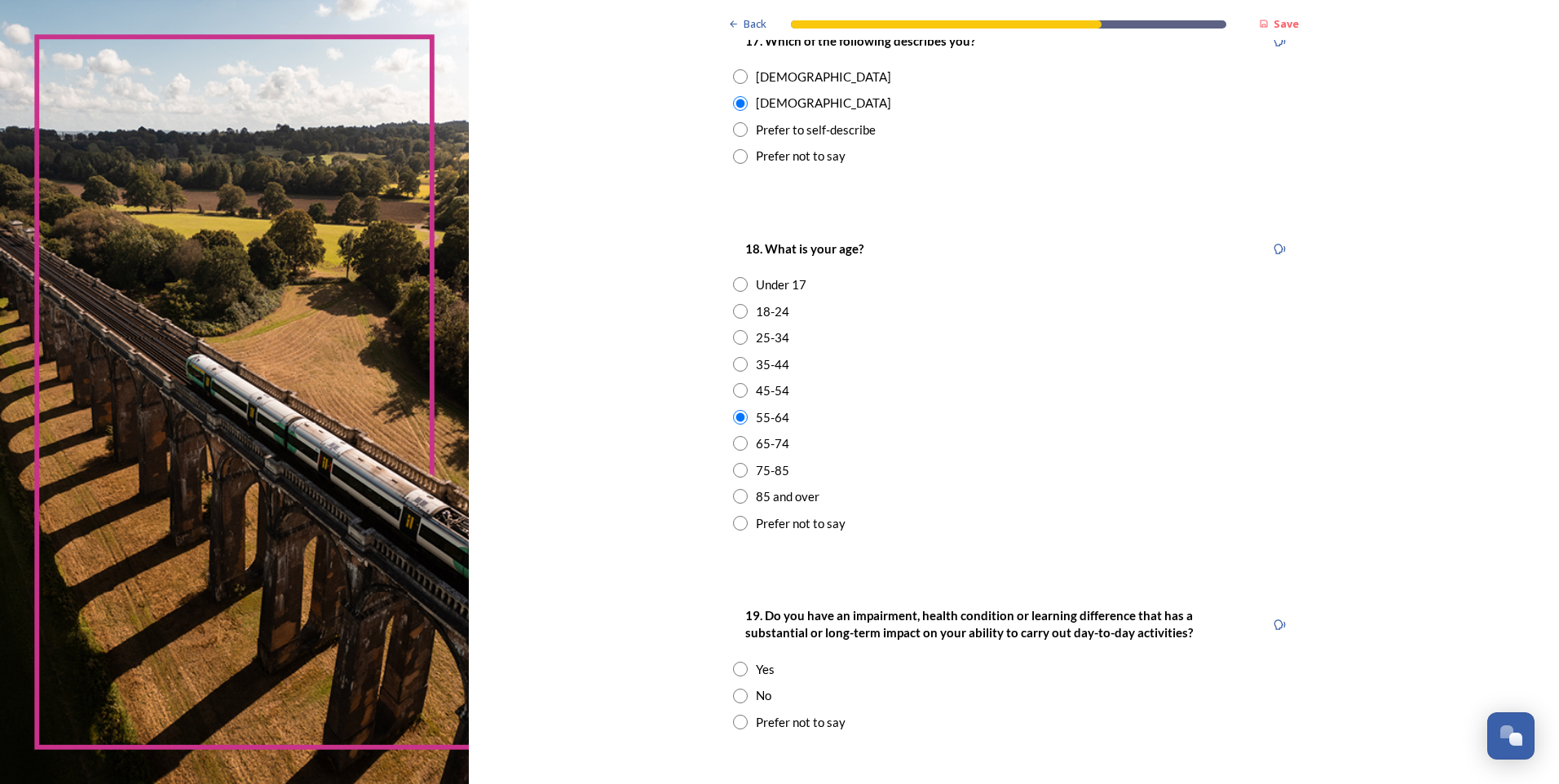
scroll to position [489, 0]
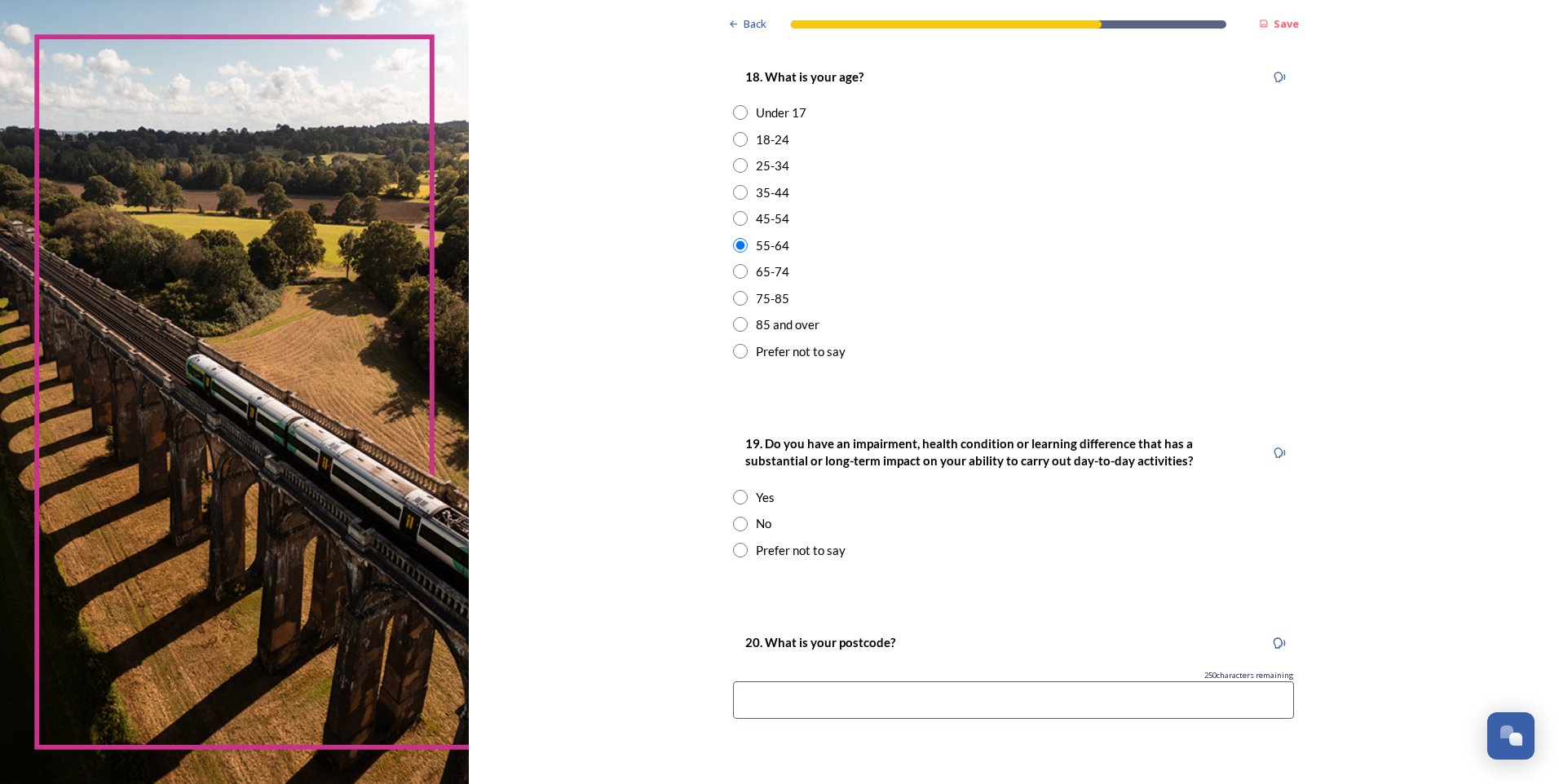
click at [733, 522] on input "radio" at bounding box center [740, 524] width 15 height 15
radio input "true"
click at [780, 696] on input at bounding box center [1013, 699] width 561 height 37
click at [772, 699] on input "PO19 NR" at bounding box center [1013, 699] width 561 height 37
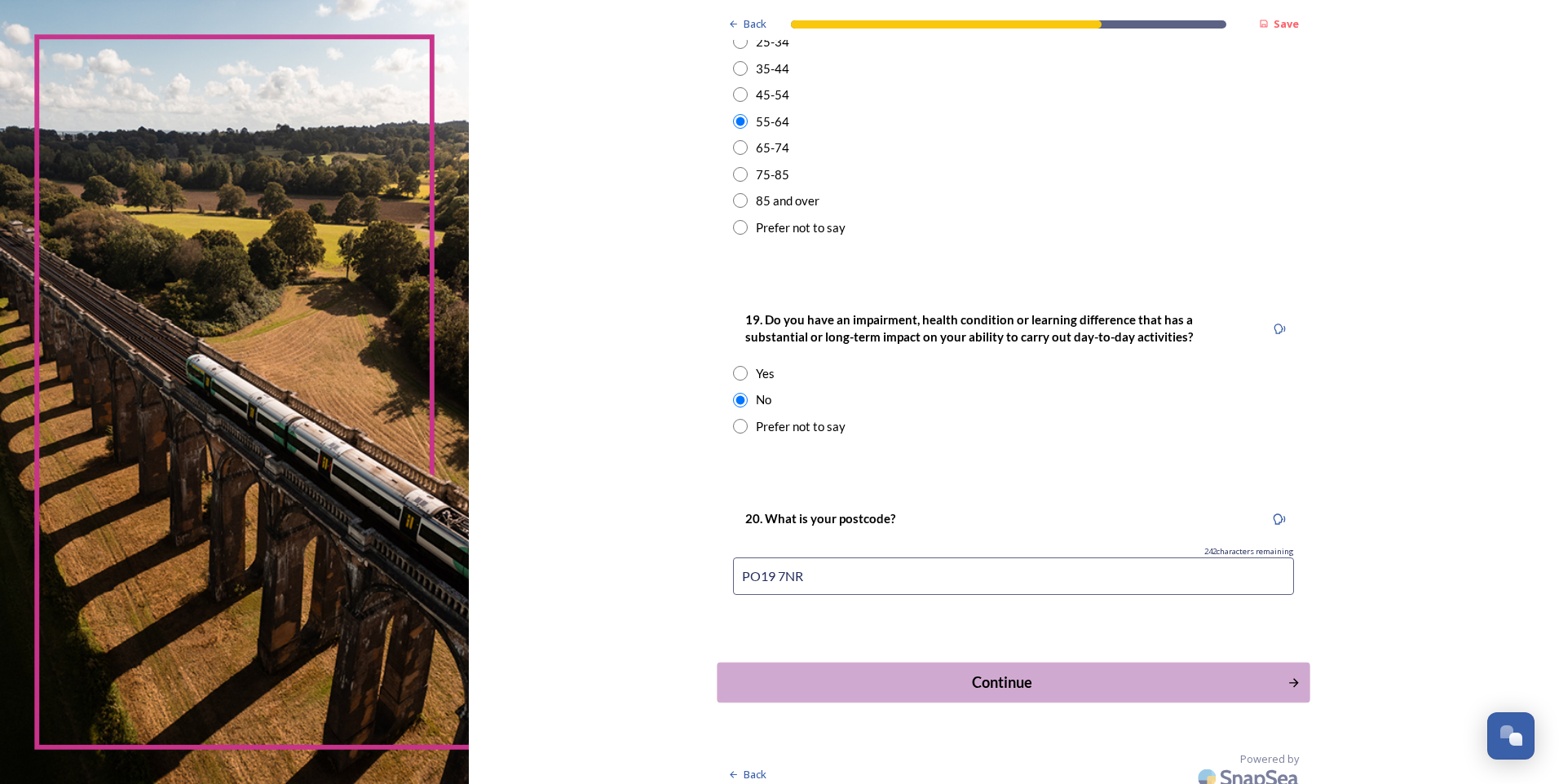
scroll to position [626, 0]
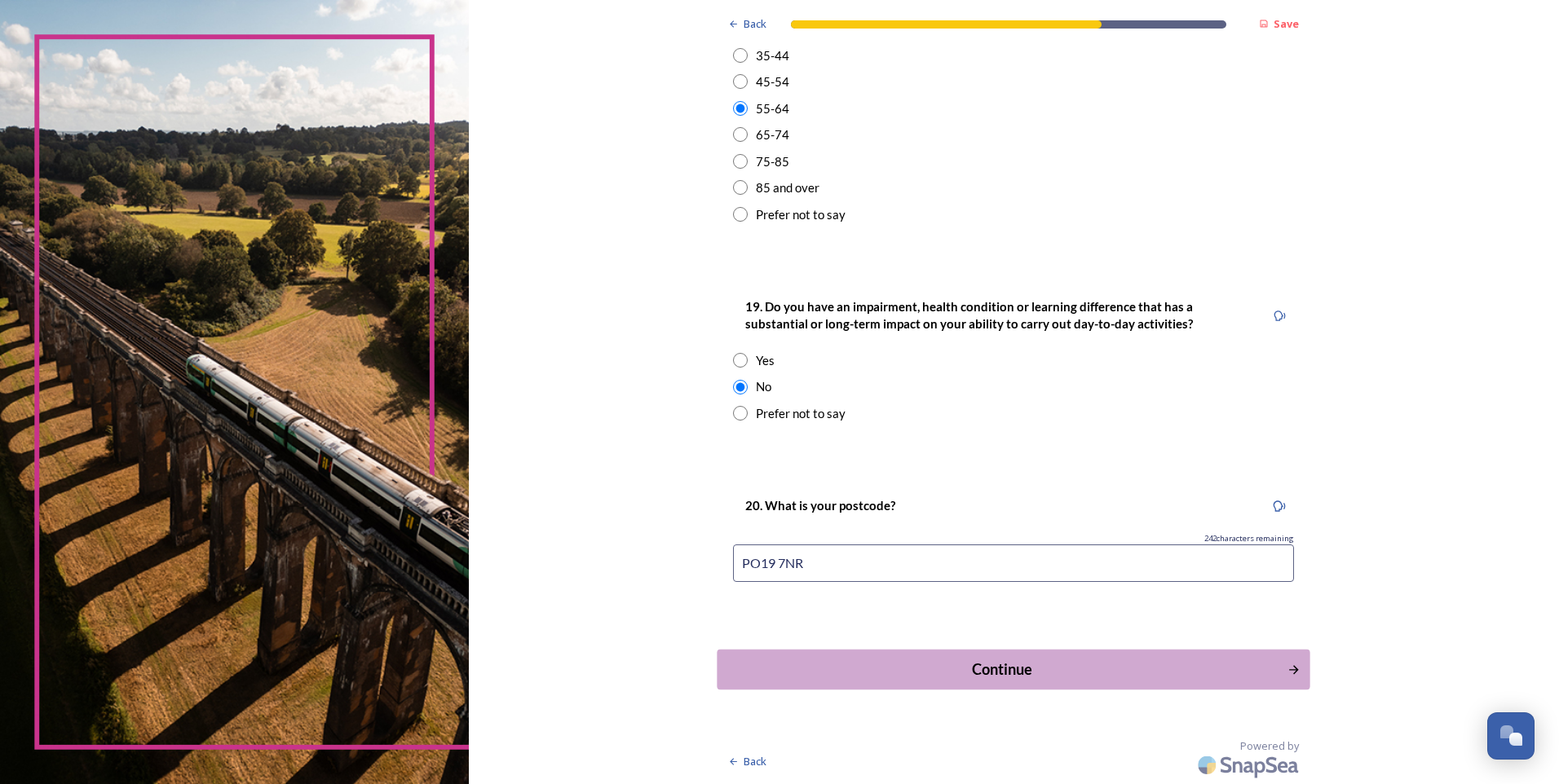
type input "PO19 7NR"
click at [1293, 673] on icon "Continue" at bounding box center [1294, 670] width 14 height 15
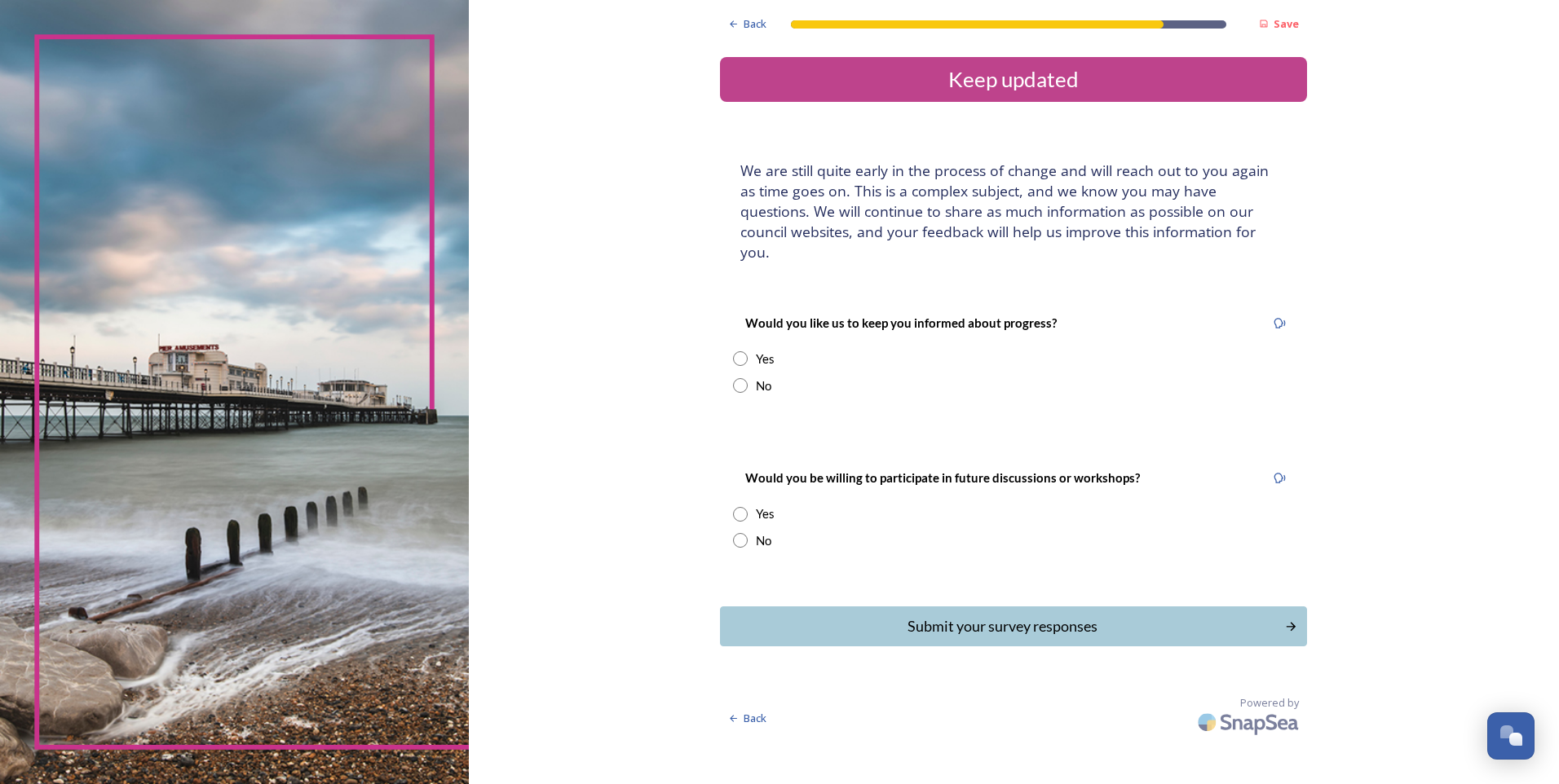
click at [740, 351] on input "radio" at bounding box center [740, 358] width 15 height 15
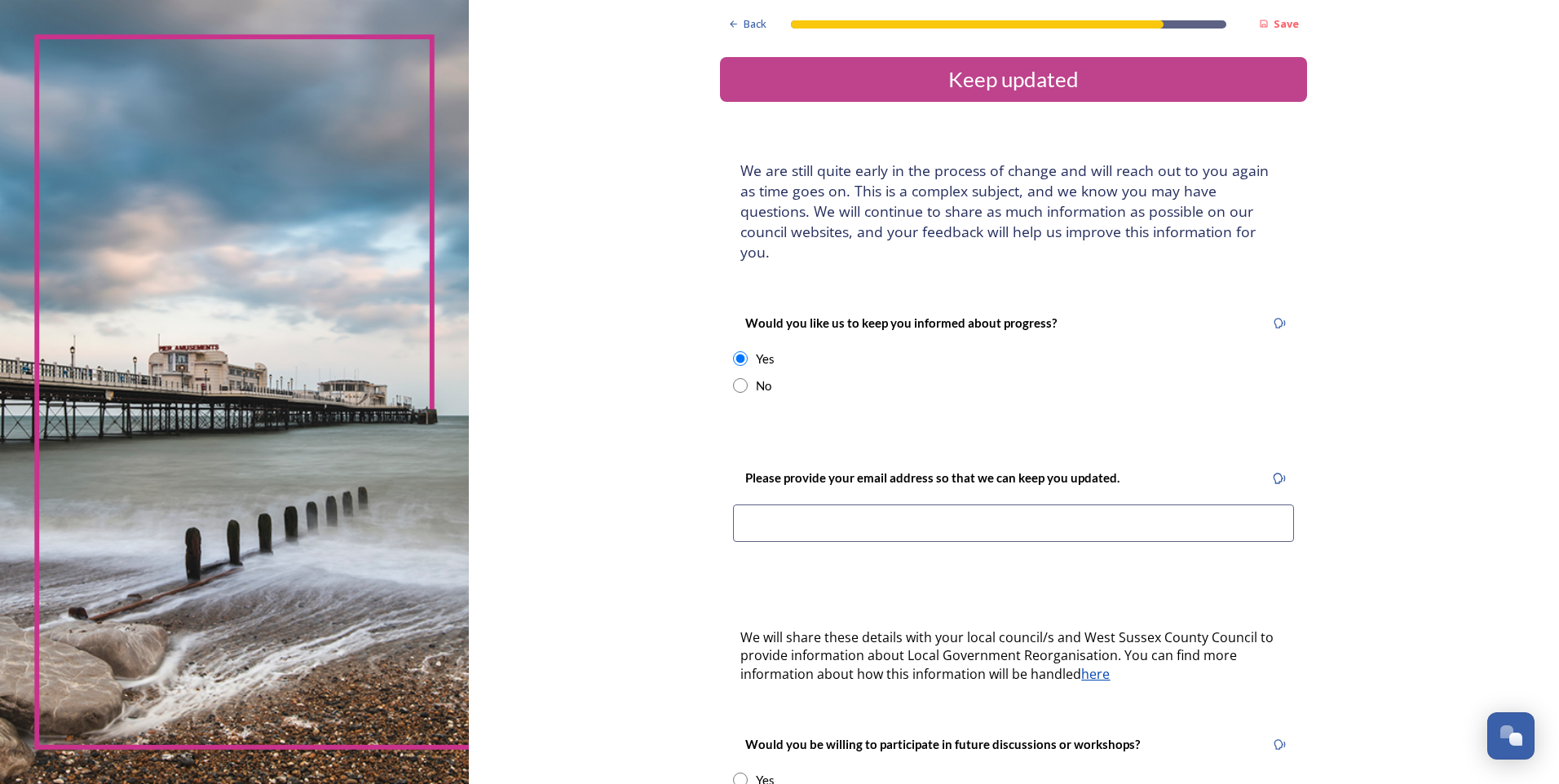
click at [733, 351] on input "radio" at bounding box center [740, 358] width 15 height 15
radio input "false"
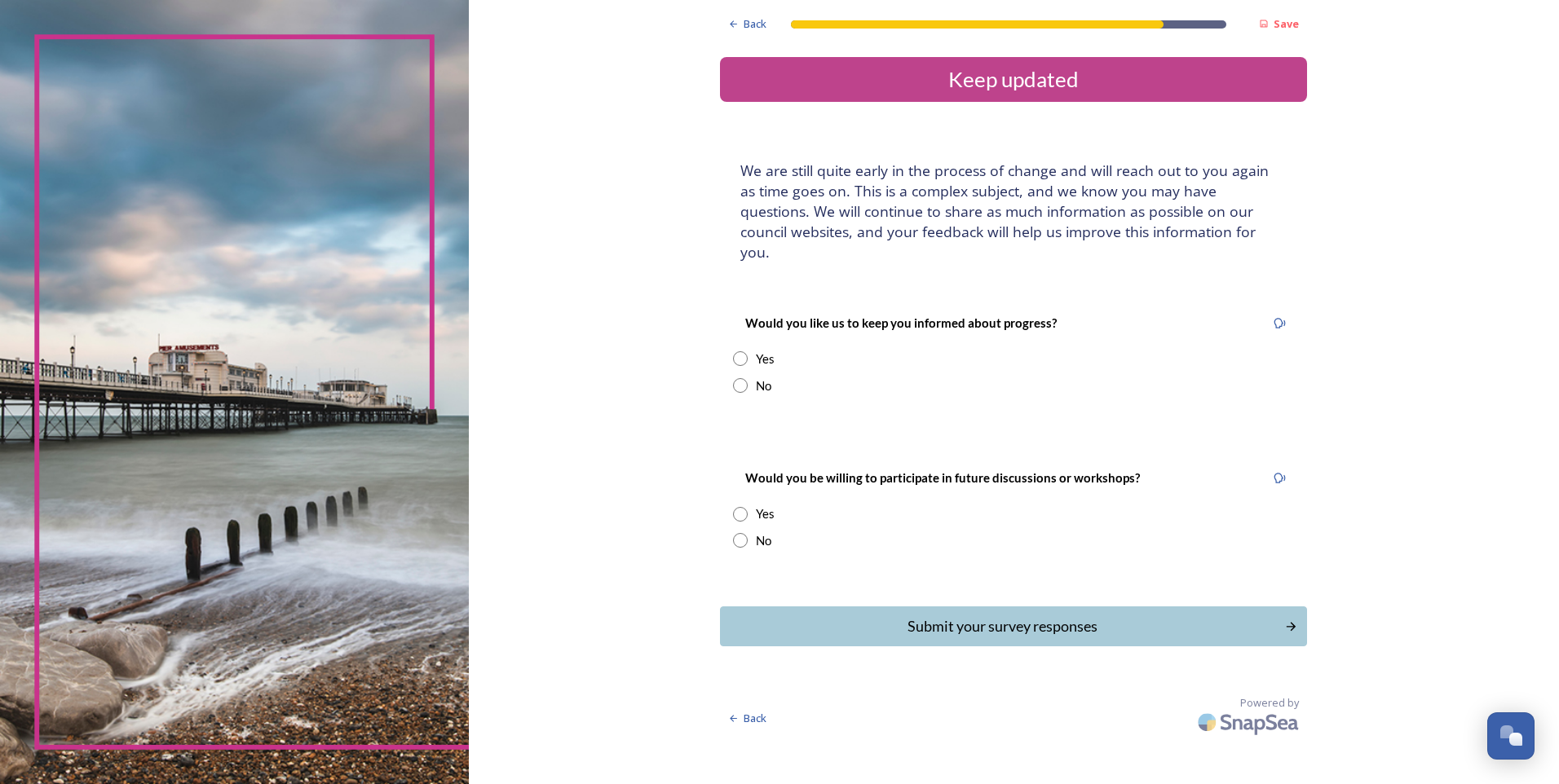
click at [736, 378] on input "radio" at bounding box center [740, 386] width 15 height 15
radio input "true"
click at [741, 533] on input "radio" at bounding box center [740, 540] width 15 height 15
radio input "true"
click at [1288, 619] on icon "Continue" at bounding box center [1294, 627] width 14 height 15
